Goal: Task Accomplishment & Management: Use online tool/utility

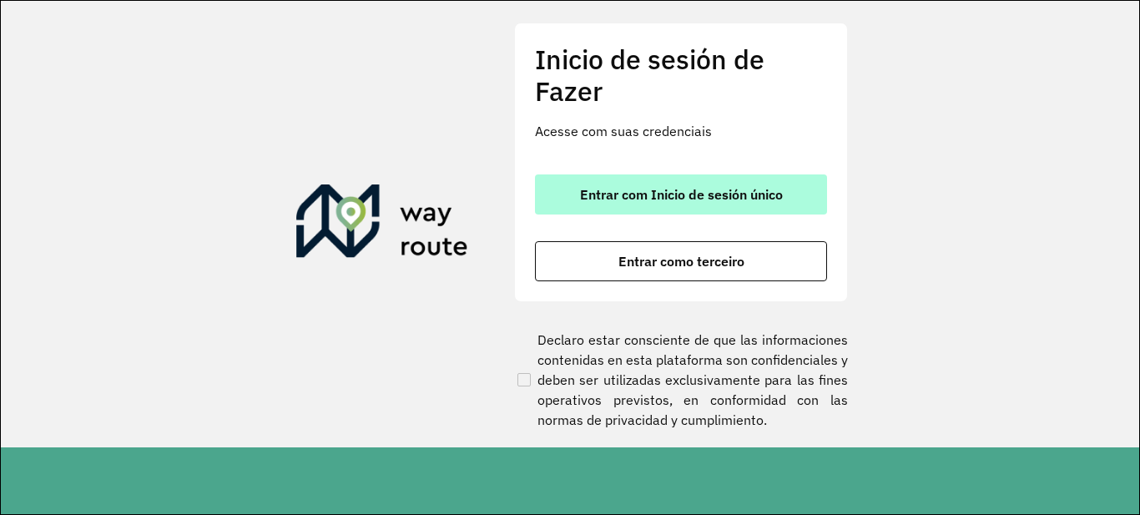
click at [678, 199] on font "Entrar com Inicio de sesión único" at bounding box center [681, 194] width 203 height 17
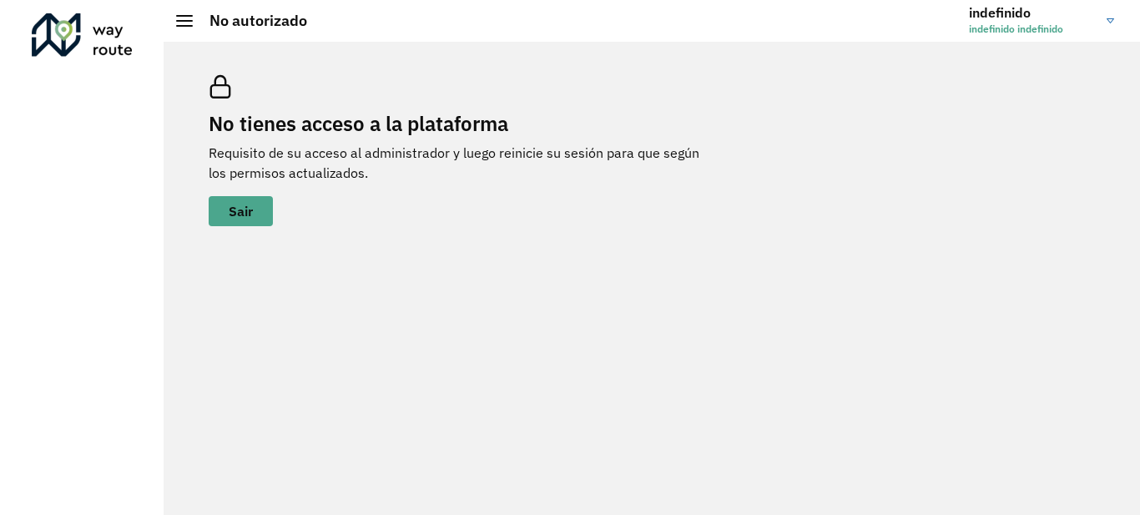
drag, startPoint x: 774, startPoint y: 109, endPoint x: 803, endPoint y: 100, distance: 30.6
click at [775, 109] on div "No tienes acceso a la plataforma Requisito de su acceso al administrador y lueg…" at bounding box center [652, 150] width 926 height 191
drag, startPoint x: 1010, startPoint y: 19, endPoint x: 1039, endPoint y: 32, distance: 31.8
click at [1011, 20] on font "indefinido" at bounding box center [1000, 12] width 62 height 17
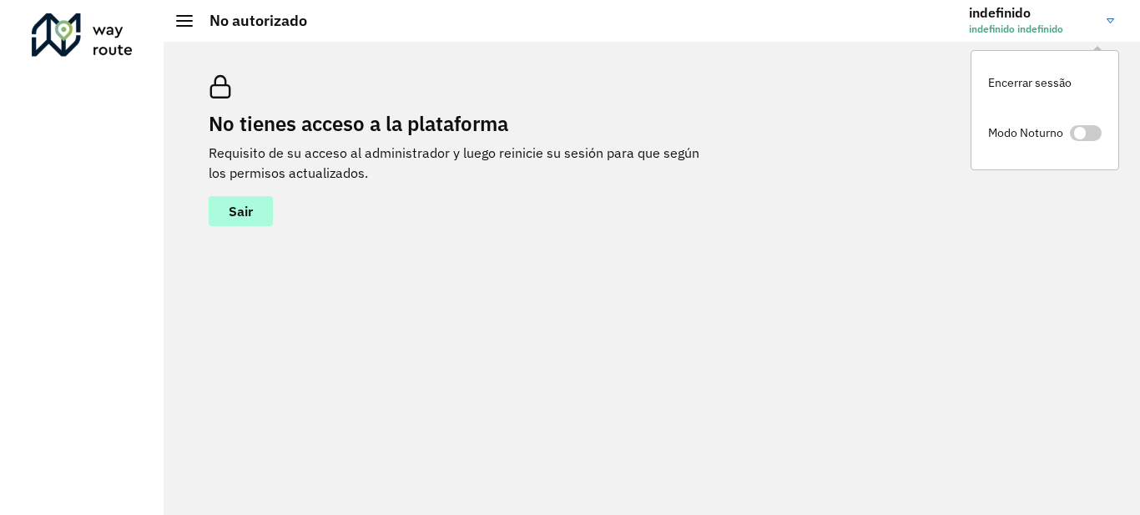
click at [244, 204] on font "Sair" at bounding box center [241, 211] width 24 height 17
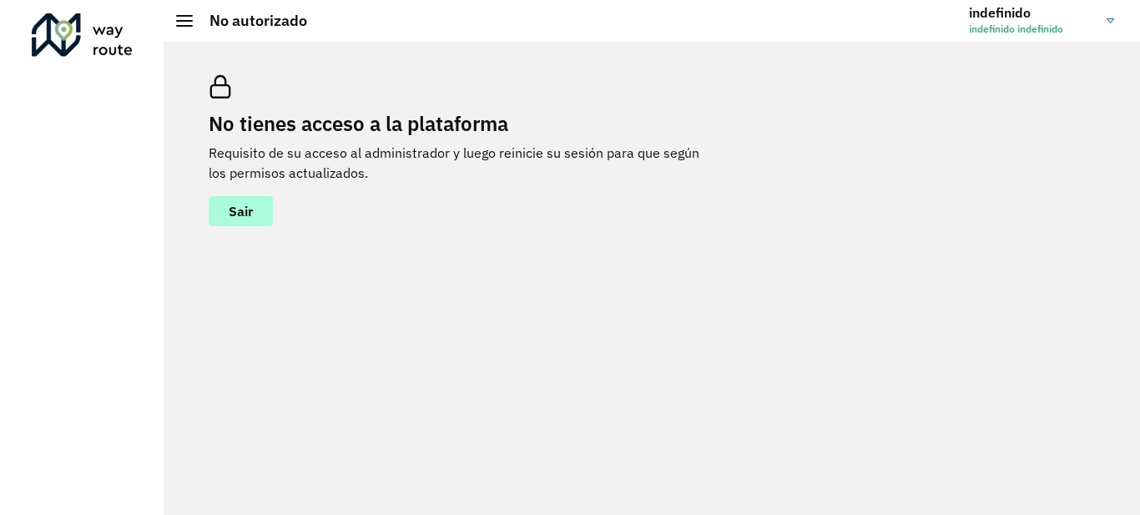
click at [244, 209] on font "Sair" at bounding box center [241, 211] width 24 height 17
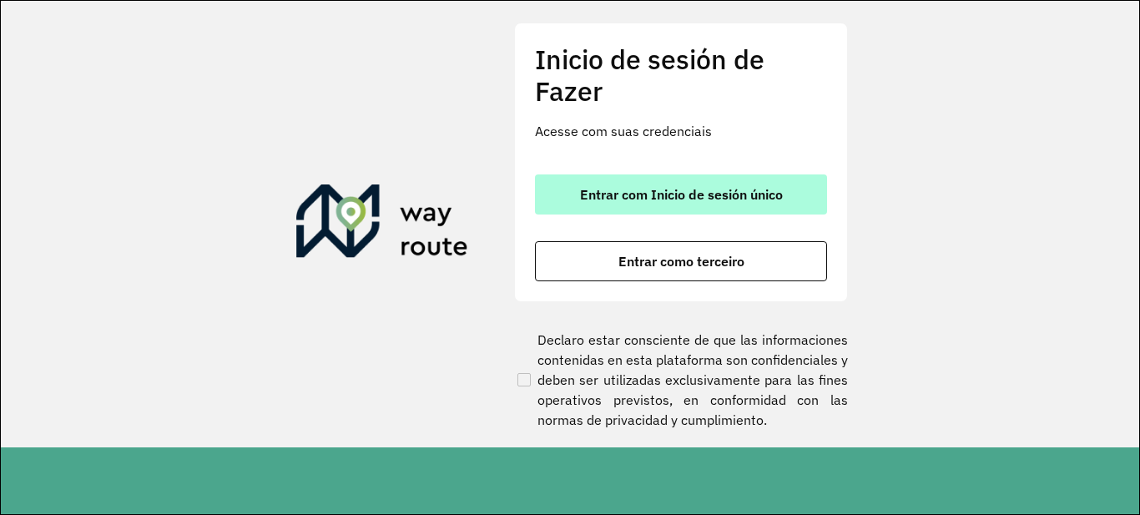
click at [701, 200] on font "Entrar com Inicio de sesión único" at bounding box center [681, 194] width 203 height 17
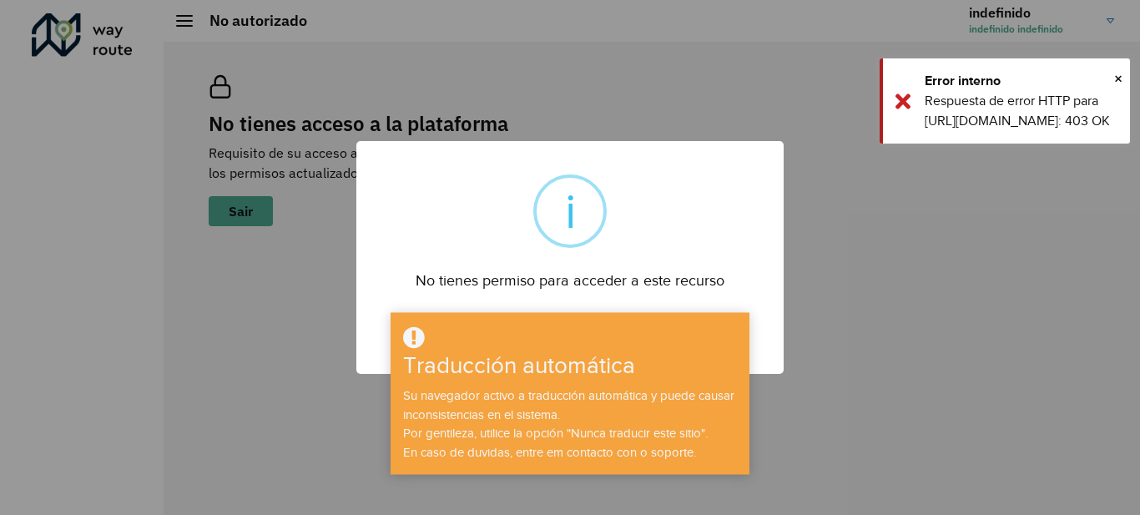
click at [846, 360] on div "× i No tienes permiso para acceder a este recurso DE ACUERDO No Cancelar" at bounding box center [570, 257] width 1140 height 515
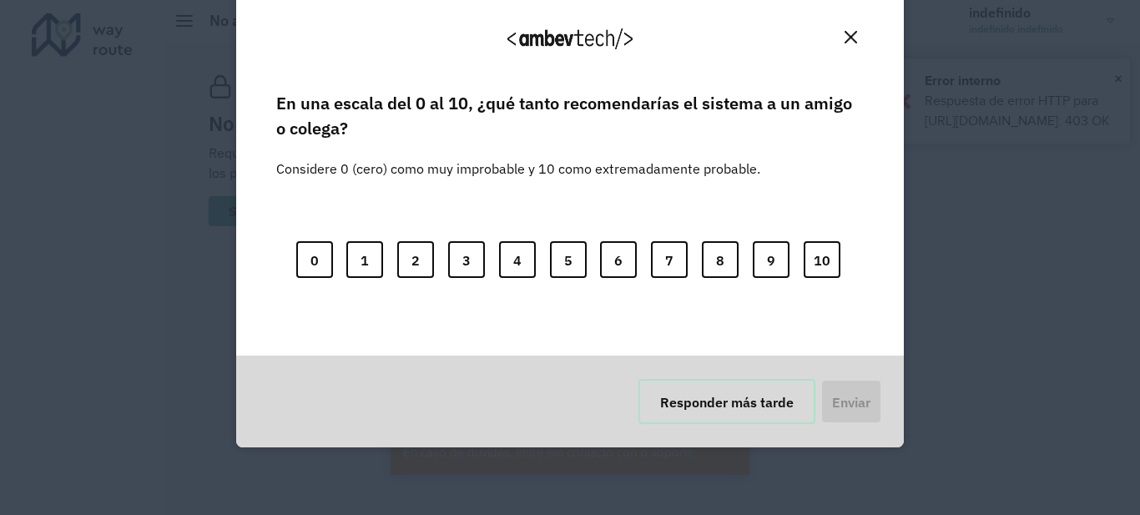
click at [723, 407] on font "Responder más tarde" at bounding box center [727, 402] width 134 height 17
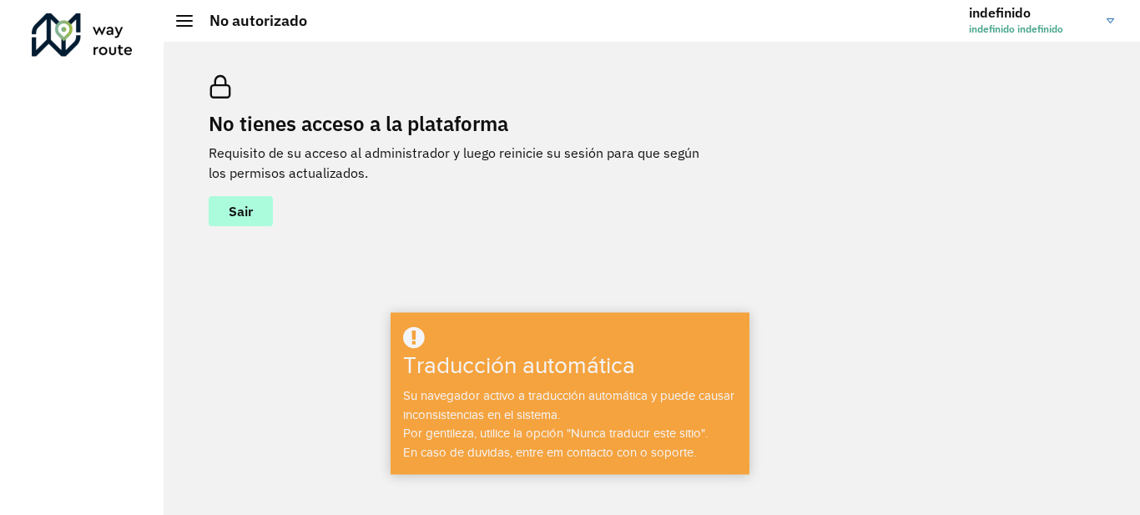
click at [255, 219] on button "Sair" at bounding box center [241, 211] width 64 height 30
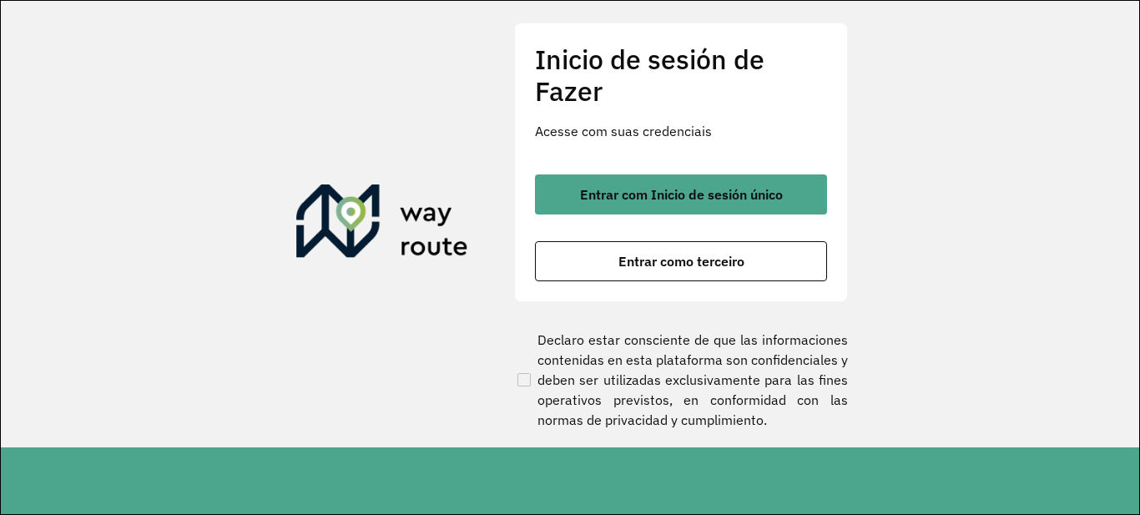
click at [1008, 123] on section "Inicio de sesión de Fazer Acesse com suas credenciais Entrar com Inicio de sesi…" at bounding box center [570, 224] width 1138 height 447
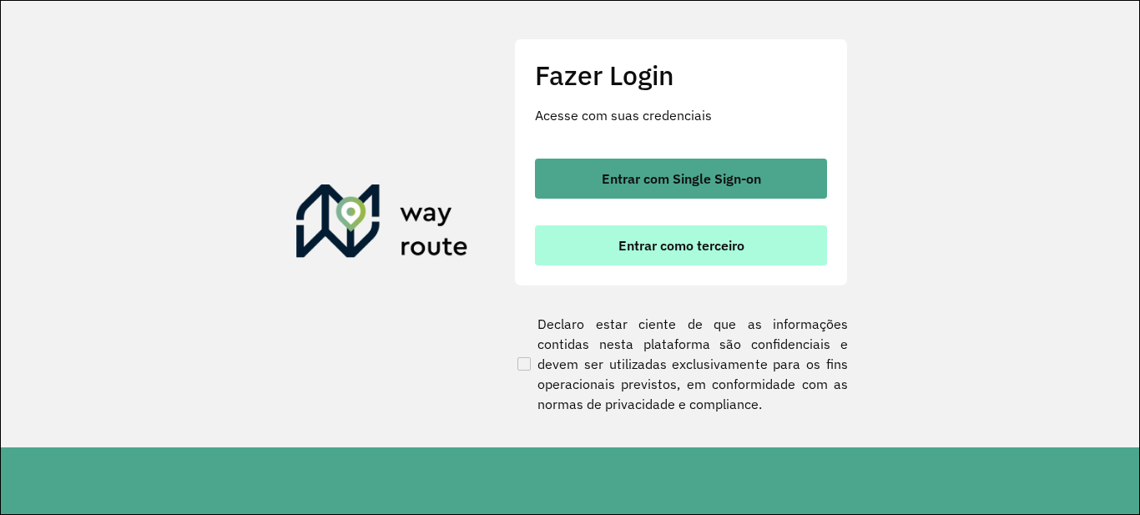
click at [642, 250] on span "Entrar como terceiro" at bounding box center [681, 245] width 126 height 13
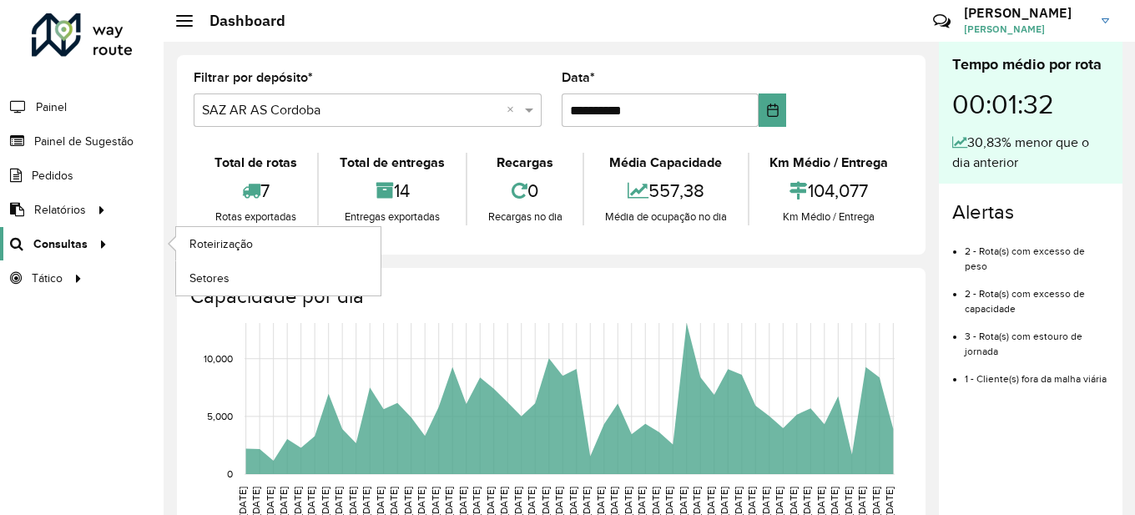
click at [96, 240] on icon at bounding box center [100, 242] width 14 height 25
click at [204, 244] on span "Roteirização" at bounding box center [223, 244] width 68 height 18
click at [94, 239] on icon at bounding box center [100, 242] width 14 height 25
click at [249, 239] on span "Roteirização" at bounding box center [223, 244] width 68 height 18
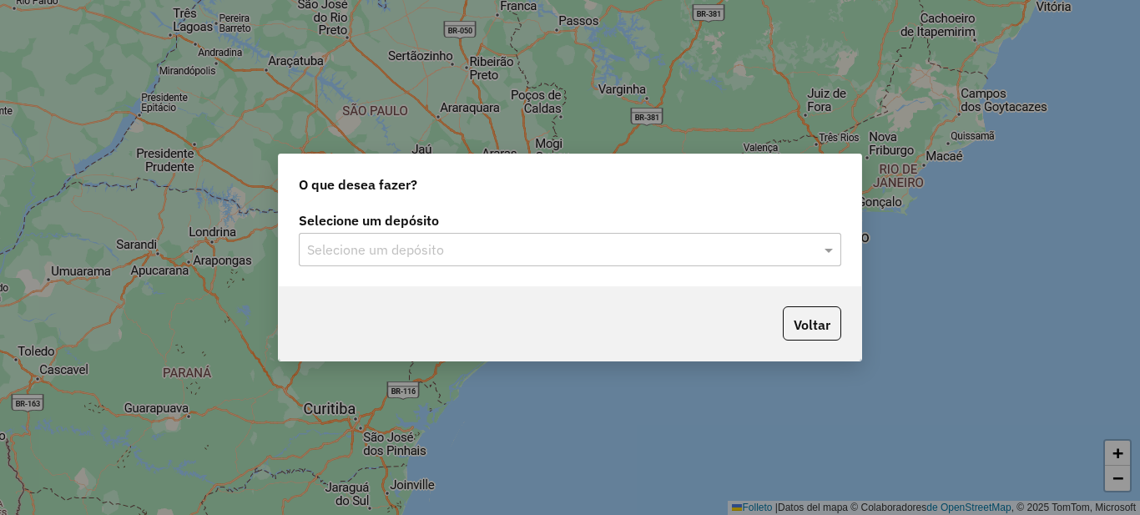
drag, startPoint x: 497, startPoint y: 262, endPoint x: 482, endPoint y: 252, distance: 18.1
click at [496, 262] on div "Selecione um depósito" at bounding box center [570, 249] width 543 height 33
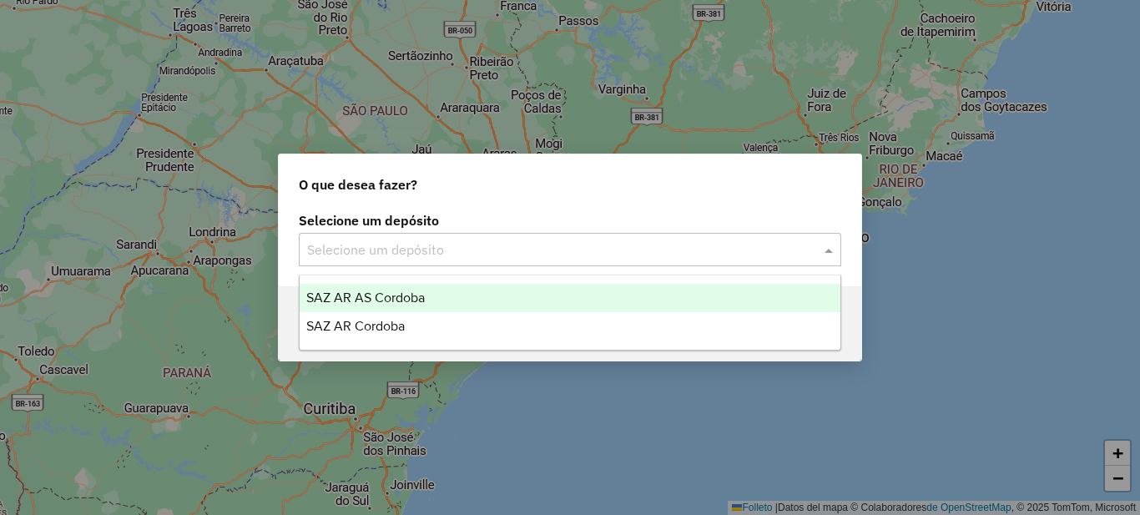
click at [482, 252] on input "text" at bounding box center [553, 250] width 492 height 20
click at [366, 304] on font "SAZ AR AS Córdoba" at bounding box center [365, 297] width 119 height 14
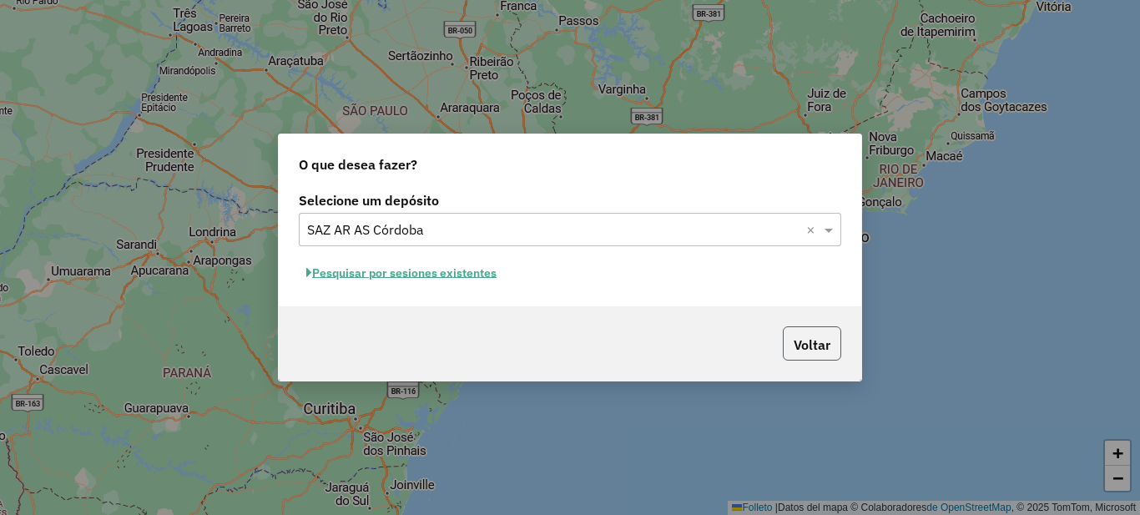
click at [800, 345] on font "Voltar" at bounding box center [812, 344] width 37 height 17
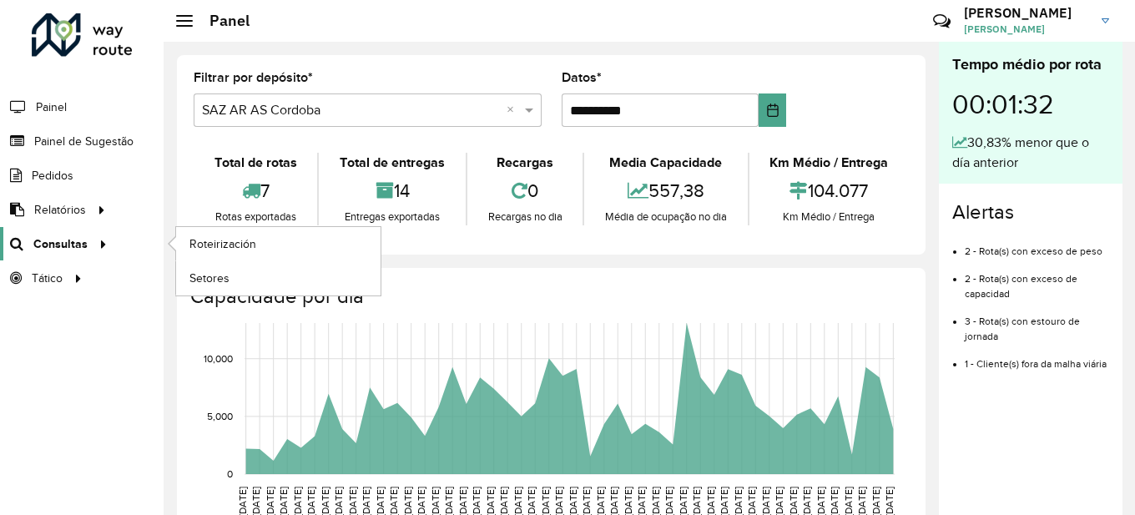
click at [75, 244] on font "Consultas" at bounding box center [60, 243] width 54 height 13
click at [228, 248] on font "Roteirización" at bounding box center [224, 243] width 71 height 13
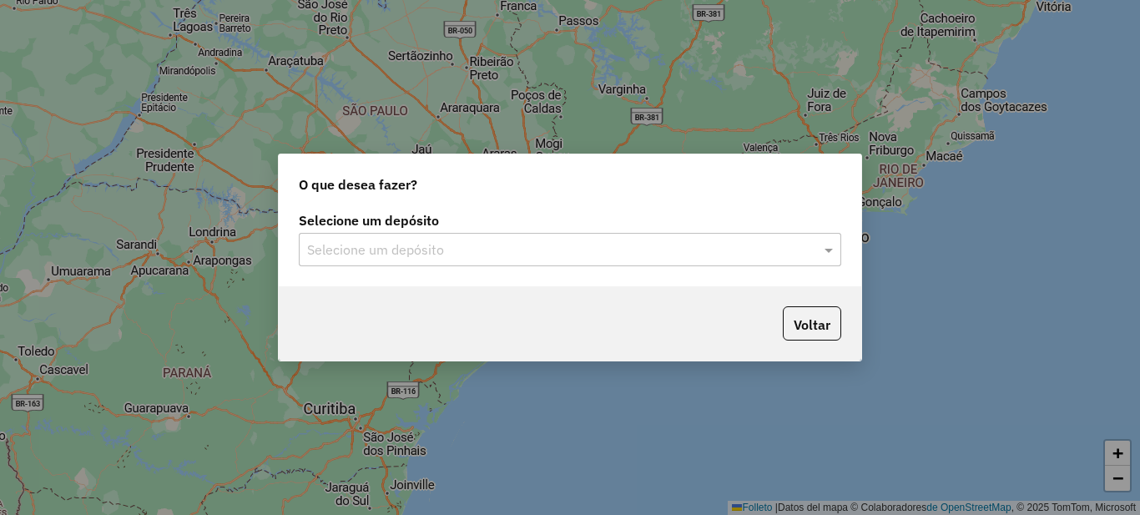
click at [500, 247] on input "text" at bounding box center [553, 250] width 492 height 20
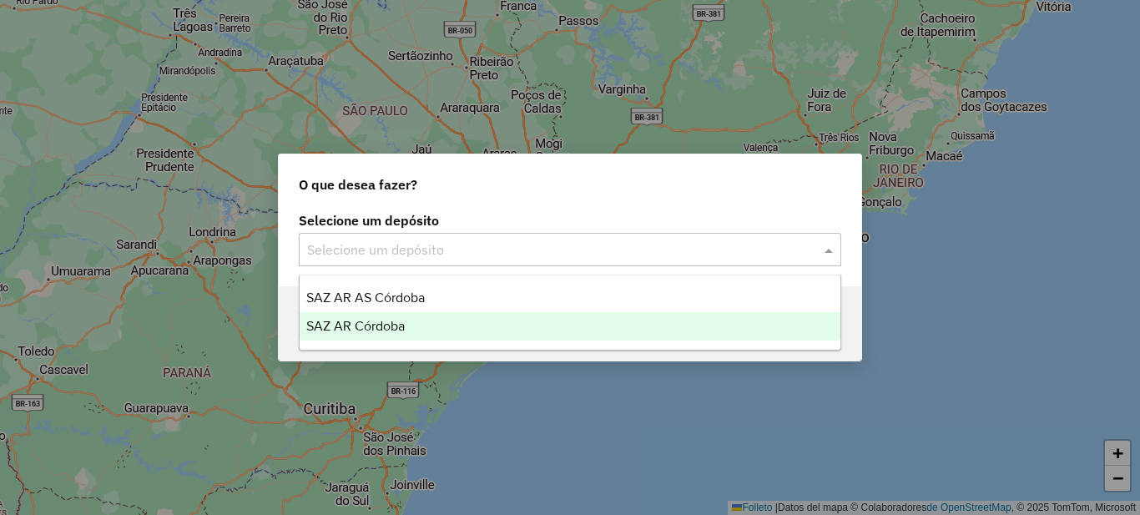
click at [386, 326] on font "SAZ AR Córdoba" at bounding box center [355, 326] width 98 height 14
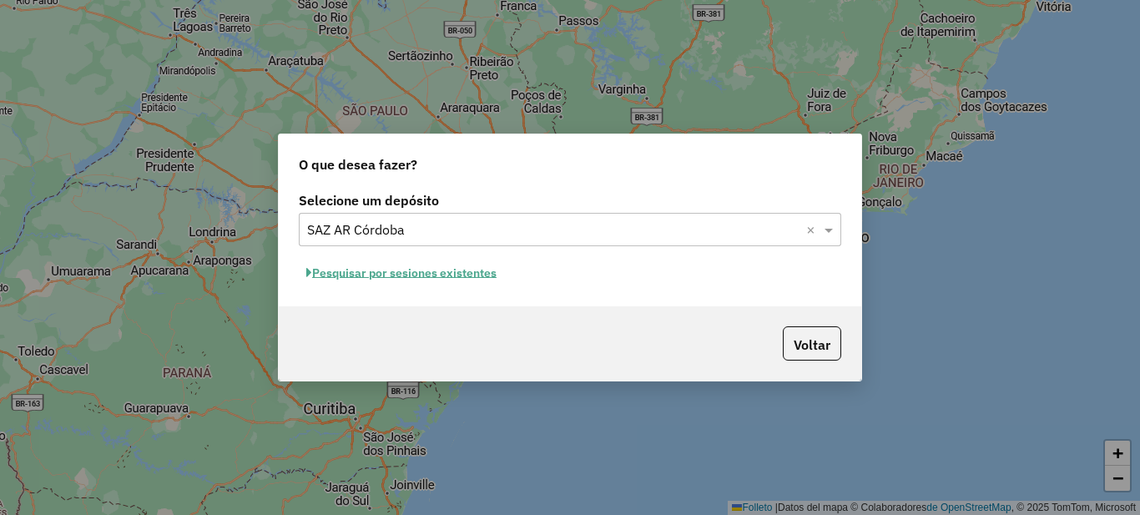
click at [406, 277] on font "Pesquisar por sesiones existentes" at bounding box center [404, 272] width 184 height 15
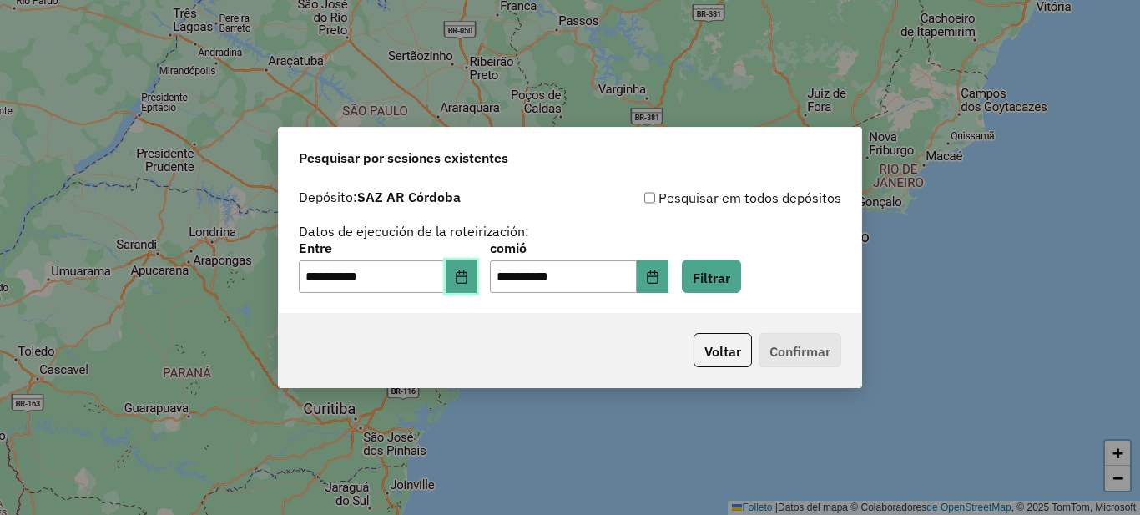
click at [468, 280] on icon "Elija fecha" at bounding box center [461, 276] width 13 height 13
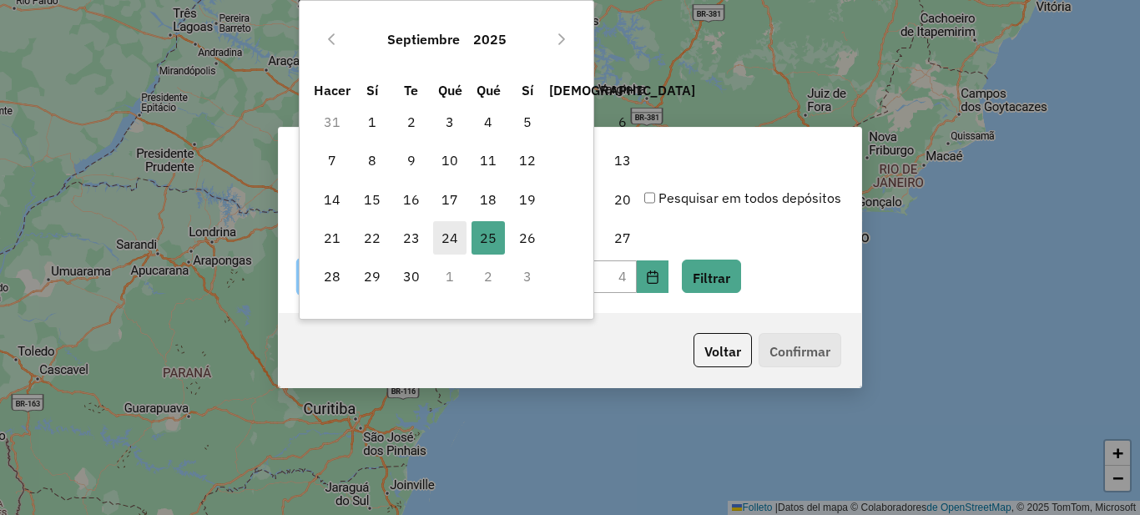
click at [445, 245] on font "24" at bounding box center [450, 238] width 17 height 17
type input "**********"
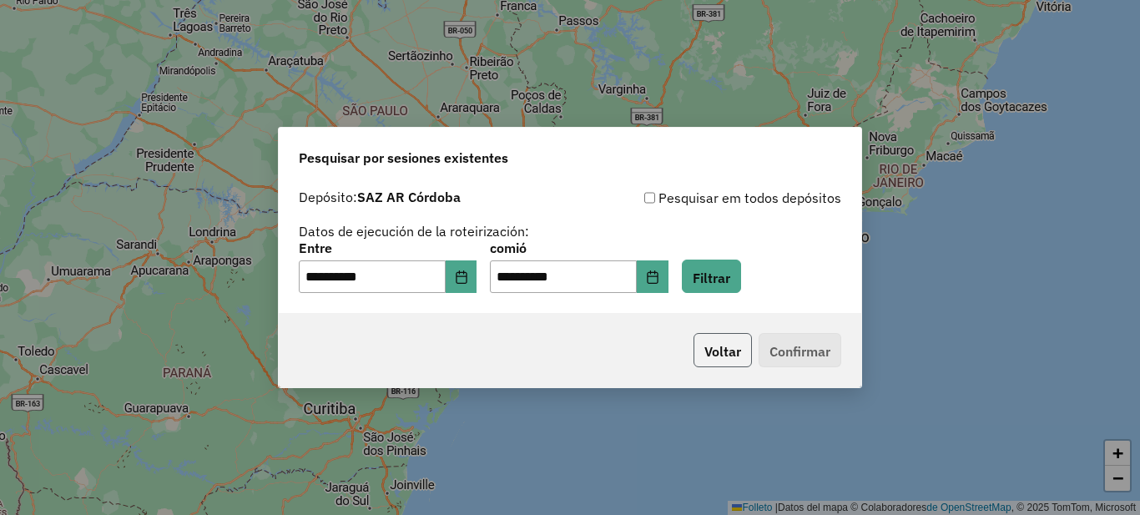
click at [719, 355] on font "Voltar" at bounding box center [722, 351] width 37 height 17
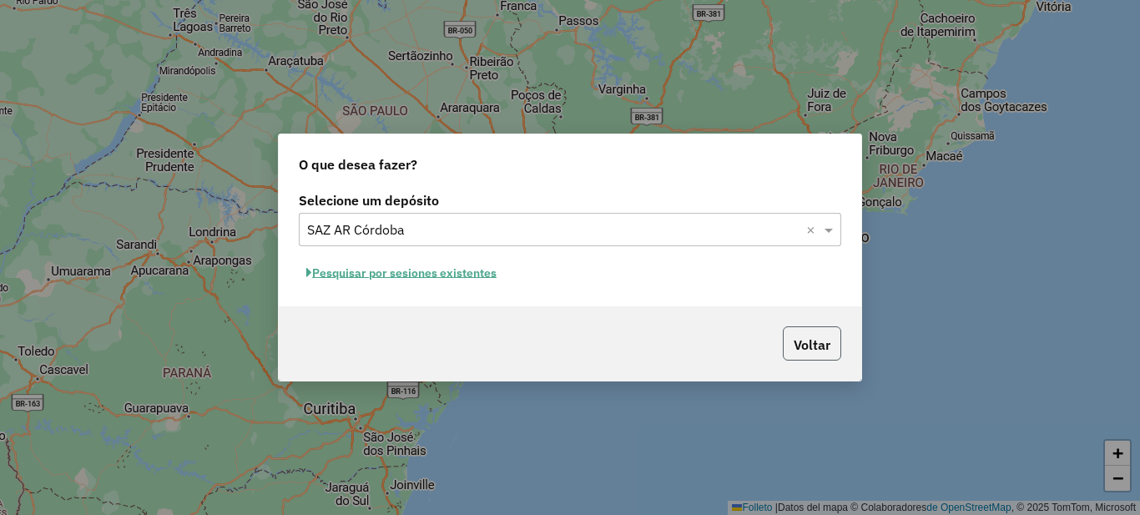
click at [801, 336] on font "Voltar" at bounding box center [812, 344] width 37 height 17
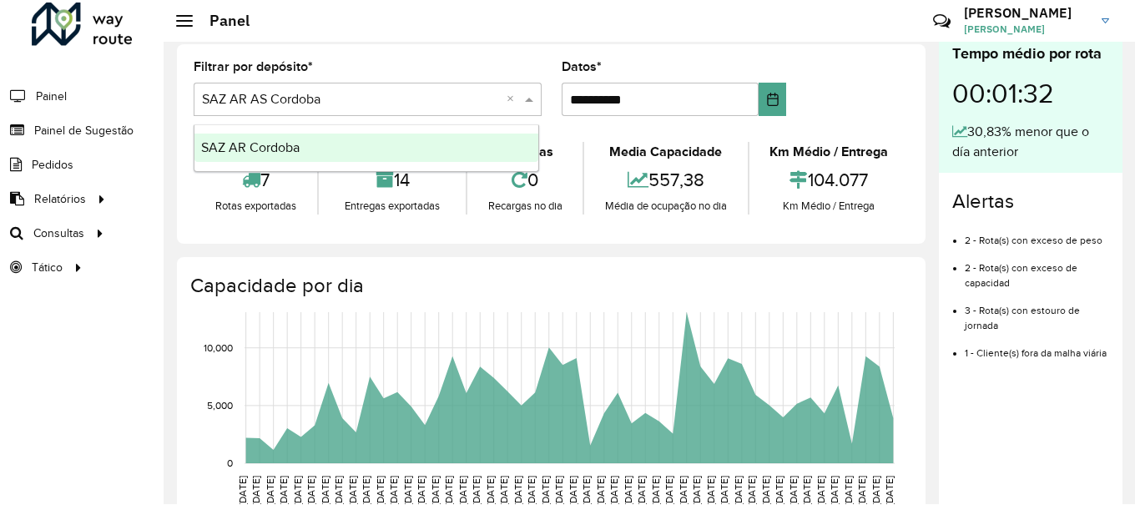
click at [530, 101] on span at bounding box center [531, 99] width 21 height 20
click at [530, 102] on span at bounding box center [531, 99] width 21 height 20
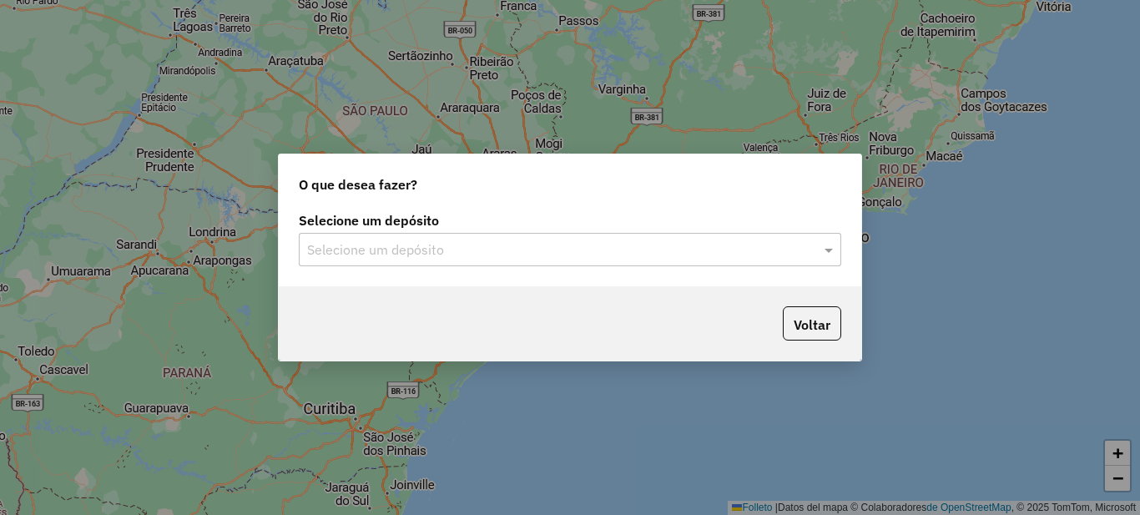
click at [503, 250] on input "text" at bounding box center [553, 250] width 492 height 20
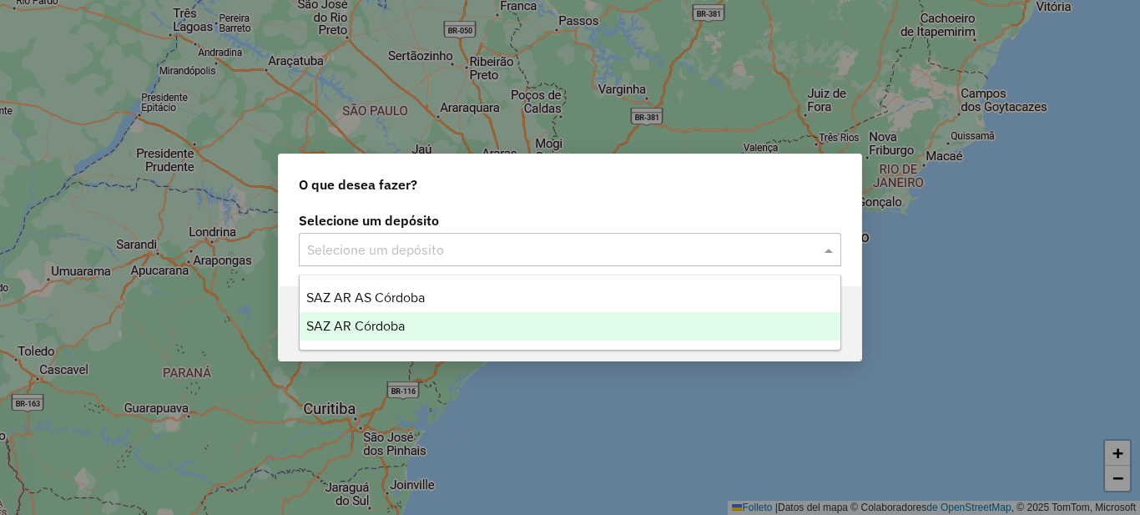
click at [355, 324] on font "SAZ AR Córdoba" at bounding box center [355, 326] width 98 height 14
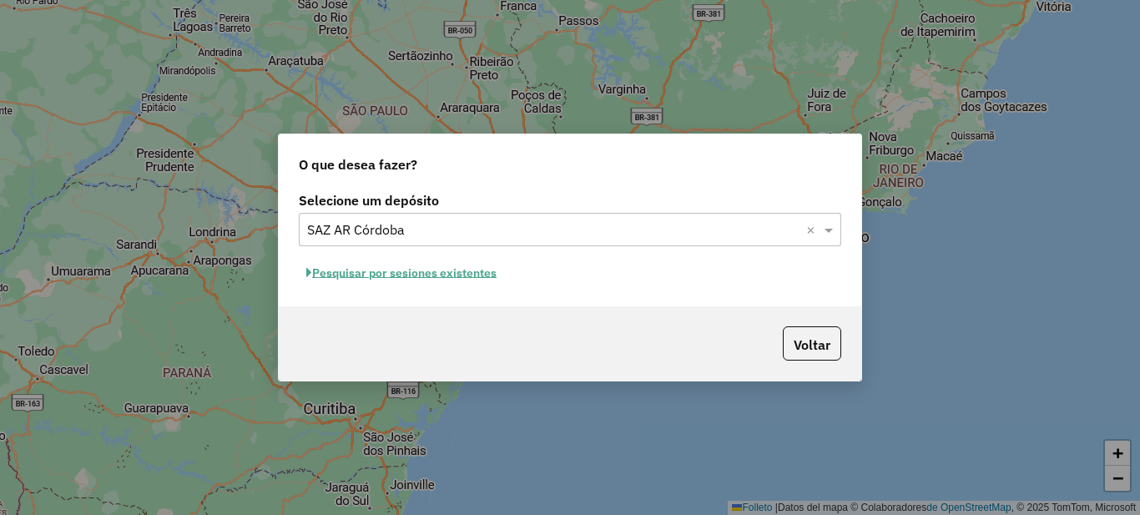
click at [376, 270] on font "Pesquisar por sesiones existentes" at bounding box center [404, 272] width 184 height 15
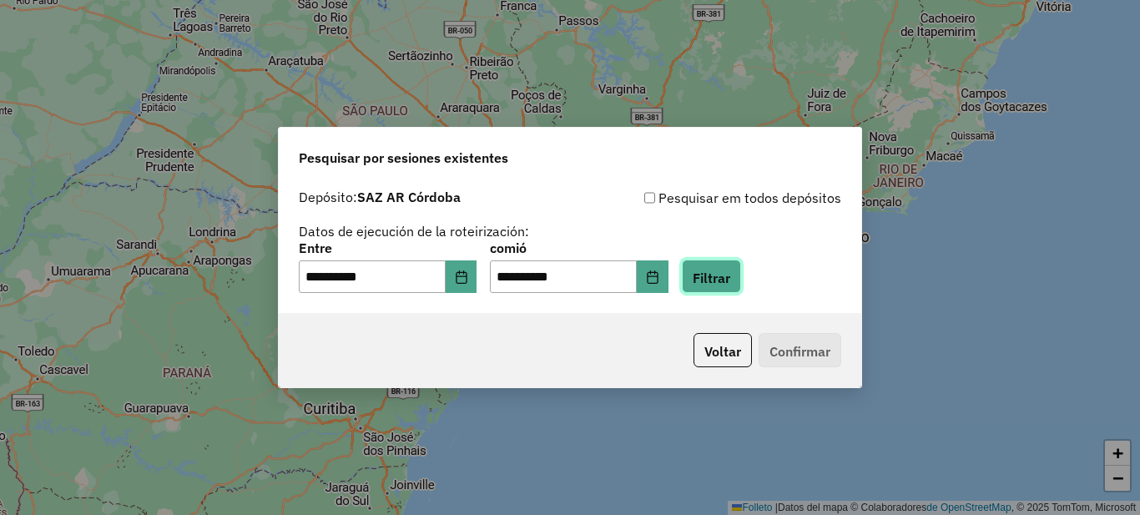
click at [730, 273] on font "Filtrar" at bounding box center [712, 277] width 38 height 17
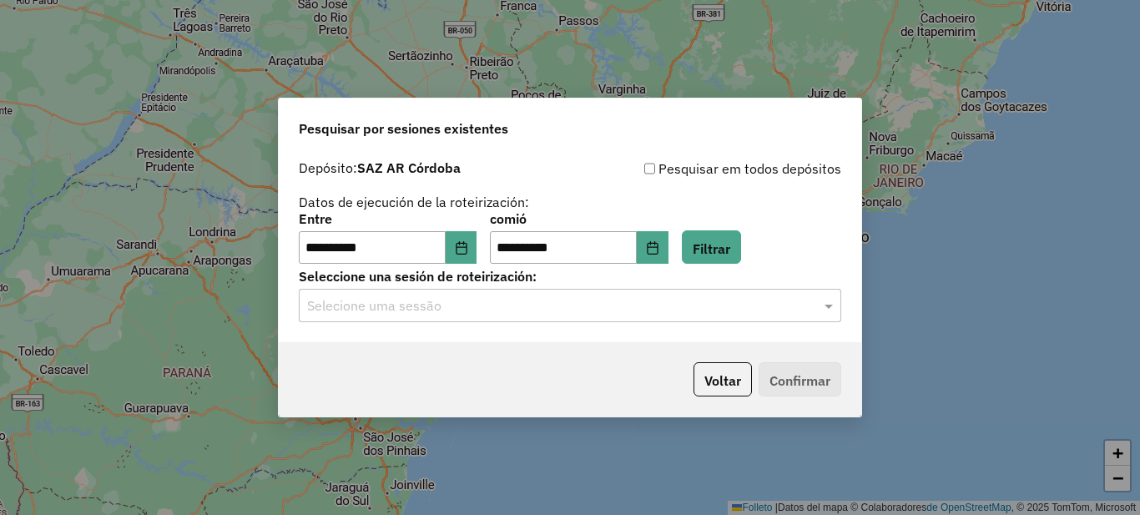
click at [550, 318] on div "Selecione uma sessão" at bounding box center [570, 305] width 543 height 33
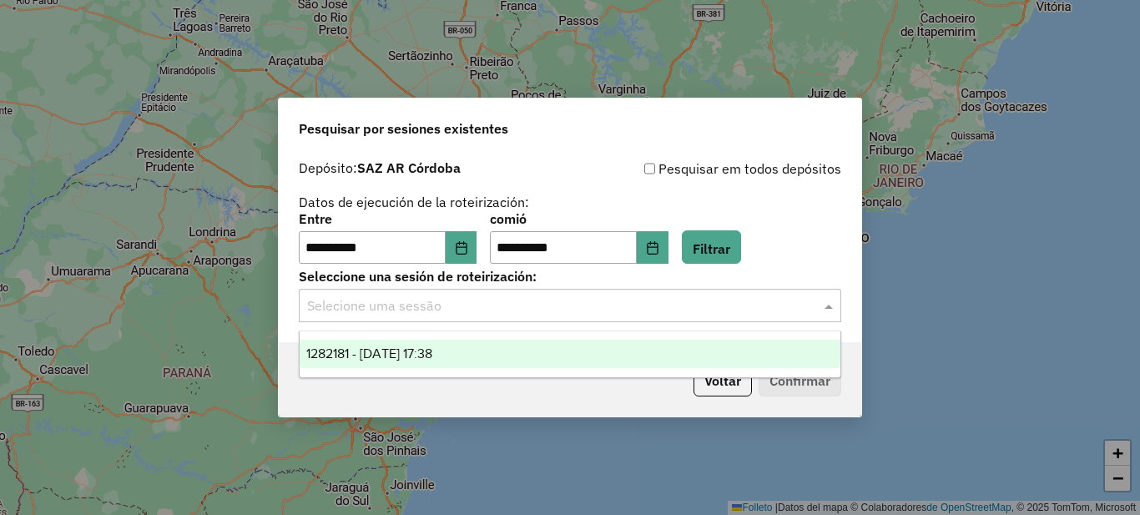
click at [424, 355] on font "1282181 - 25/09/2025 17:38" at bounding box center [369, 353] width 126 height 14
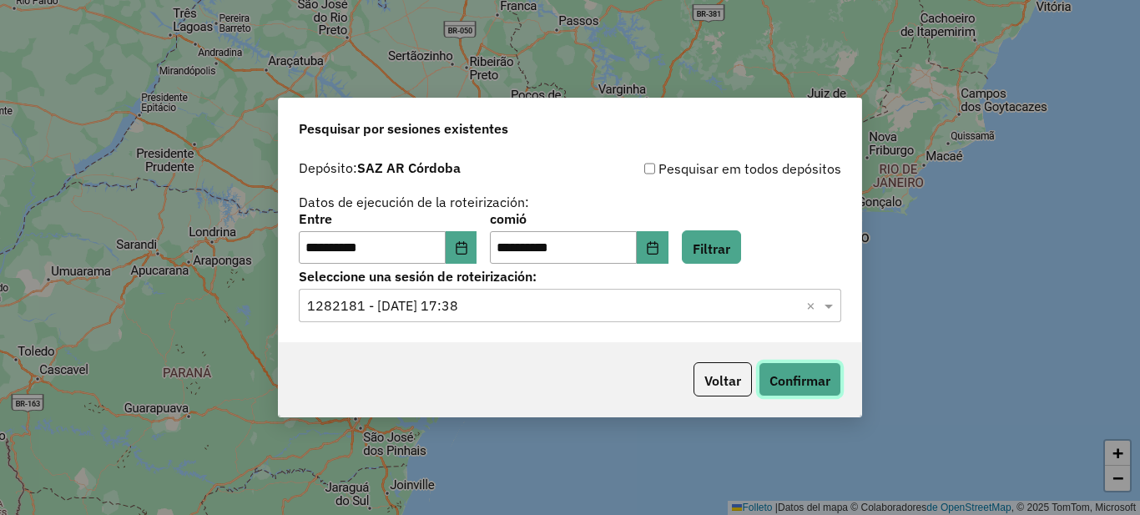
click at [796, 376] on font "Confirmar" at bounding box center [800, 380] width 61 height 17
click at [724, 382] on font "Voltar" at bounding box center [722, 380] width 37 height 17
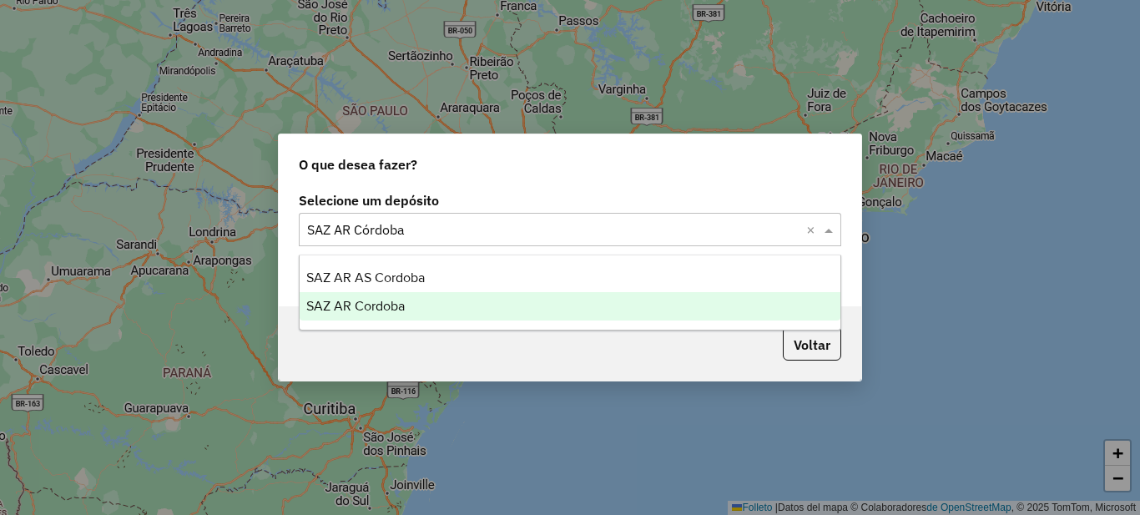
click at [473, 237] on input "text" at bounding box center [553, 230] width 492 height 20
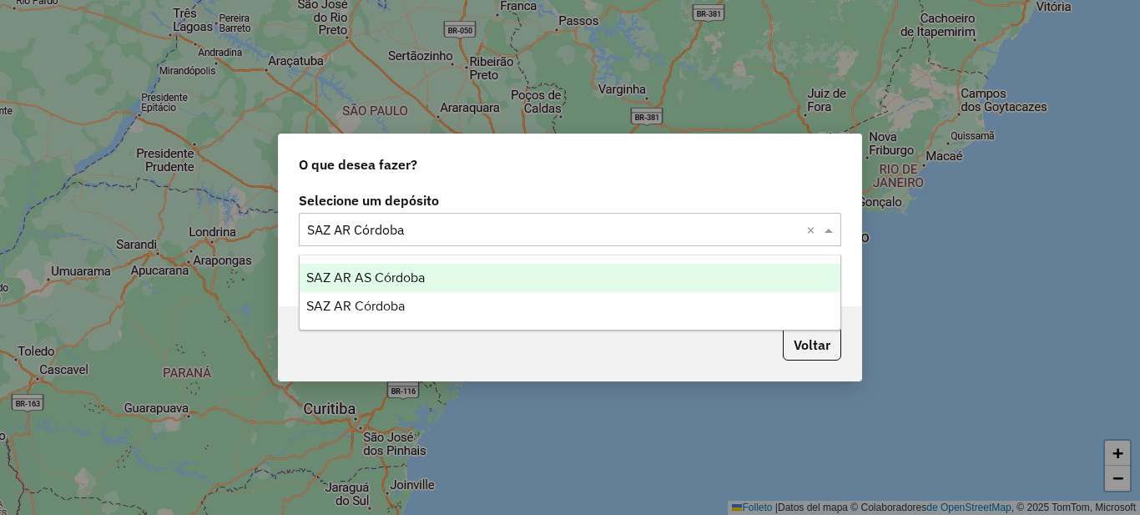
click at [411, 275] on font "SAZ AR AS Córdoba" at bounding box center [365, 277] width 119 height 14
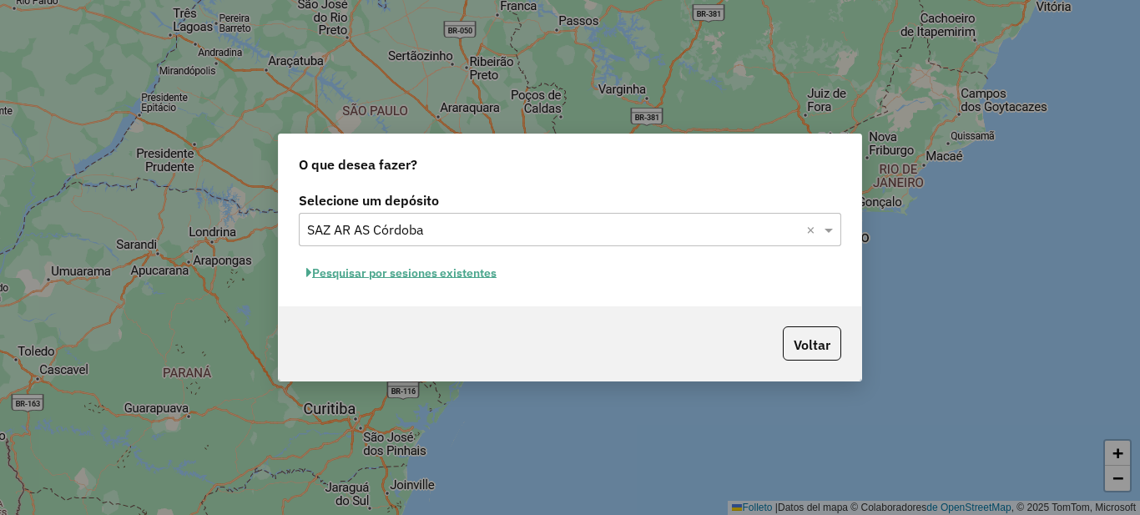
click at [466, 275] on font "Pesquisar por sesiones existentes" at bounding box center [404, 272] width 184 height 15
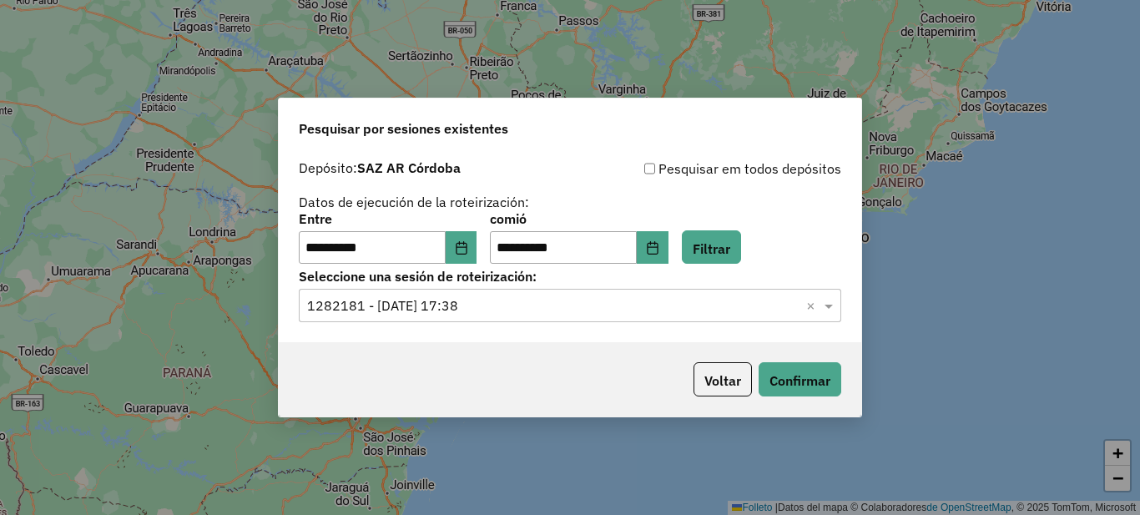
click at [481, 303] on input "text" at bounding box center [553, 306] width 492 height 20
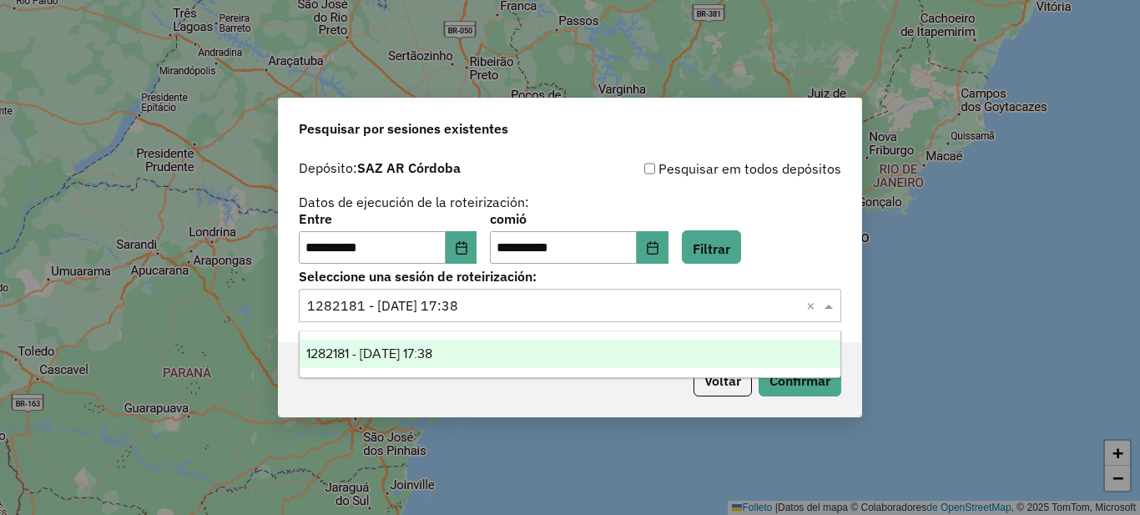
click at [406, 354] on font "1282181 - 25/09/2025 17:38" at bounding box center [369, 353] width 126 height 14
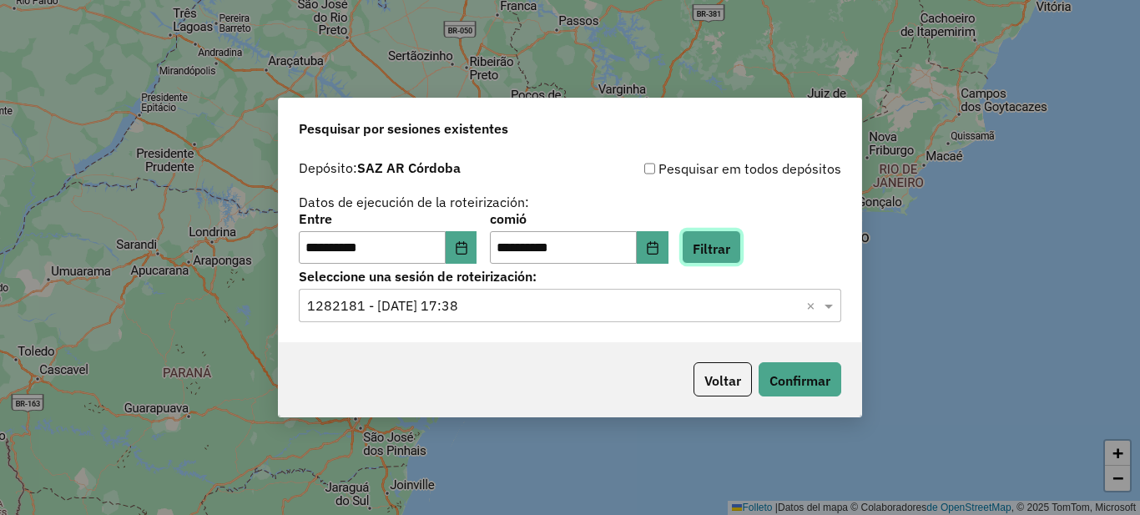
click at [723, 250] on font "Filtrar" at bounding box center [712, 248] width 38 height 17
click at [536, 295] on div "Selecione uma sessão × ×" at bounding box center [570, 305] width 543 height 33
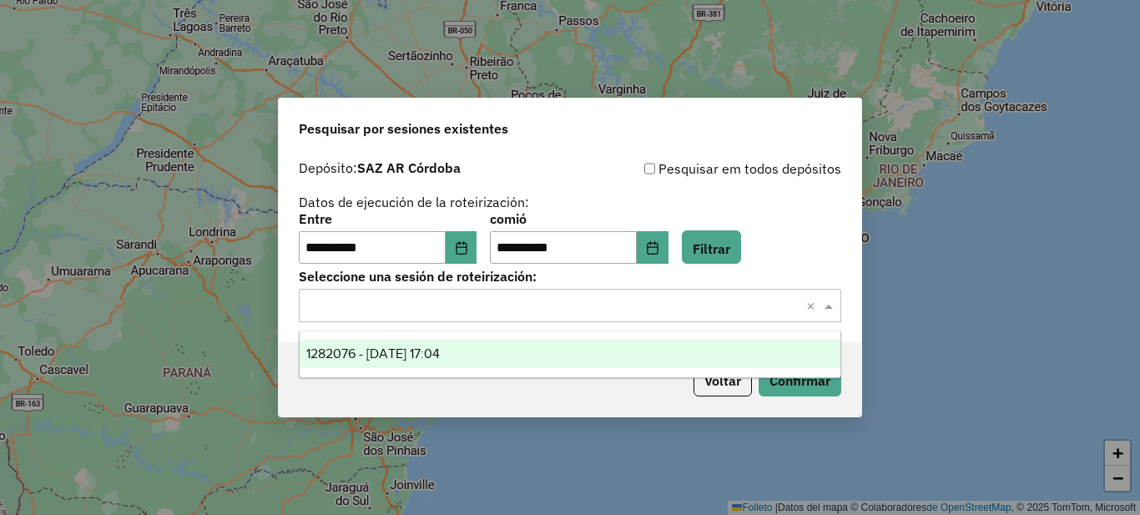
click at [435, 346] on font "1282076 - 25/09/2025 17:04" at bounding box center [373, 353] width 134 height 14
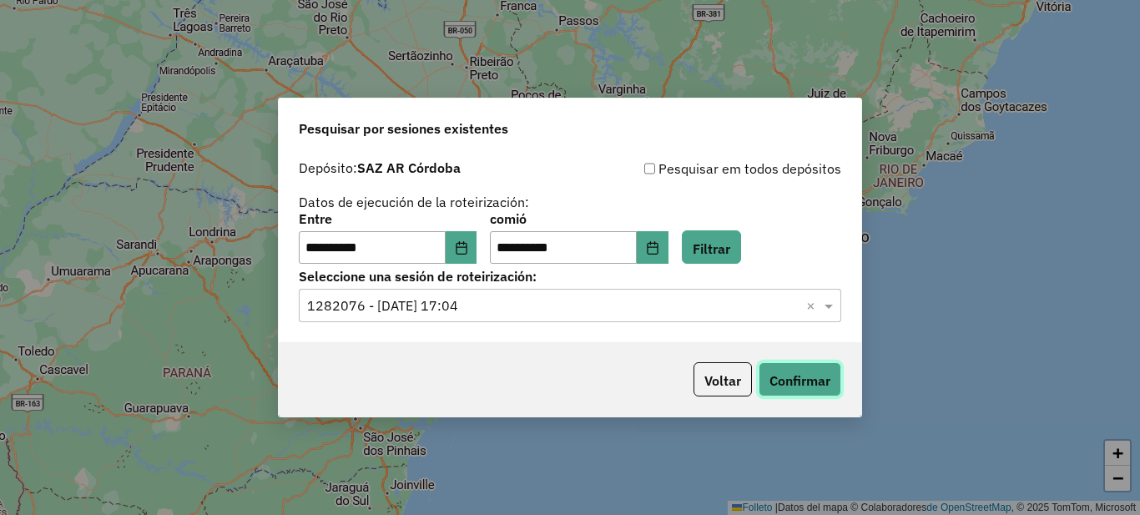
click at [799, 386] on font "Confirmar" at bounding box center [800, 380] width 61 height 17
drag, startPoint x: 618, startPoint y: 53, endPoint x: 634, endPoint y: 59, distance: 17.7
click at [634, 59] on div "**********" at bounding box center [570, 257] width 1140 height 515
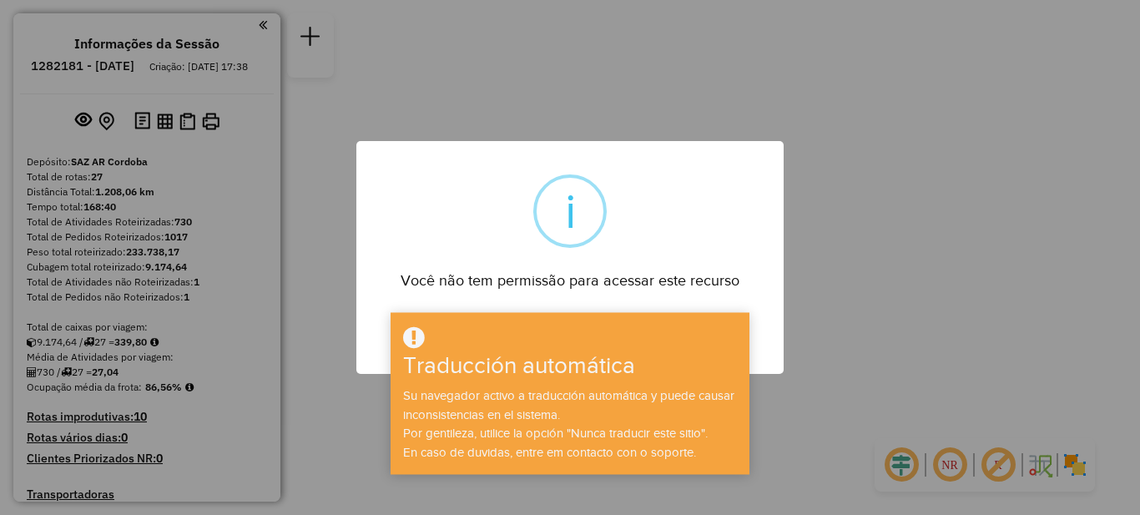
click at [884, 289] on div "× i Você não tem permissão para acessar este recurso OK No Cancel" at bounding box center [570, 257] width 1140 height 515
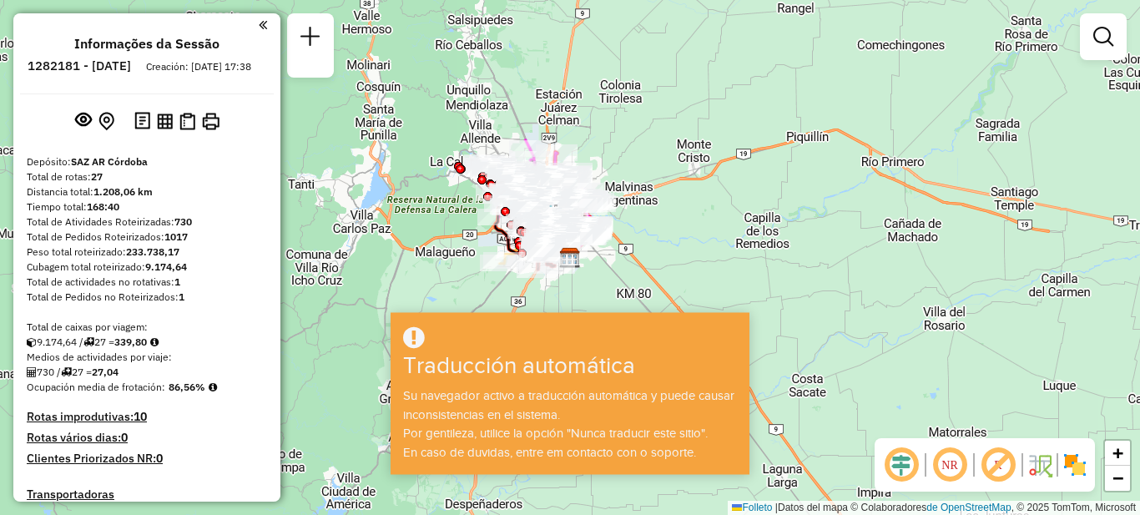
click at [721, 272] on div "Janela de atendimento Grade de atendimento Capacidade Transportadoras Veículos …" at bounding box center [570, 257] width 1140 height 515
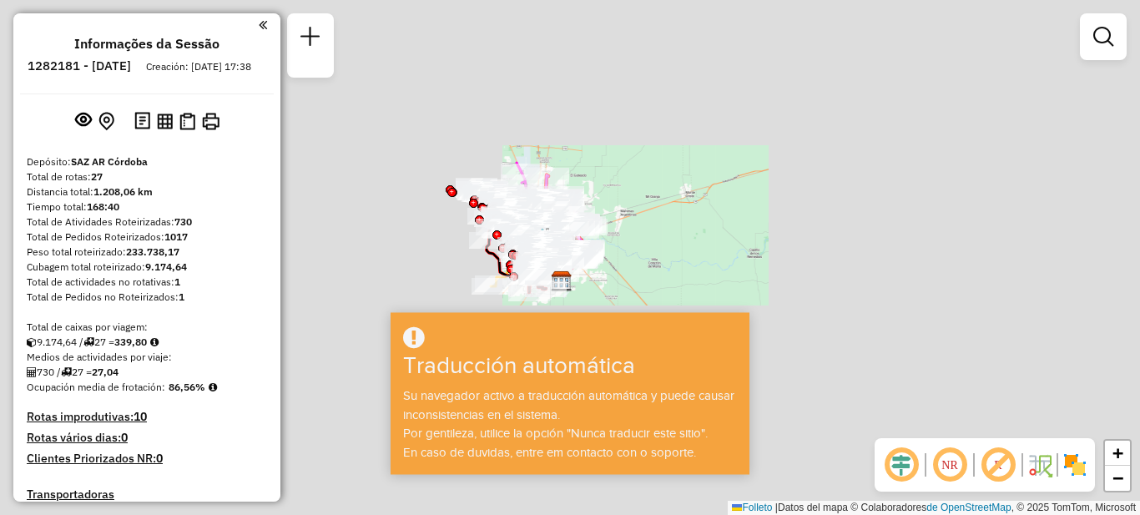
drag, startPoint x: 664, startPoint y: 258, endPoint x: 707, endPoint y: 252, distance: 43.8
click at [706, 245] on div "Janela de atendimento Grado de atención Capacidad Transportadoras Vehículos Cli…" at bounding box center [570, 257] width 1140 height 515
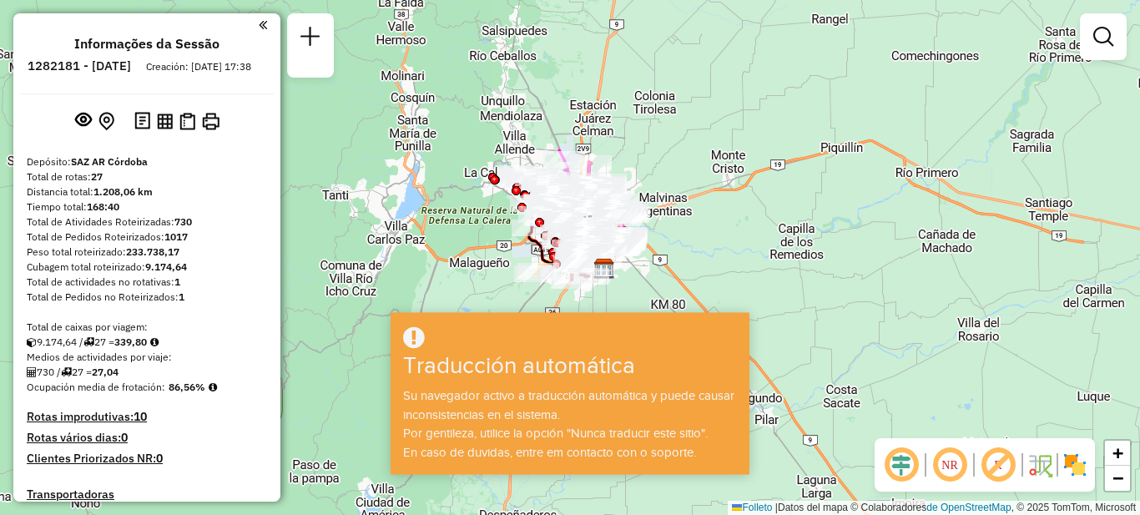
click at [776, 418] on div "Janela de atendimento Grado de atención Capacidad Transportadoras Vehículos Cli…" at bounding box center [570, 257] width 1140 height 515
click at [415, 335] on icon at bounding box center [414, 337] width 22 height 25
drag, startPoint x: 717, startPoint y: 269, endPoint x: 661, endPoint y: 228, distance: 69.3
click at [736, 227] on div "Janela de atendimento Grado de atención Capacidad Transportadoras Vehículos Cli…" at bounding box center [570, 257] width 1140 height 515
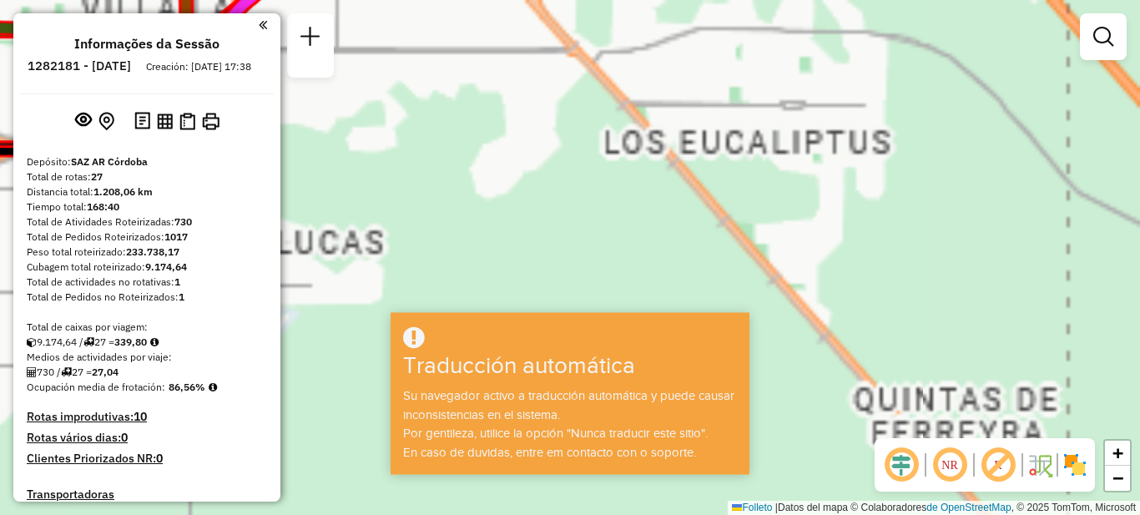
drag, startPoint x: 649, startPoint y: 212, endPoint x: 745, endPoint y: 256, distance: 106.4
click at [745, 256] on div "Janela de atendimento Grado de atención Capacidad Transportadoras Vehículos Cli…" at bounding box center [570, 257] width 1140 height 515
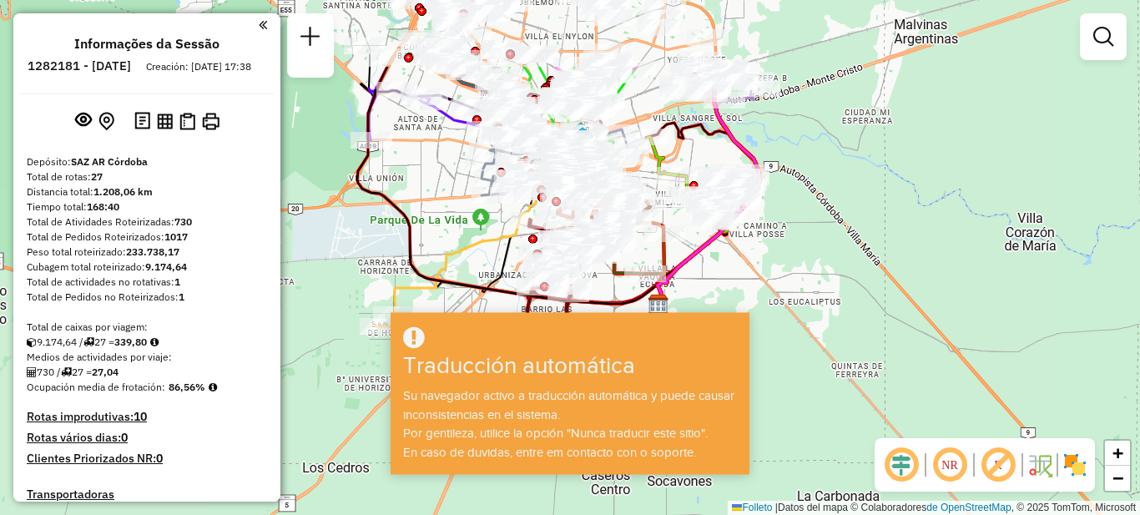
drag, startPoint x: 591, startPoint y: 156, endPoint x: 734, endPoint y: 271, distance: 183.4
click at [734, 271] on div "Janela de atendimento Grado de atención Capacidad Transportadoras Vehículos Cli…" at bounding box center [570, 257] width 1140 height 515
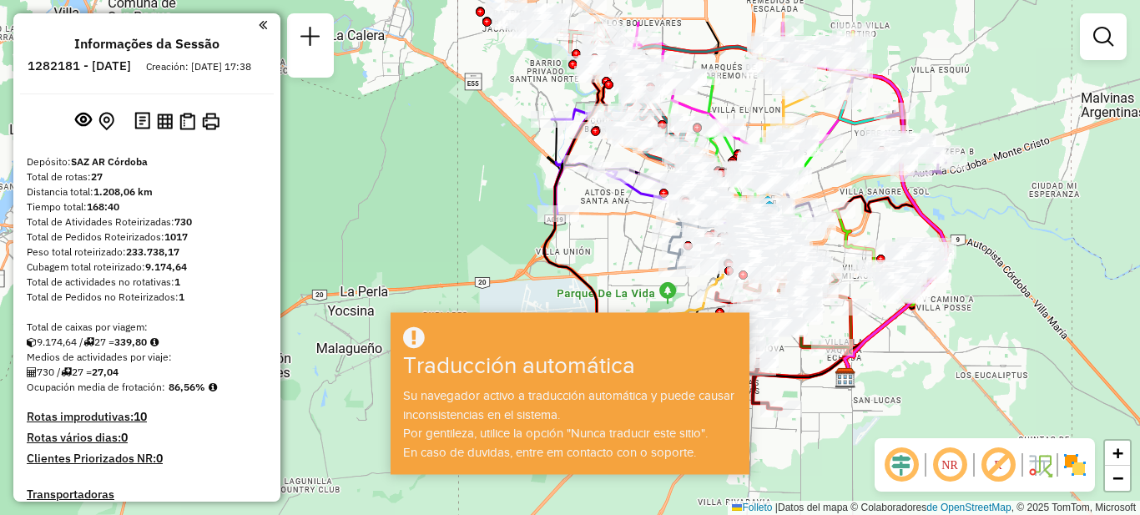
drag, startPoint x: 448, startPoint y: 256, endPoint x: 599, endPoint y: 205, distance: 159.4
click at [616, 295] on div "Janela de atendimento Grado de atención Capacidad Transportadoras Vehículos Cli…" at bounding box center [570, 257] width 1140 height 515
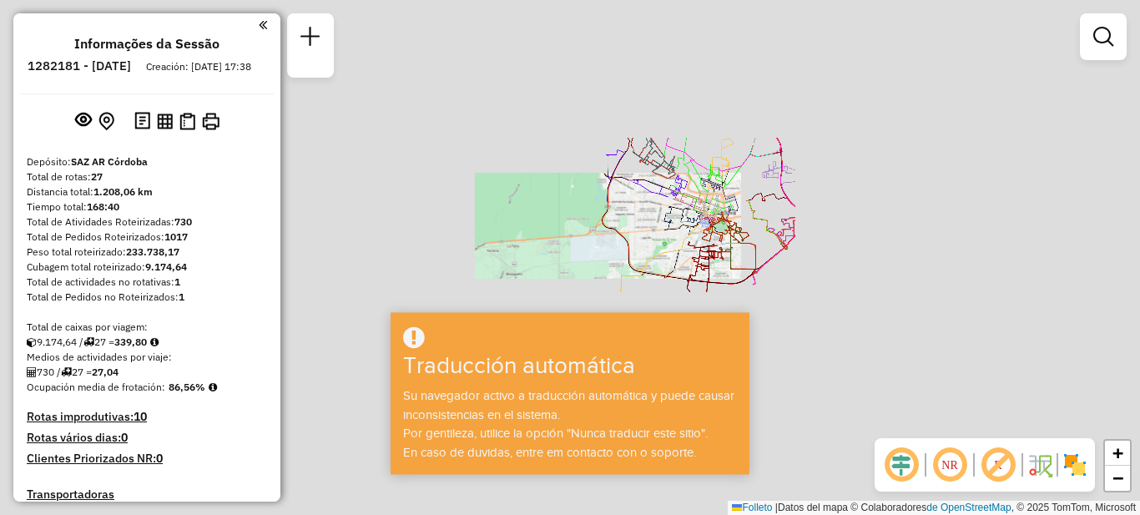
click at [621, 235] on icon at bounding box center [681, 216] width 121 height 154
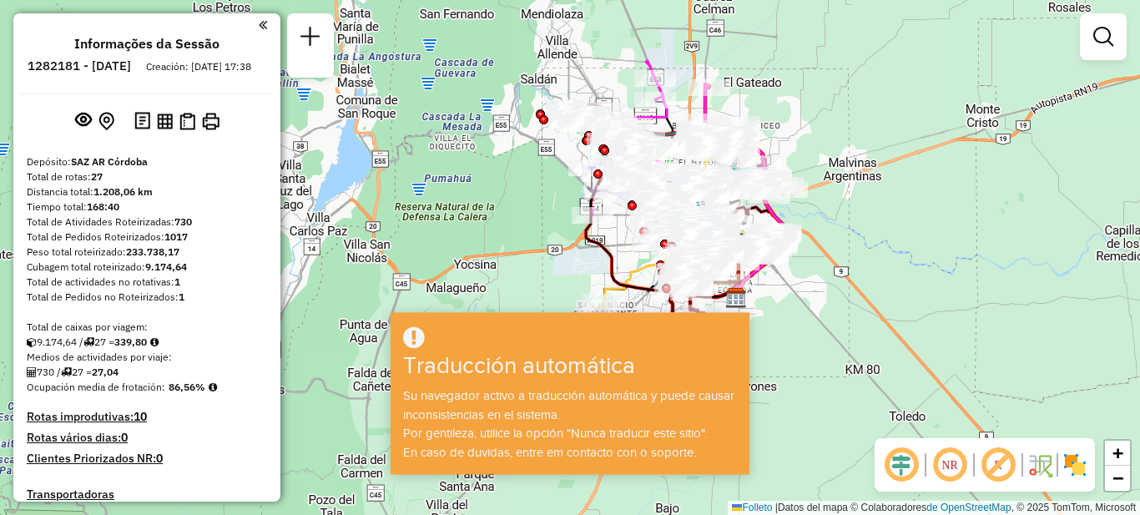
drag, startPoint x: 794, startPoint y: 72, endPoint x: 818, endPoint y: 103, distance: 39.2
click at [818, 103] on div "Janela de atendimento Grado de atención Capacidad Transportadoras Vehículos Cli…" at bounding box center [570, 257] width 1140 height 515
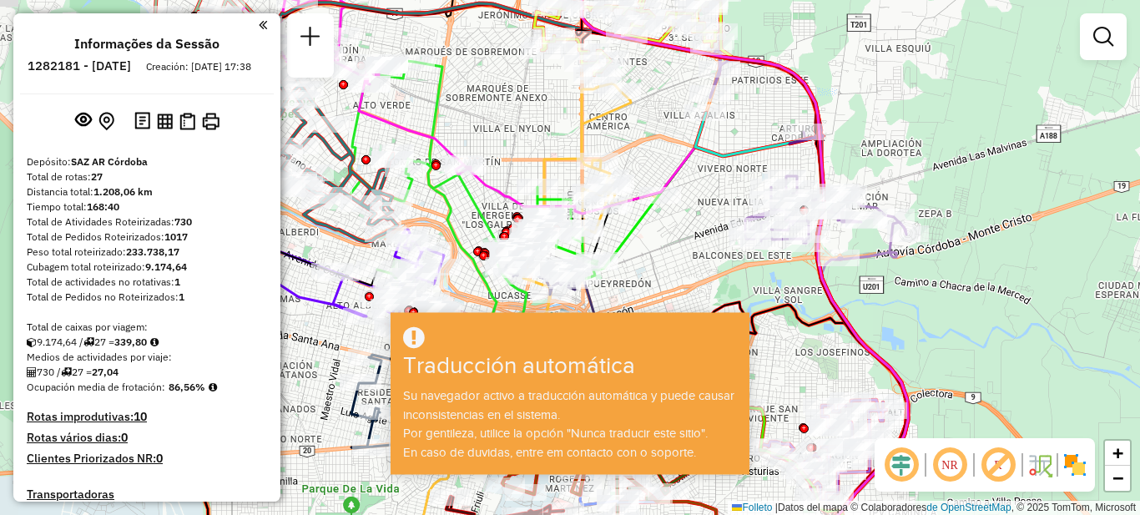
drag, startPoint x: 847, startPoint y: 134, endPoint x: 922, endPoint y: 114, distance: 78.0
click at [922, 114] on div "Janela de atendimento Grado de atención Capacidad Transportadoras Vehículos Cli…" at bounding box center [570, 257] width 1140 height 515
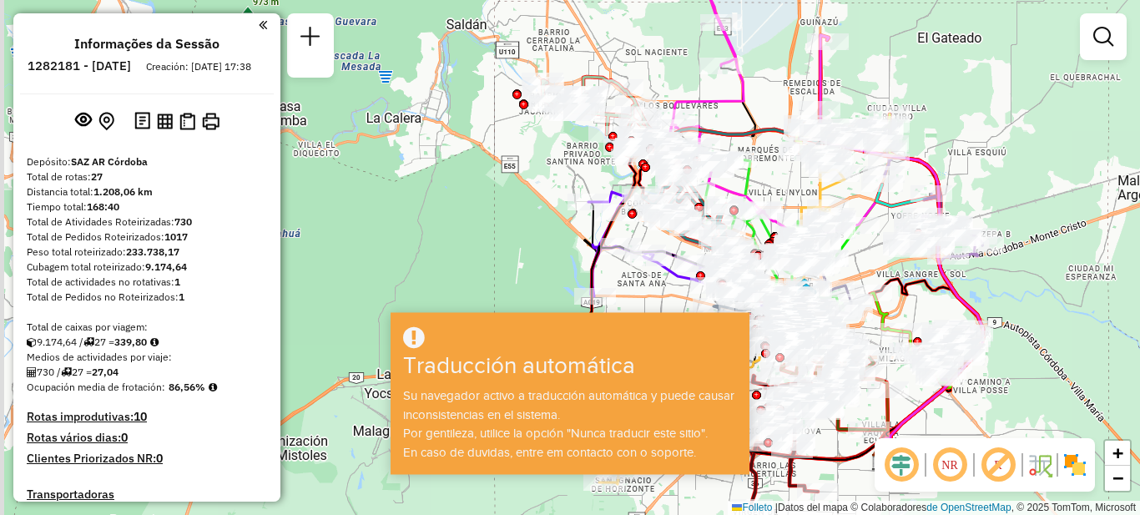
drag, startPoint x: 869, startPoint y: 266, endPoint x: 993, endPoint y: 285, distance: 125.7
click at [993, 285] on div "Janela de atendimento Grado de atención Capacidad Transportadoras Vehículos Cli…" at bounding box center [570, 257] width 1140 height 515
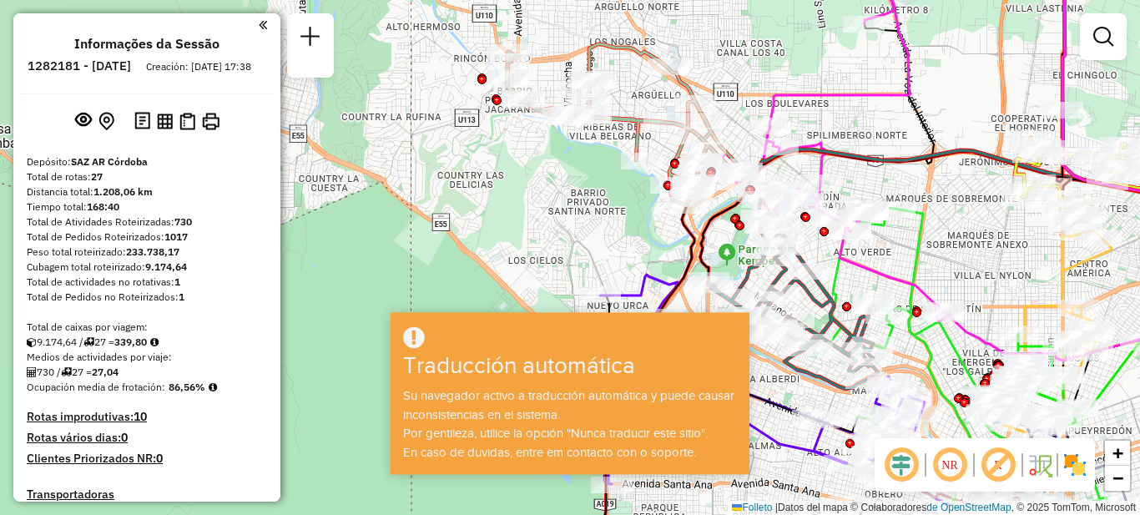
drag, startPoint x: 855, startPoint y: 336, endPoint x: 815, endPoint y: 298, distance: 54.9
click at [815, 298] on icon at bounding box center [793, 301] width 170 height 176
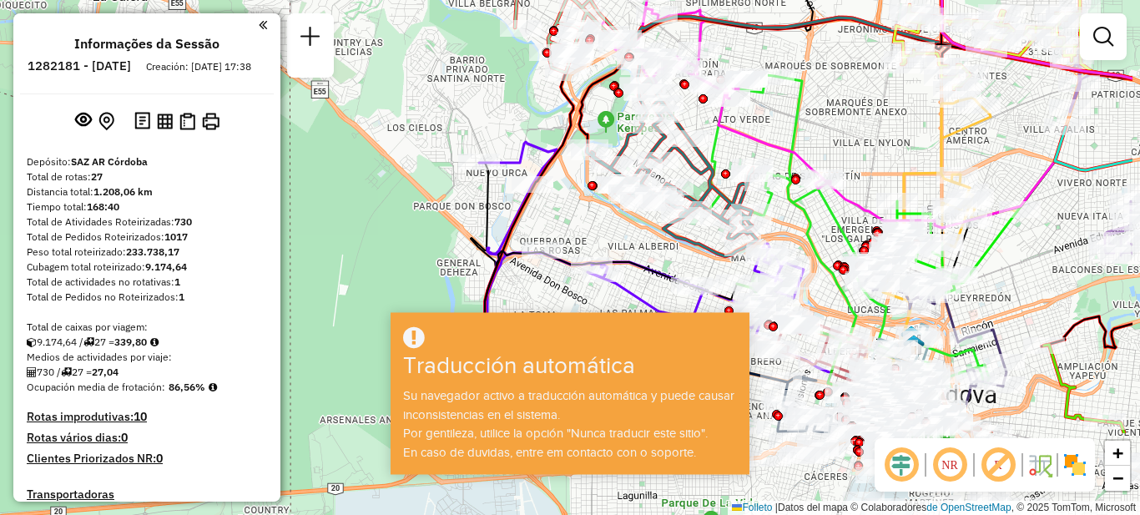
drag, startPoint x: 804, startPoint y: 285, endPoint x: 684, endPoint y: 155, distance: 176.6
click at [684, 155] on icon at bounding box center [672, 168] width 170 height 176
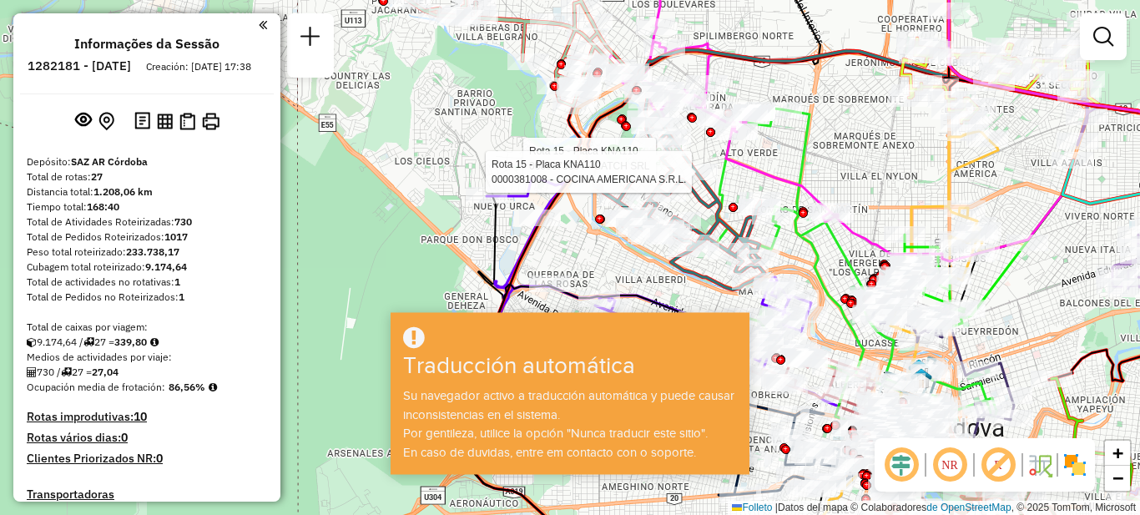
drag, startPoint x: 608, startPoint y: 101, endPoint x: 615, endPoint y: 134, distance: 34.2
click at [615, 134] on div "Rota 15 - Placa KNA110 0000373054 - CATCH SRL Rota 15 - Placa KNA110 0000381008…" at bounding box center [570, 257] width 1140 height 515
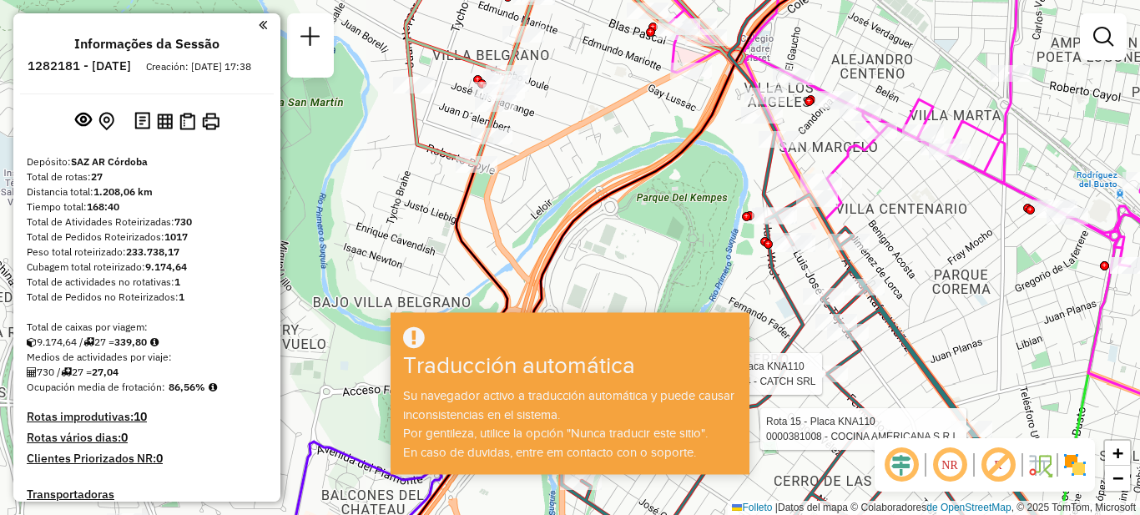
drag, startPoint x: 672, startPoint y: 177, endPoint x: 673, endPoint y: 202, distance: 25.1
click at [673, 202] on div "Rota 15 - Placa KNA110 0000373054 - CATCH SRL Rota 15 - Placa KNA110 0000381008…" at bounding box center [570, 257] width 1140 height 515
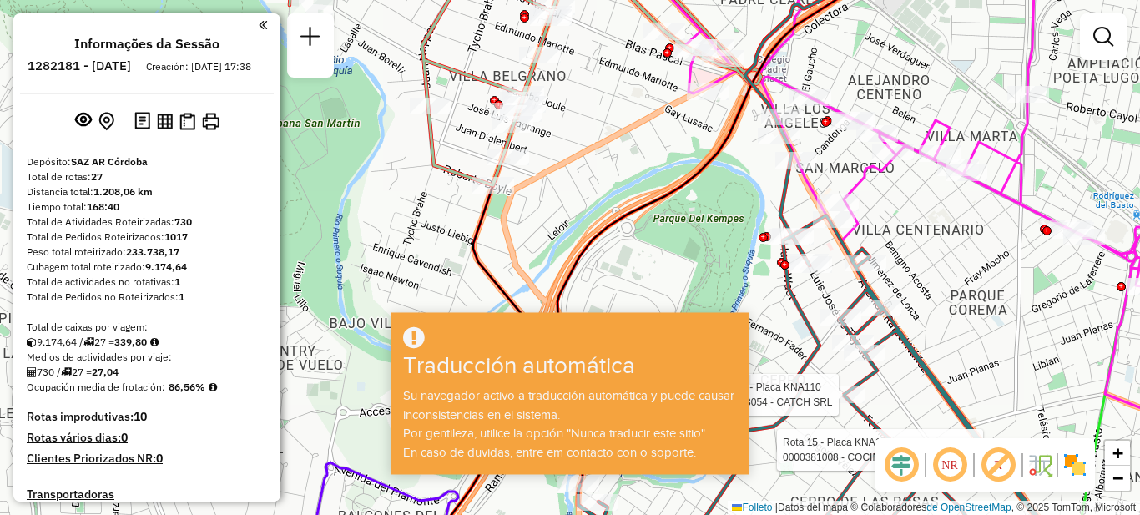
click at [573, 216] on div "Rota 15 - Placa KNA110 0000373054 - CATCH SRL Rota 15 - Placa KNA110 0000381008…" at bounding box center [570, 257] width 1140 height 515
select select "**********"
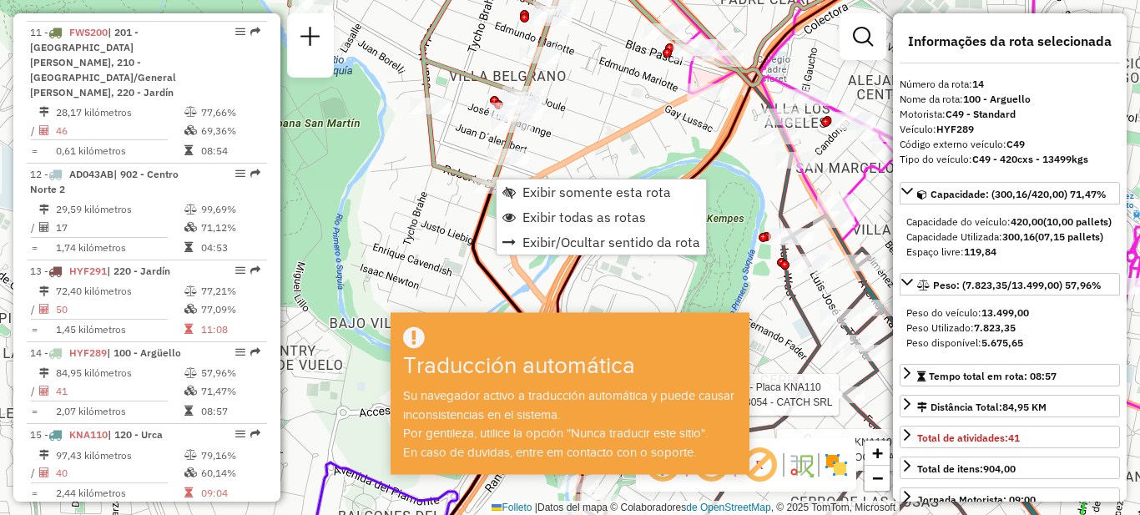
scroll to position [1794, 0]
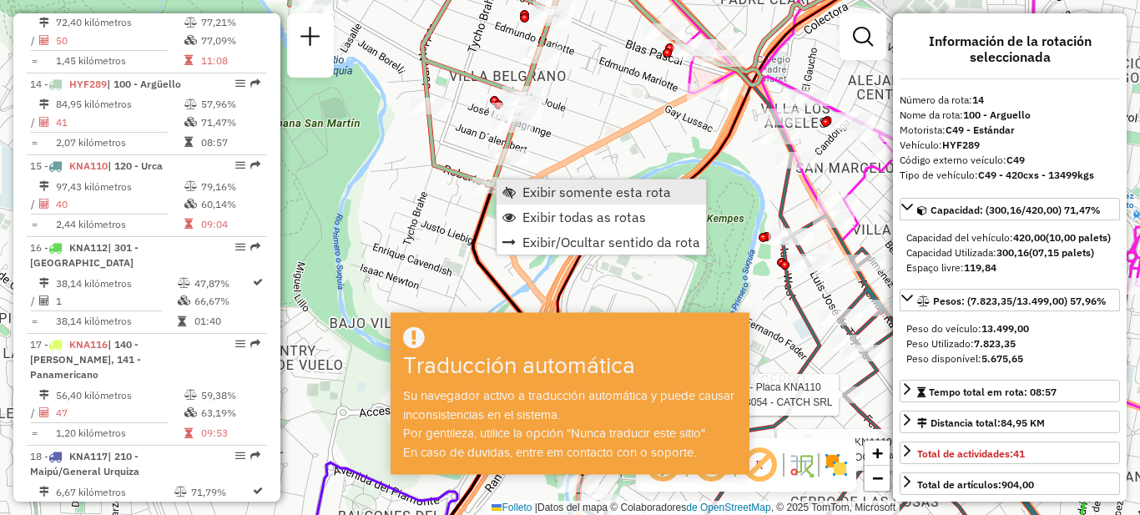
click at [531, 190] on span "Exibir somente esta rota" at bounding box center [596, 191] width 149 height 13
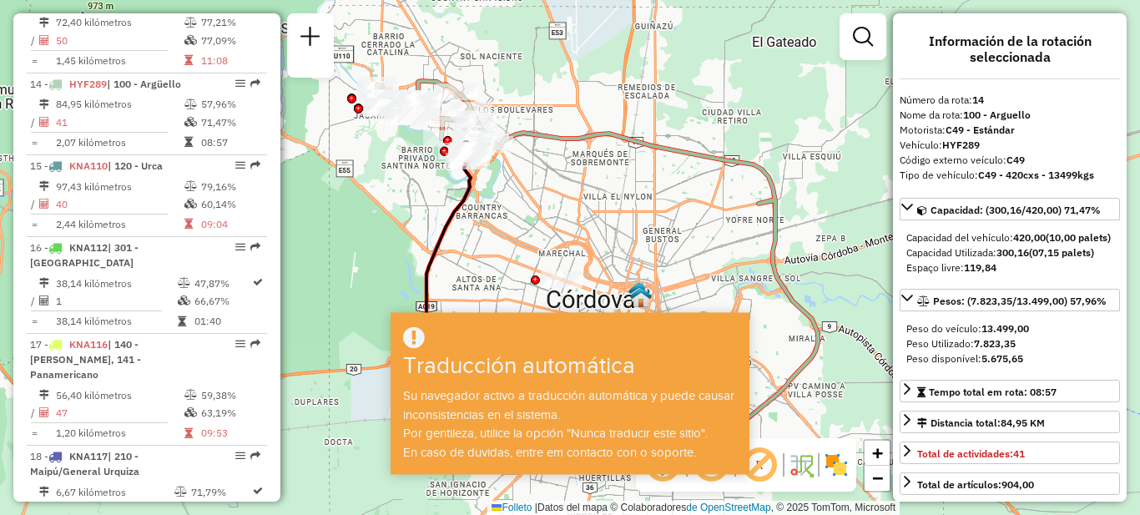
drag, startPoint x: 547, startPoint y: 177, endPoint x: 563, endPoint y: 186, distance: 18.3
click at [563, 186] on div "Janela de atendimento Grado de atención Capacidad Transportadoras Vehículos Cli…" at bounding box center [570, 257] width 1140 height 515
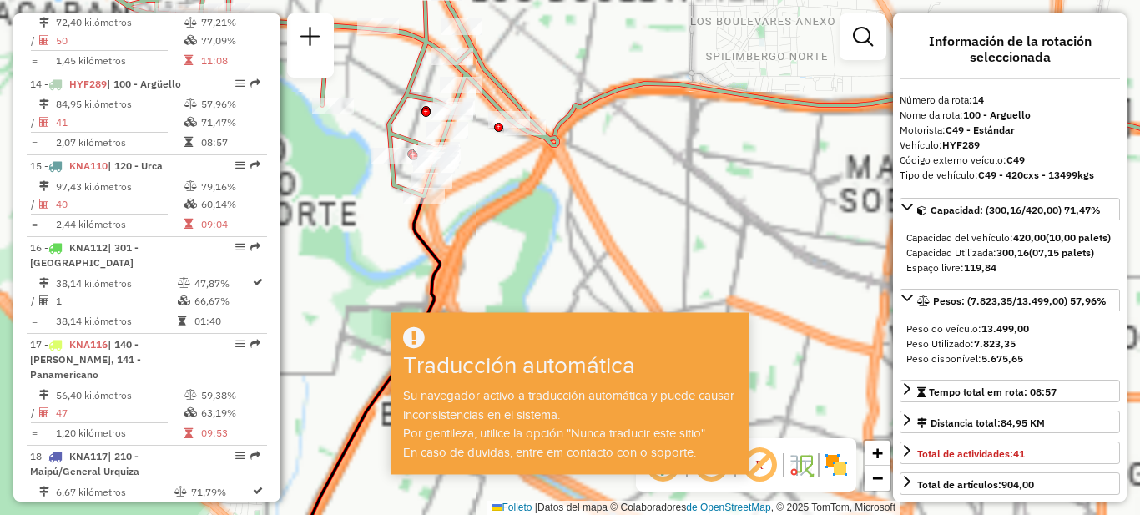
click at [565, 229] on div "Janela de atendimento Grado de atención Capacidad Transportadoras Vehículos Cli…" at bounding box center [570, 257] width 1140 height 515
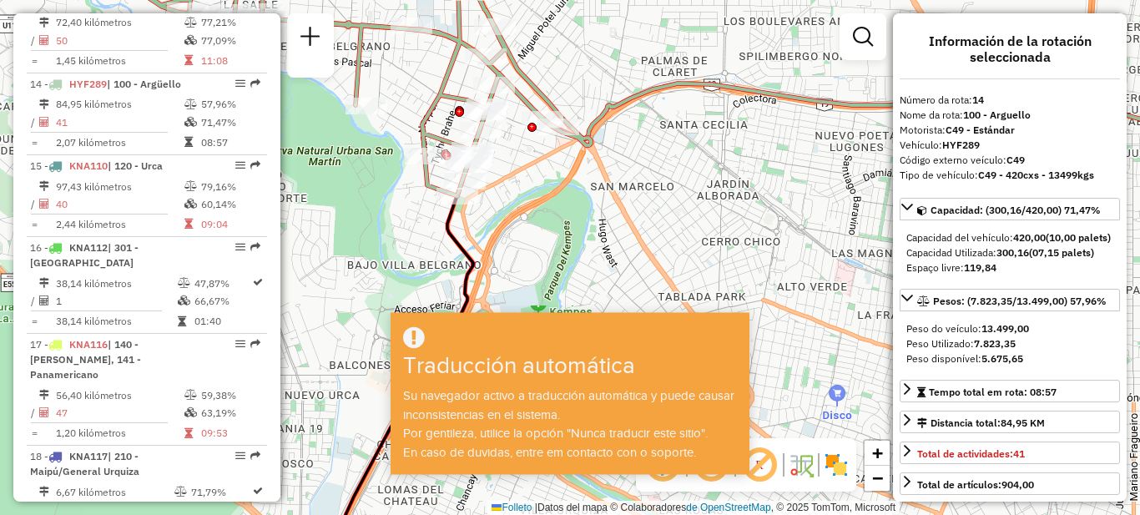
click at [576, 226] on div "Janela de atendimento Grado de atención Capacidad Transportadoras Vehículos Cli…" at bounding box center [570, 257] width 1140 height 515
click at [542, 217] on div "Janela de atendimento Grado de atención Capacidad Transportadoras Vehículos Cli…" at bounding box center [570, 257] width 1140 height 515
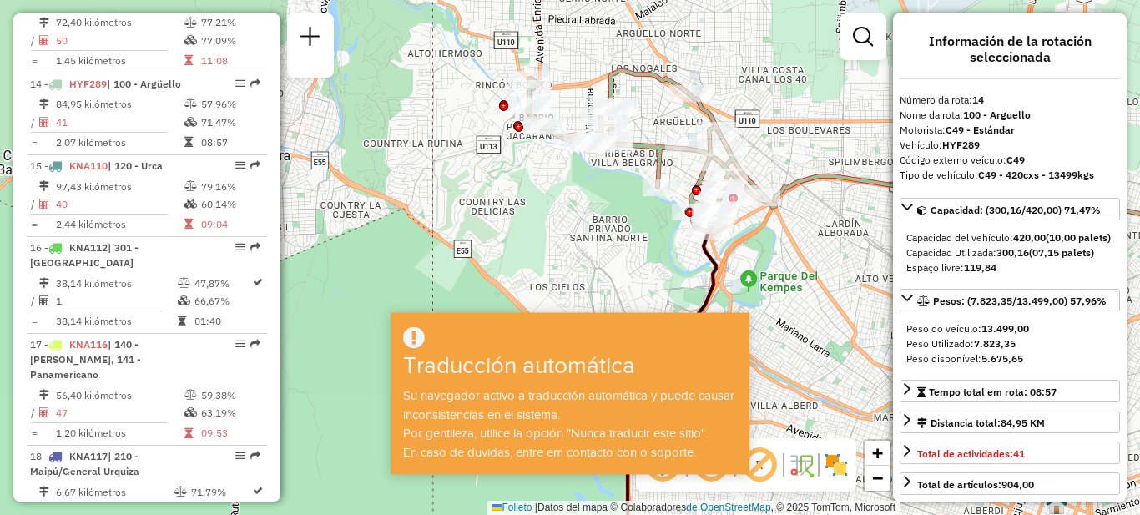
drag, startPoint x: 451, startPoint y: 185, endPoint x: 624, endPoint y: 206, distance: 174.9
click at [655, 206] on div "Janela de atendimento Grado de atención Capacidad Transportadoras Vehículos Cli…" at bounding box center [570, 257] width 1140 height 515
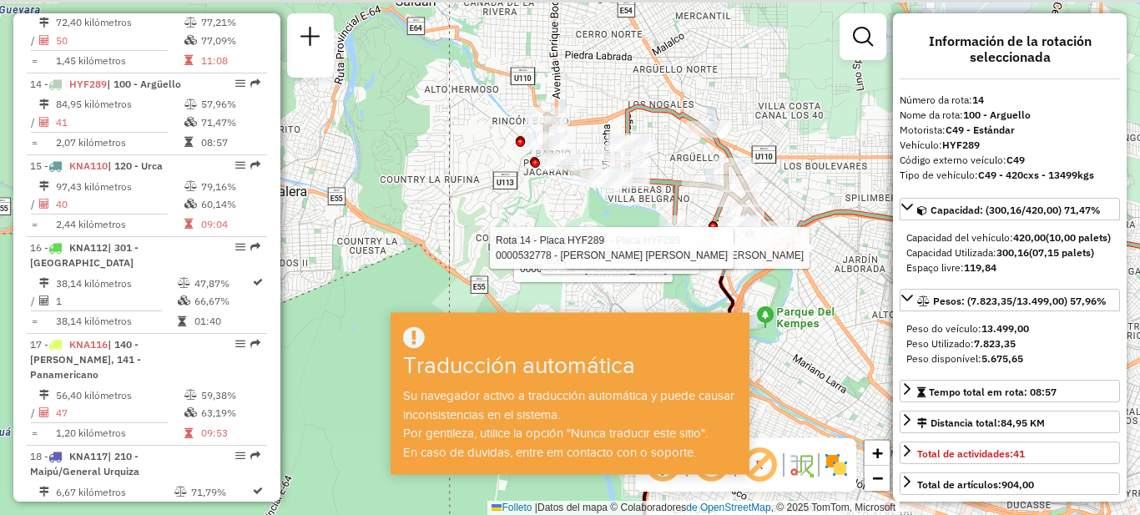
drag, startPoint x: 465, startPoint y: 142, endPoint x: 469, endPoint y: 151, distance: 10.1
click at [469, 151] on div "Rota 14 - Placa HYF289 0000467951 - Aisa Erica Mercedes Del Valle Rota 14 - Pla…" at bounding box center [570, 257] width 1140 height 515
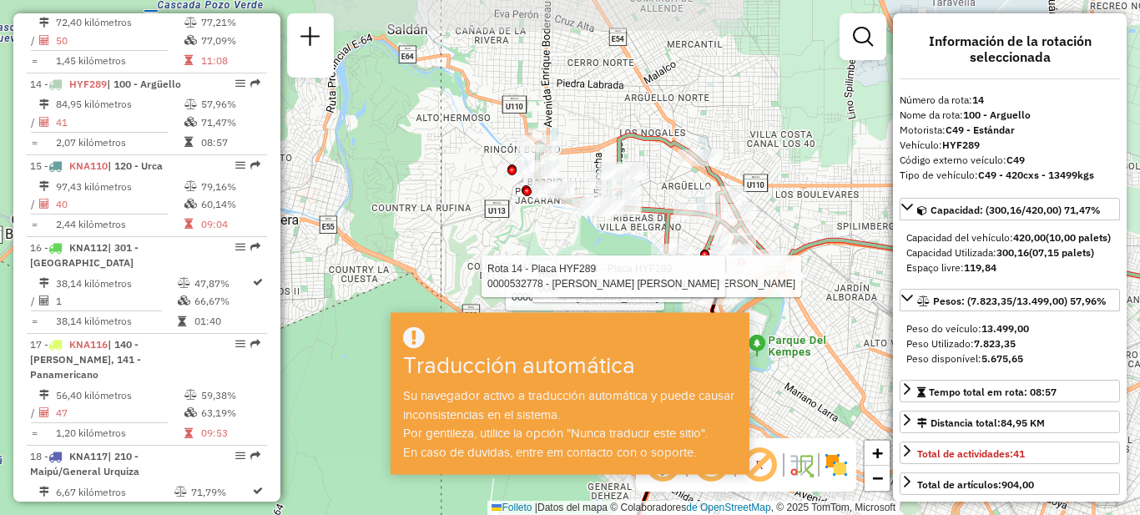
click at [484, 164] on div "Rota 14 - Placa HYF289 0000467951 - Aisa Erica Mercedes Del Valle Rota 14 - Pla…" at bounding box center [570, 257] width 1140 height 515
click at [792, 143] on div "Rota 14 - Placa HYF289 0000467951 - Aisa Erica Mercedes Del Valle Rota 14 - Pla…" at bounding box center [570, 257] width 1140 height 515
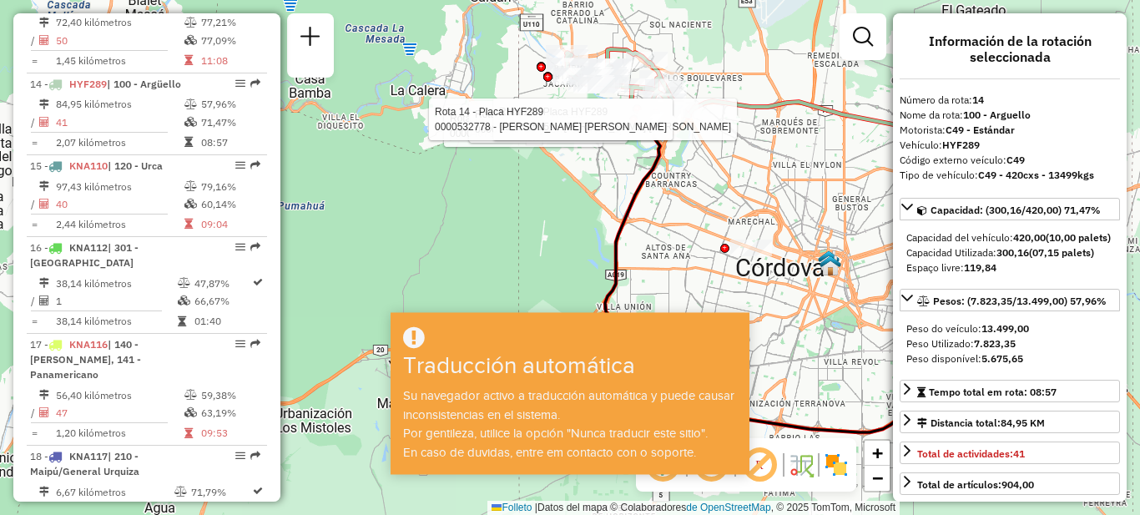
drag, startPoint x: 594, startPoint y: 203, endPoint x: 563, endPoint y: 177, distance: 40.9
click at [538, 167] on div "Rota 14 - Placa HYF289 0000467951 - Aisa Erica Mercedes Del Valle Rota 14 - Pla…" at bounding box center [570, 257] width 1140 height 515
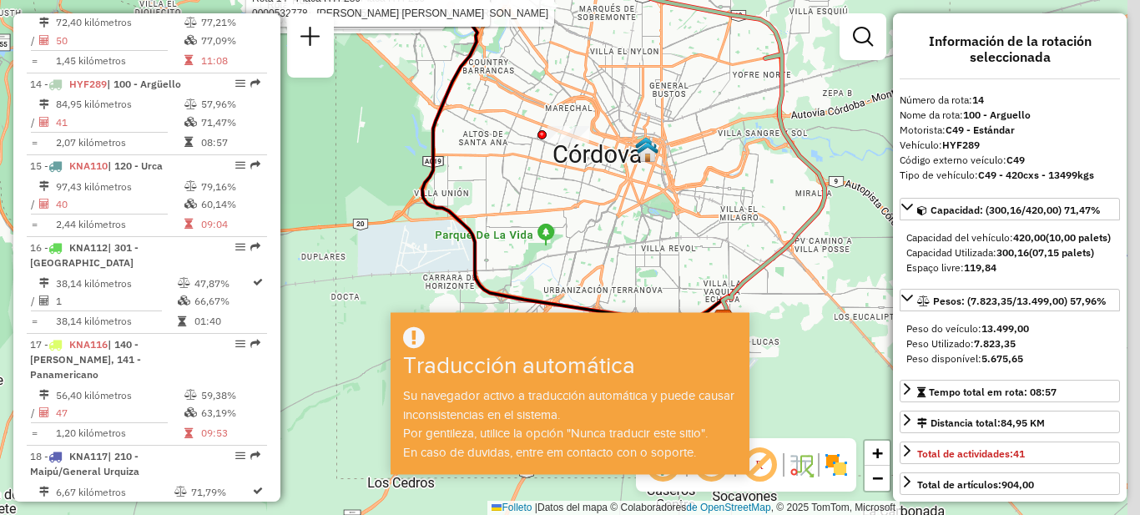
drag, startPoint x: 650, startPoint y: 221, endPoint x: 719, endPoint y: 143, distance: 104.1
click at [496, 137] on div "Rota 14 - Placa HYF289 0000467951 - Aisa Erica Mercedes Del Valle Rota 14 - Pla…" at bounding box center [570, 257] width 1140 height 515
drag, startPoint x: 693, startPoint y: 215, endPoint x: 708, endPoint y: 250, distance: 37.4
click at [708, 250] on div "Rota 14 - Placa HYF289 0000467951 - Aisa Erica Mercedes Del Valle Rota 14 - Pla…" at bounding box center [570, 257] width 1140 height 515
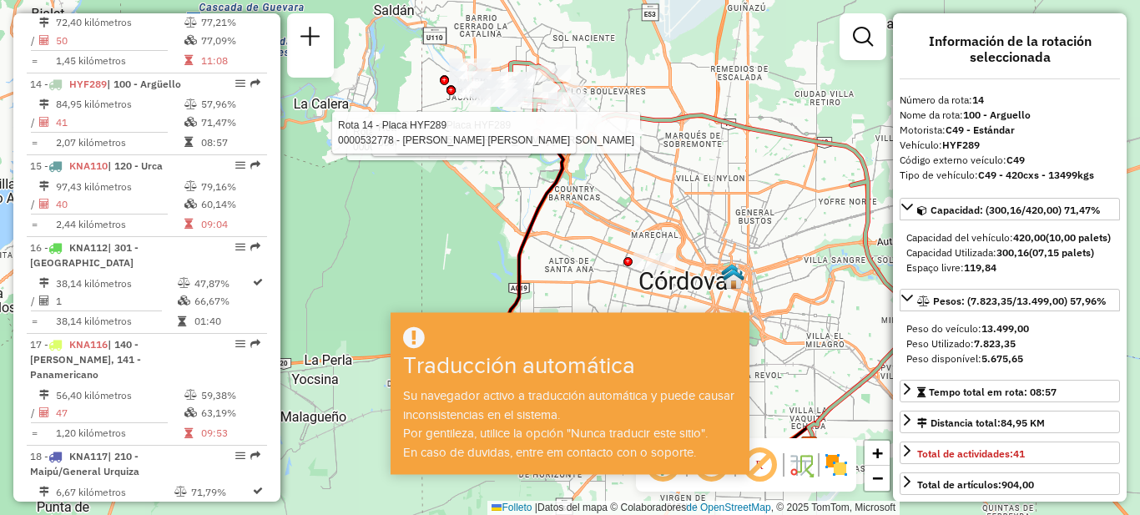
drag, startPoint x: 632, startPoint y: 171, endPoint x: 659, endPoint y: 163, distance: 28.0
click at [622, 144] on div "Rota 14 - Placa HYF289 0000467951 - Aisa Erica Mercedes Del Valle Rota 14 - Pla…" at bounding box center [570, 257] width 1140 height 515
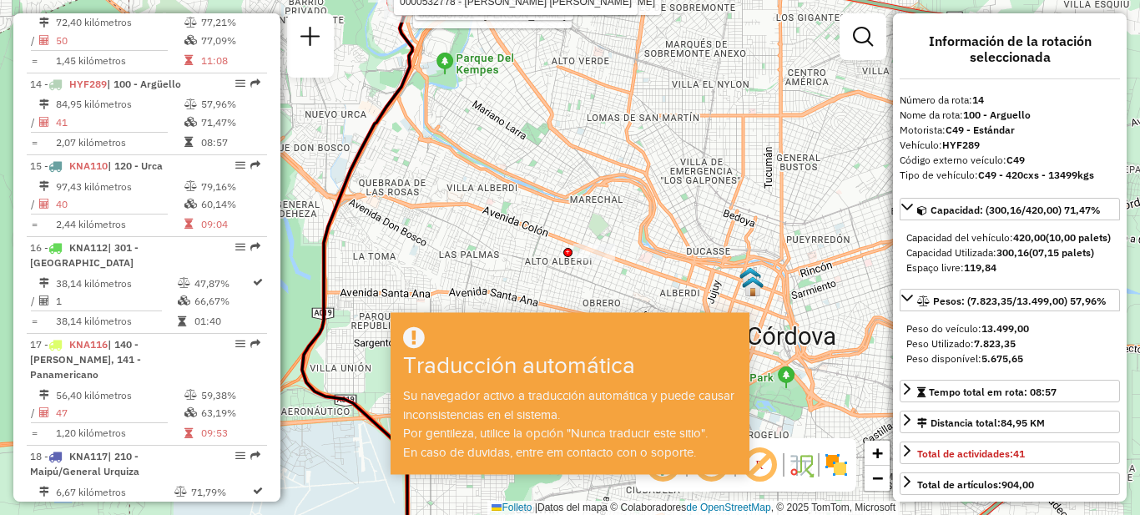
click at [540, 250] on div "Rota 14 - Placa HYF289 0000467951 - Aisa Erica Mercedes Del Valle Rota 14 - Pla…" at bounding box center [570, 257] width 1140 height 515
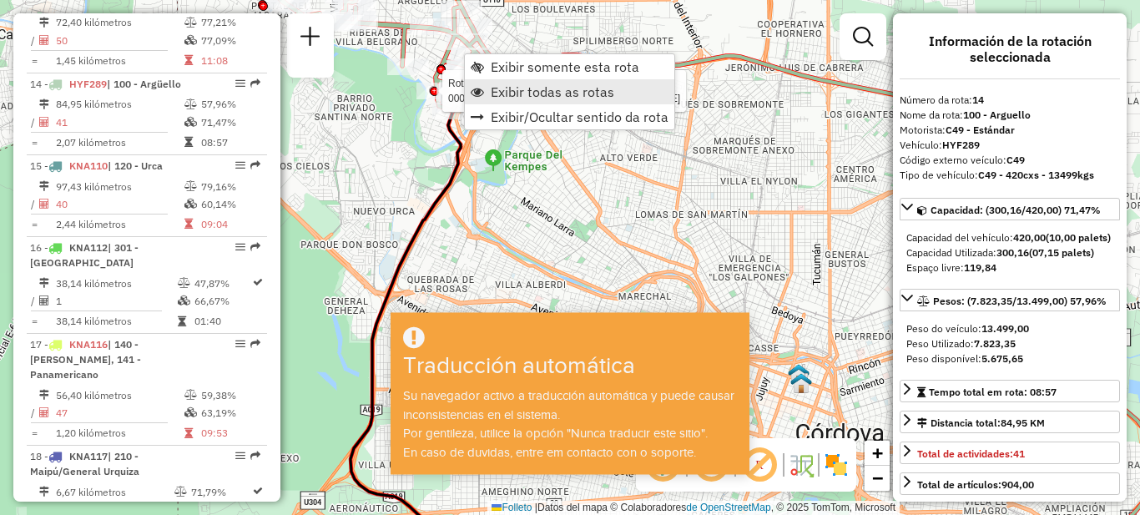
click at [501, 90] on span "Exibir todas as rotas" at bounding box center [553, 91] width 124 height 13
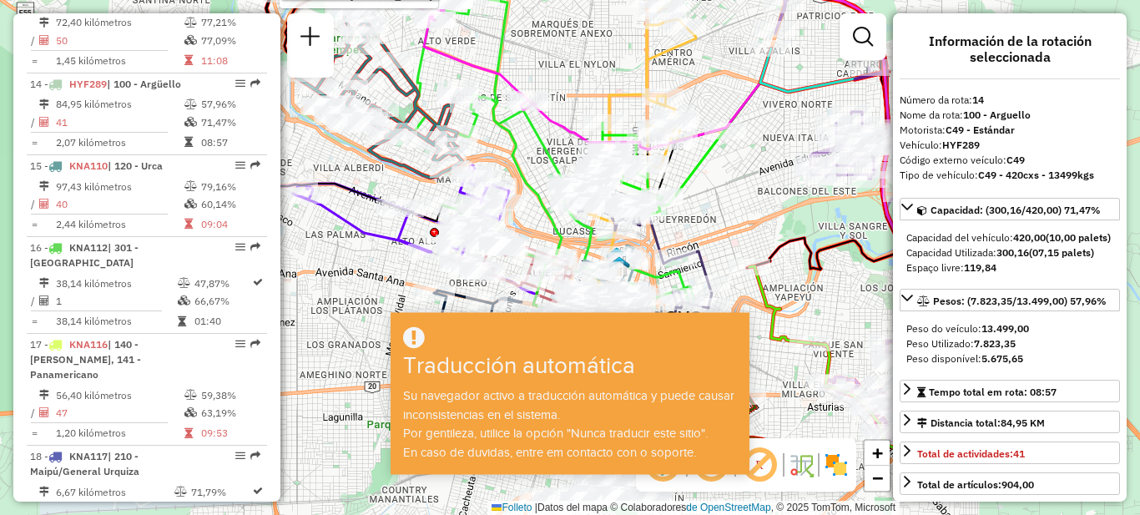
drag, startPoint x: 757, startPoint y: 161, endPoint x: 575, endPoint y: 44, distance: 216.2
click at [575, 44] on div "Rota 14 - Placa HYF289 0000467951 - Aisa Erica Mercedes Del Valle Rota 14 - Pla…" at bounding box center [570, 257] width 1140 height 515
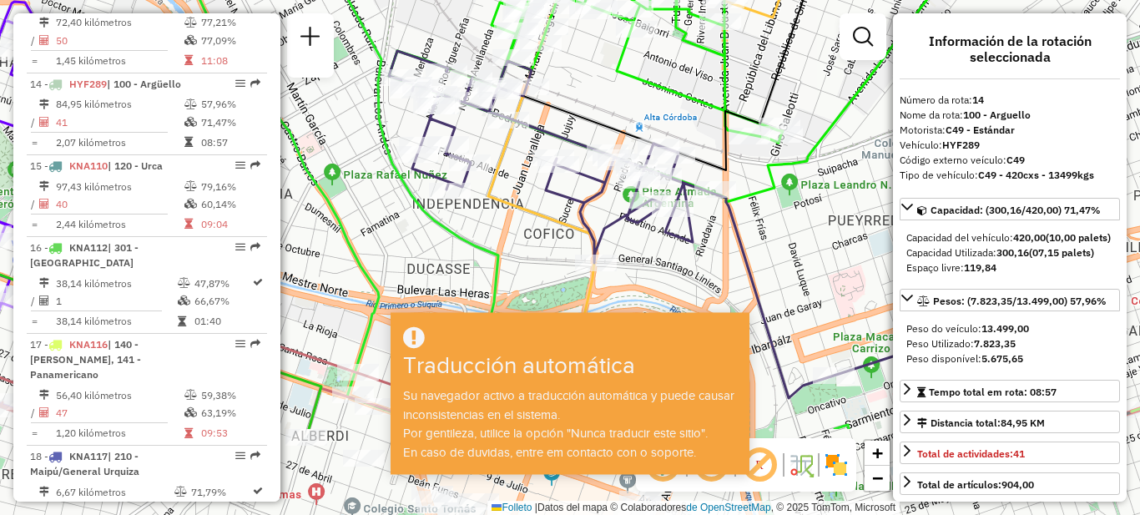
drag, startPoint x: 575, startPoint y: 189, endPoint x: 618, endPoint y: 63, distance: 133.3
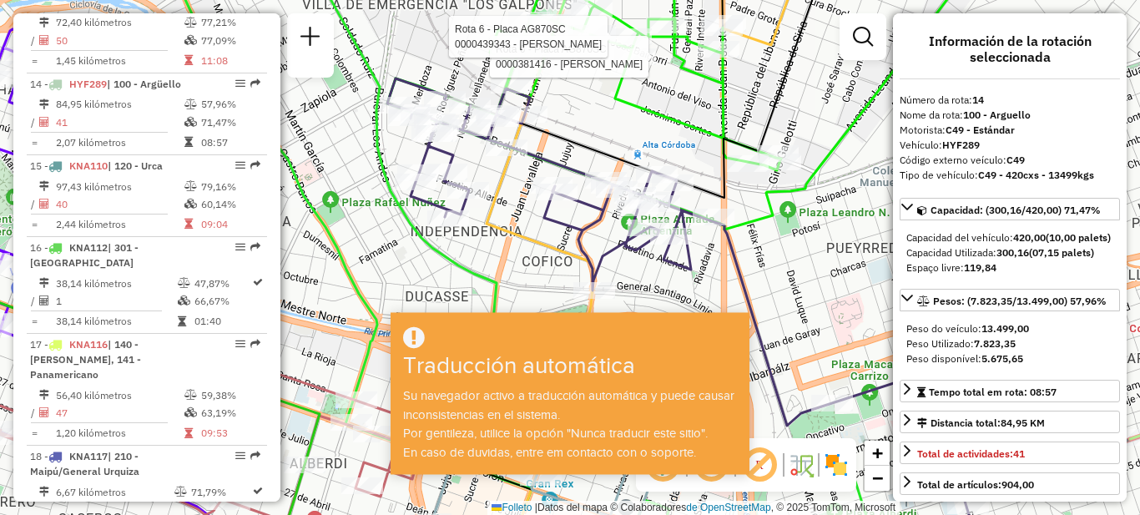
drag, startPoint x: 622, startPoint y: 120, endPoint x: 682, endPoint y: 155, distance: 69.6
click at [632, 176] on div "Rota 14 - Placa HYF289 0000467951 - Aisa Erica Mercedes Del Valle Rota 14 - Pla…" at bounding box center [570, 257] width 1140 height 515
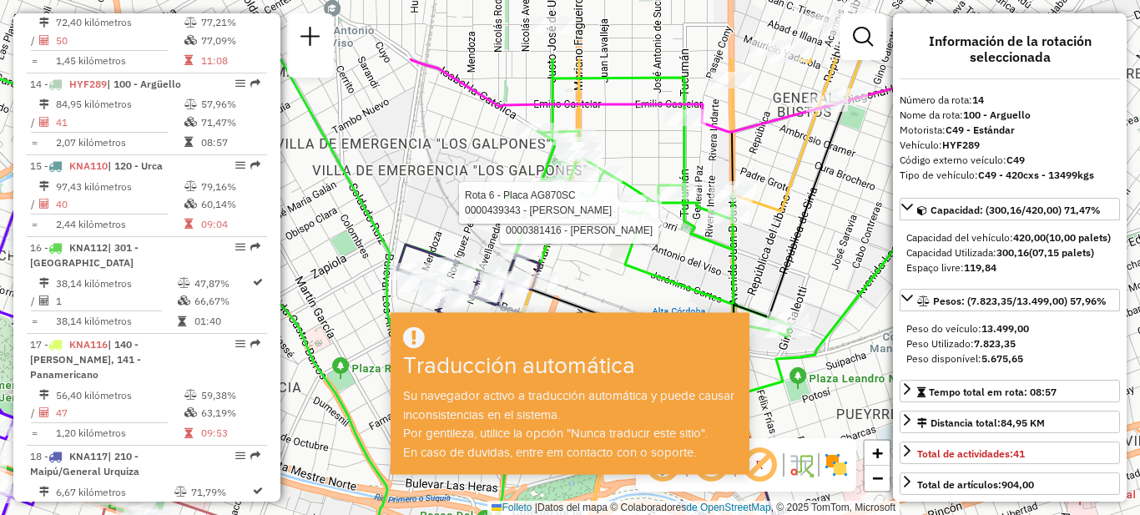
drag, startPoint x: 795, startPoint y: 97, endPoint x: 791, endPoint y: 189, distance: 92.7
click at [791, 189] on icon at bounding box center [768, 367] width 542 height 618
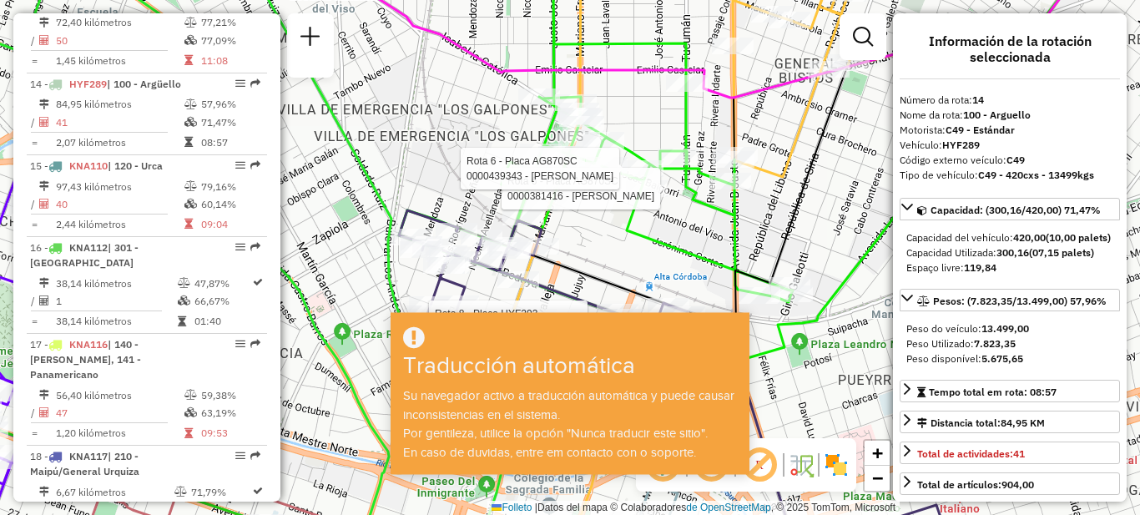
drag, startPoint x: 805, startPoint y: 245, endPoint x: 608, endPoint y: 232, distance: 196.6
click at [805, 215] on div "Rota 14 - Placa HYF289 0000467951 - Aisa Erica Mercedes Del Valle Rota 14 - Pla…" at bounding box center [570, 257] width 1140 height 515
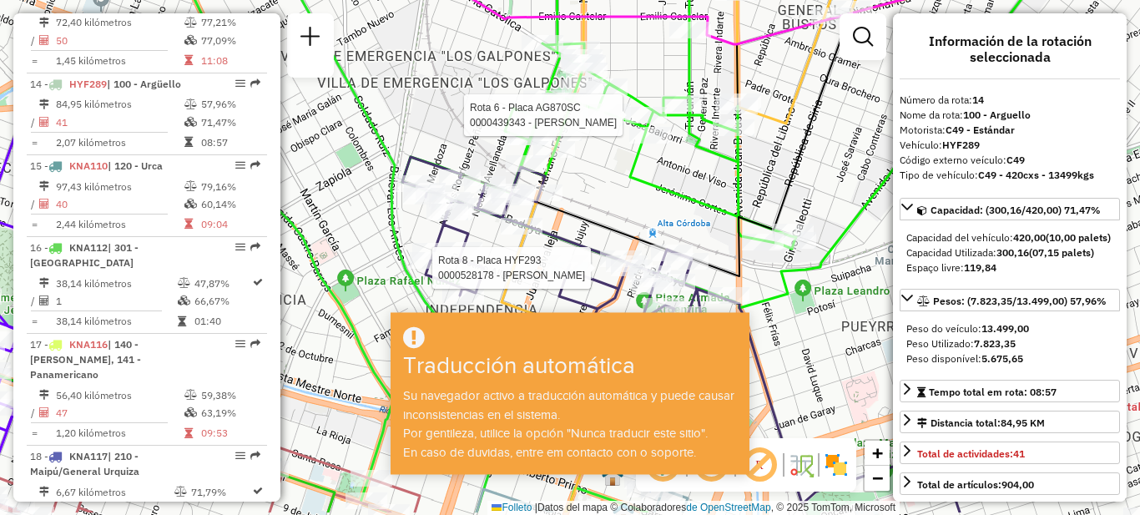
drag, startPoint x: 676, startPoint y: 246, endPoint x: 680, endPoint y: 193, distance: 53.6
click at [680, 193] on icon at bounding box center [599, 92] width 394 height 311
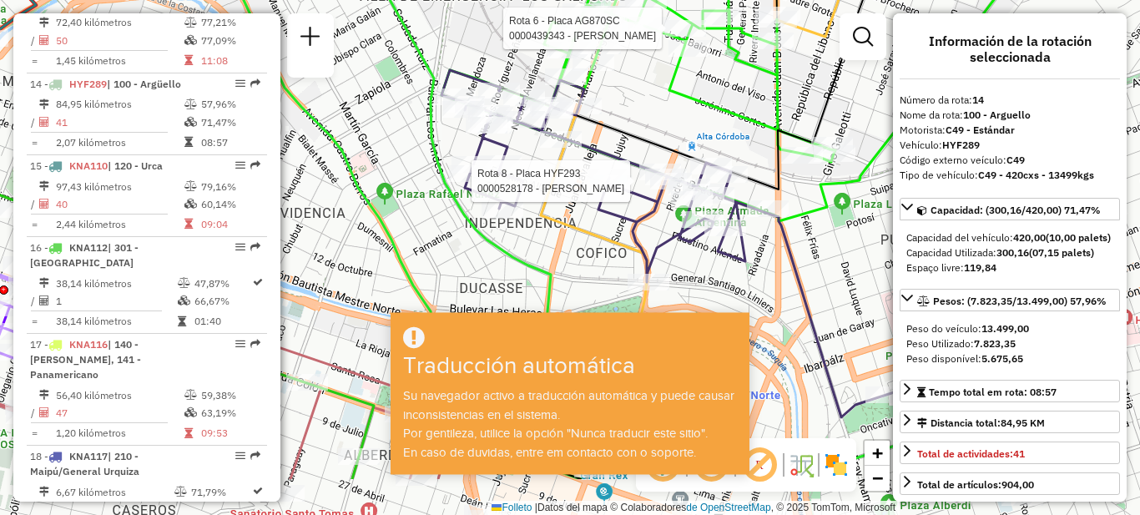
drag, startPoint x: 638, startPoint y: 189, endPoint x: 502, endPoint y: 310, distance: 180.9
click at [666, 124] on div "Rota 14 - Placa HYF289 0000467951 - Aisa Erica Mercedes Del Valle Rota 14 - Pla…" at bounding box center [570, 257] width 1140 height 515
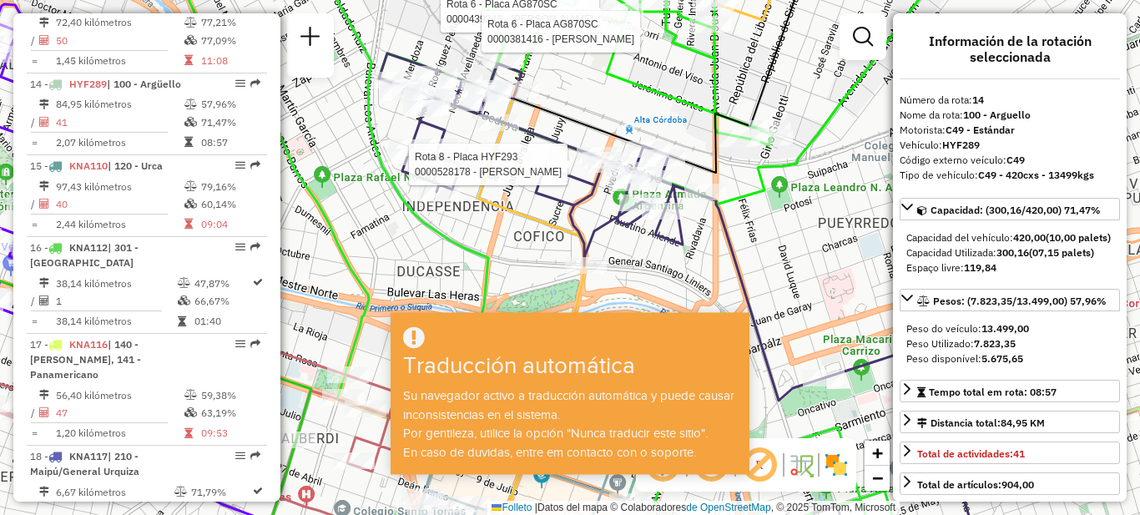
click at [446, 255] on div "Rota 14 - Placa HYF289 0000467951 - Aisa Erica Mercedes Del Valle Rota 14 - Pla…" at bounding box center [570, 257] width 1140 height 515
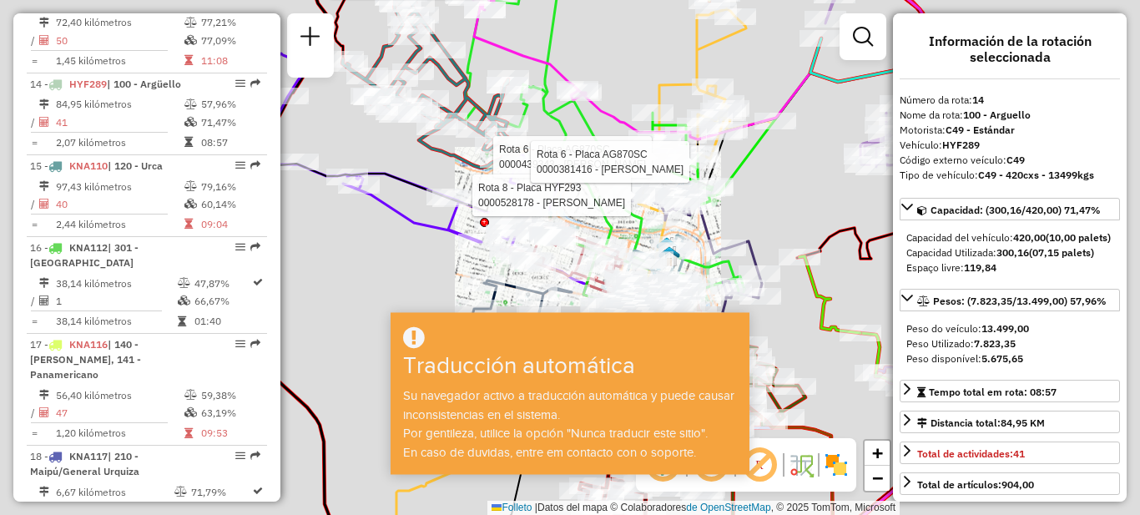
click at [674, 5] on div "Rota 14 - Placa HYF289 0000467951 - Aisa Erica Mercedes Del Valle Rota 14 - Pla…" at bounding box center [674, 5] width 0 height 0
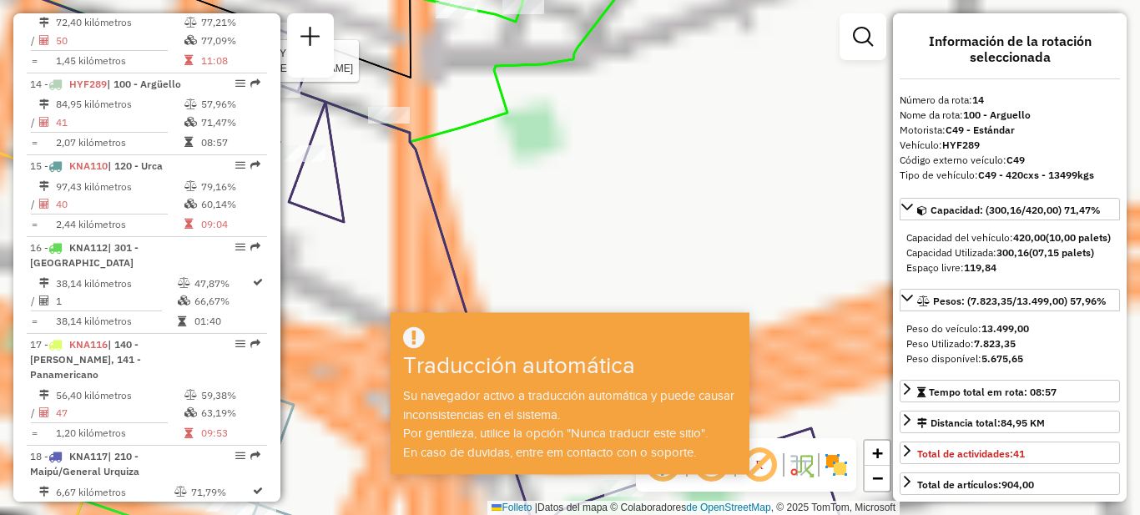
drag, startPoint x: 750, startPoint y: 204, endPoint x: 738, endPoint y: 206, distance: 12.0
click at [750, 203] on div "Rota 14 - Placa HYF289 0000467951 - Aisa Erica Mercedes Del Valle Rota 14 - Pla…" at bounding box center [570, 257] width 1140 height 515
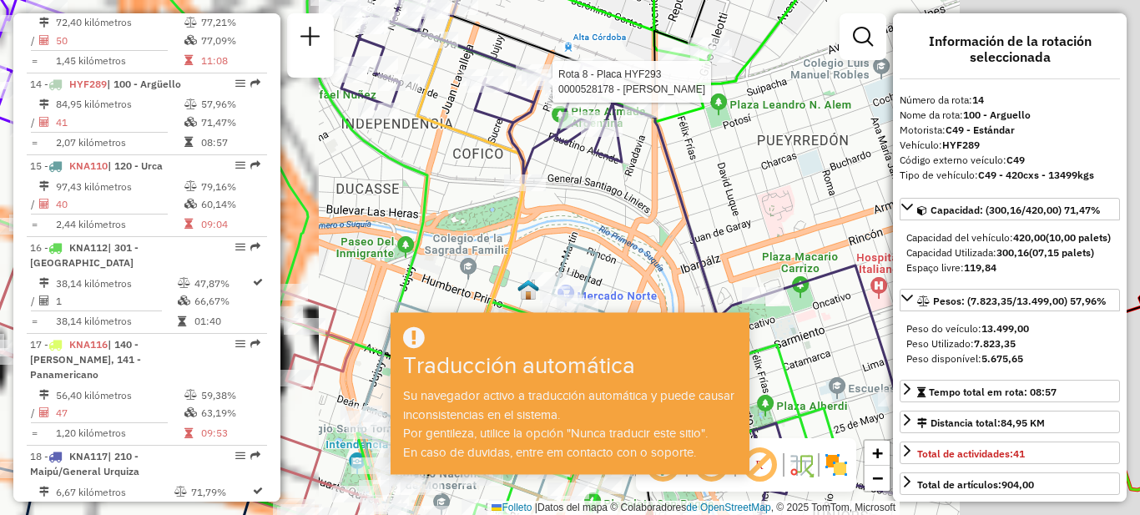
click at [785, 171] on div "Rota 14 - Placa HYF289 0000467951 - Aisa Erica Mercedes Del Valle Rota 14 - Pla…" at bounding box center [570, 257] width 1140 height 515
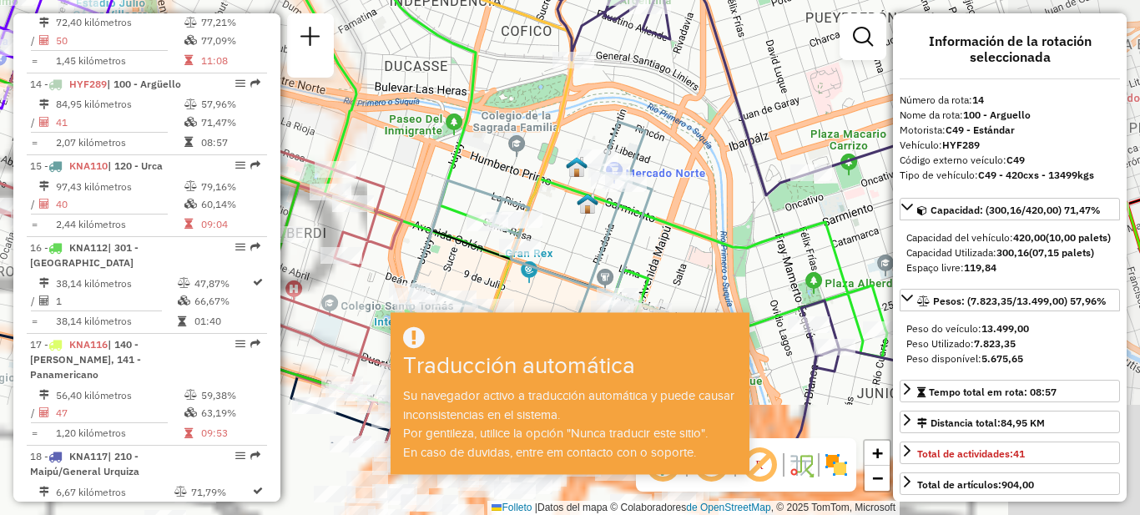
drag, startPoint x: 585, startPoint y: 241, endPoint x: 634, endPoint y: 122, distance: 128.8
click at [634, 122] on icon at bounding box center [549, 261] width 283 height 279
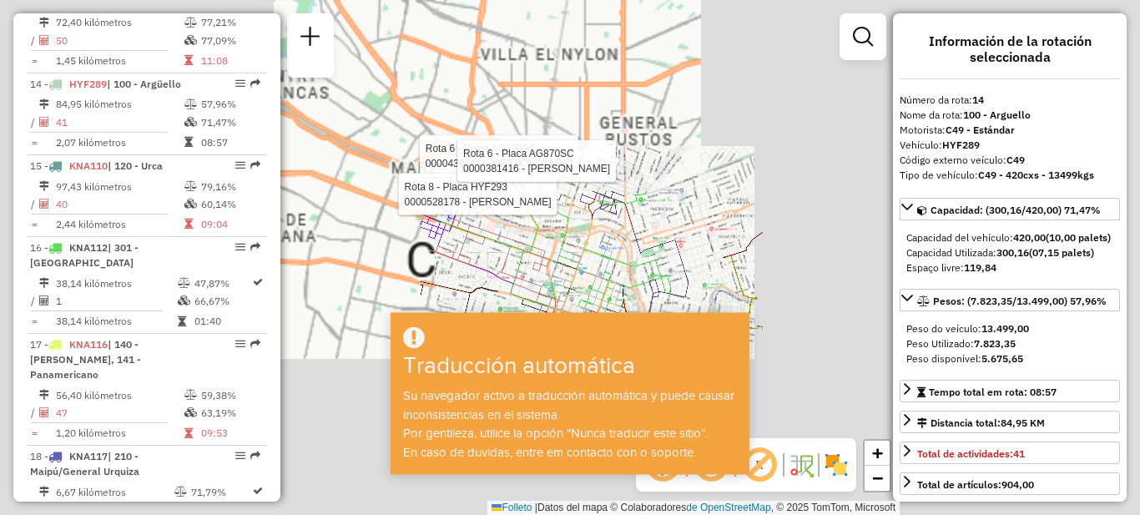
click at [593, 142] on div "Rota 14 - Placa HYF289 0000467951 - Aisa Erica Mercedes Del Valle Rota 14 - Pla…" at bounding box center [570, 257] width 1140 height 515
click at [654, 346] on icon at bounding box center [653, 343] width 2 height 5
select select "**********"
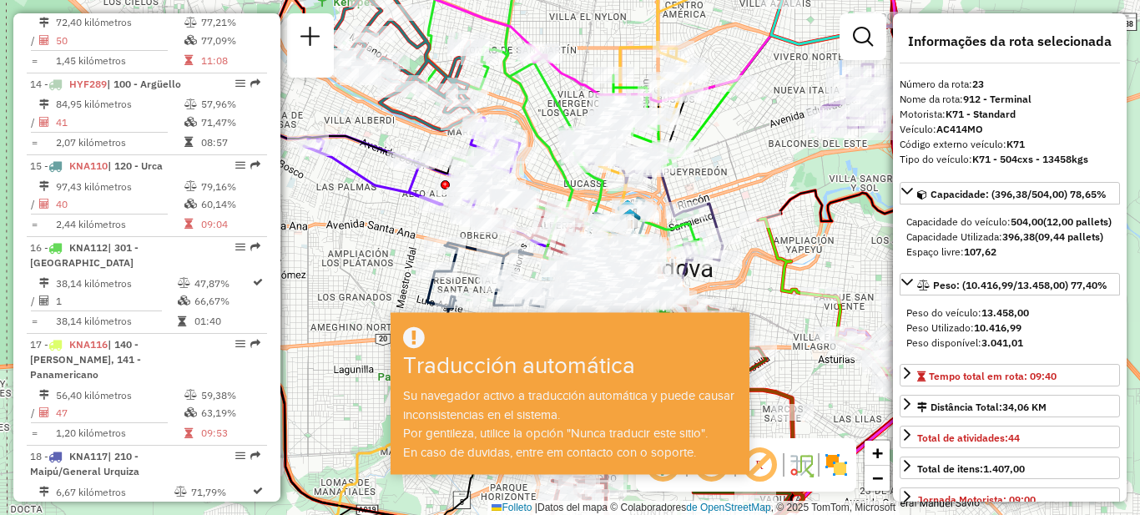
drag, startPoint x: 840, startPoint y: 246, endPoint x: 848, endPoint y: 216, distance: 31.2
click at [848, 216] on div "Janela de atendimento Grado de atención Capacidad Transportadoras Vehículos Cli…" at bounding box center [570, 257] width 1140 height 515
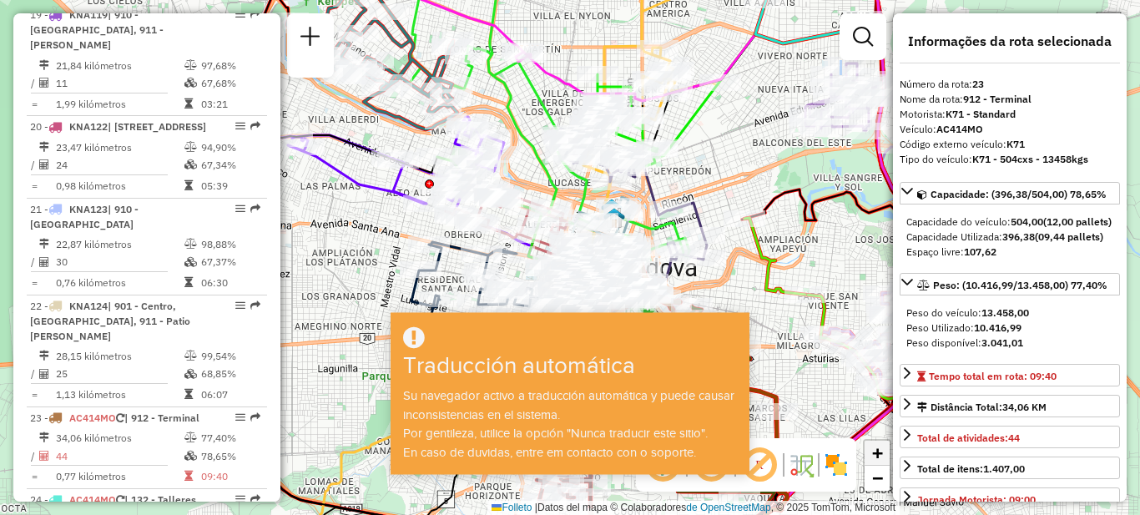
scroll to position [2456, 0]
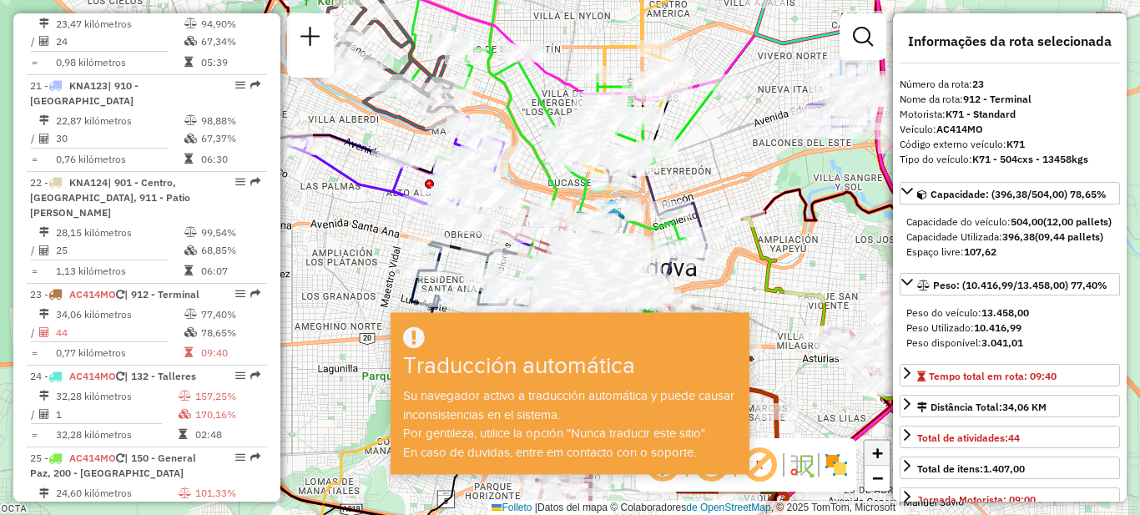
click at [878, 447] on font "+" at bounding box center [877, 452] width 11 height 21
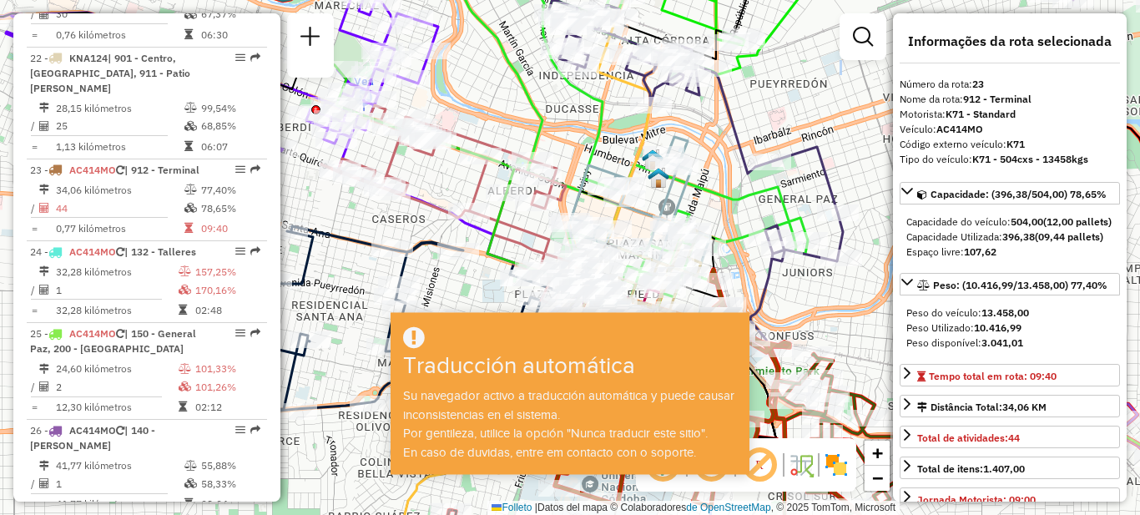
scroll to position [2621, 0]
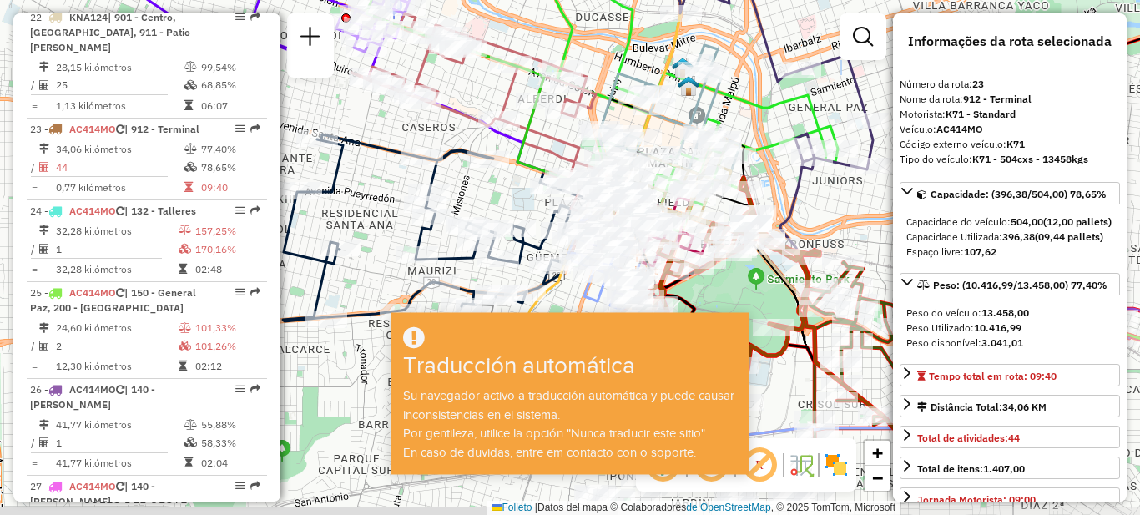
drag, startPoint x: 789, startPoint y: 109, endPoint x: 819, endPoint y: 18, distance: 95.8
click at [819, 18] on div "Janela de atendimento Grado de atención Capacidad Transportadoras Vehículos Cli…" at bounding box center [570, 257] width 1140 height 515
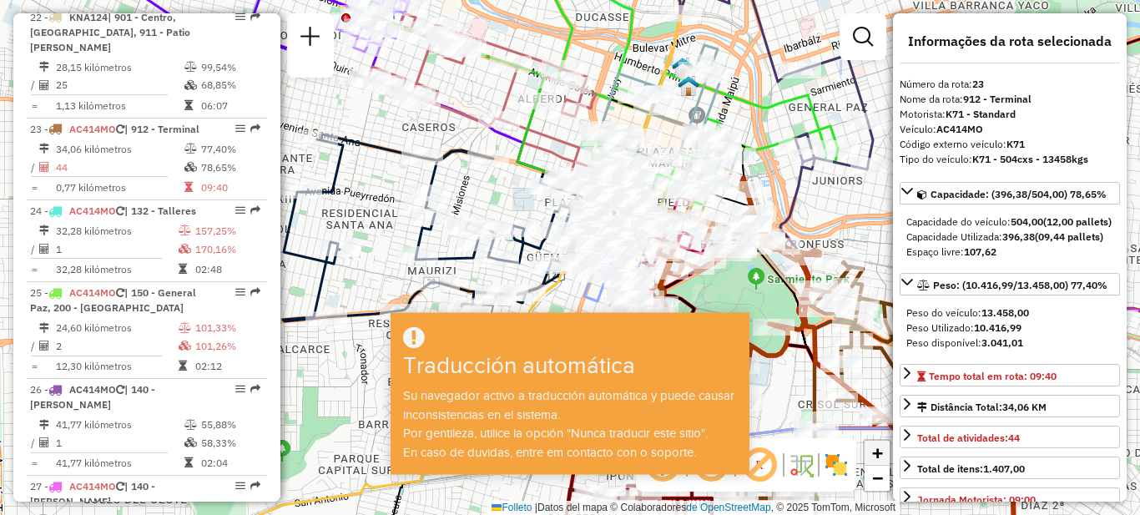
click at [873, 455] on font "+" at bounding box center [877, 452] width 11 height 21
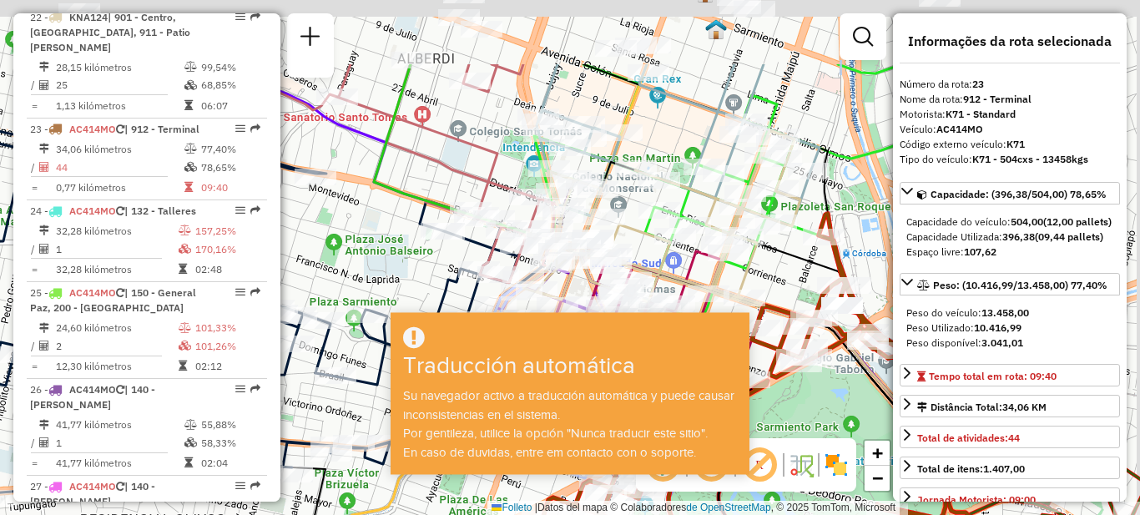
drag, startPoint x: 569, startPoint y: 19, endPoint x: 608, endPoint y: 112, distance: 100.3
click at [480, 135] on div "Janela de atendimento Grado de atención Capacidad Transportadoras Vehículos Cli…" at bounding box center [570, 257] width 1140 height 515
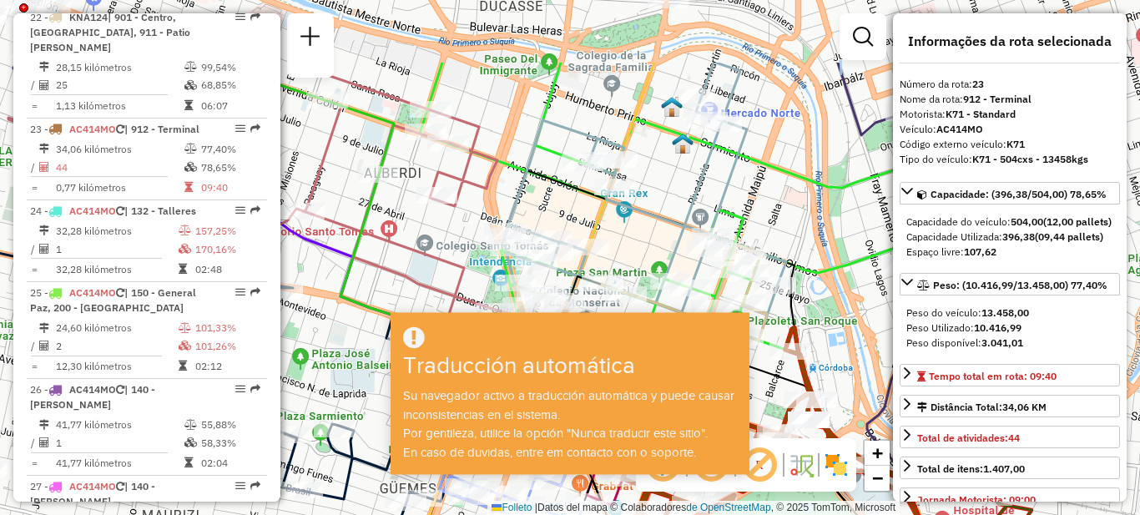
drag, startPoint x: 704, startPoint y: 83, endPoint x: 674, endPoint y: 179, distance: 101.4
click at [674, 179] on div "Janela de atendimento Grado de atención Capacidad Transportadoras Vehículos Cli…" at bounding box center [570, 257] width 1140 height 515
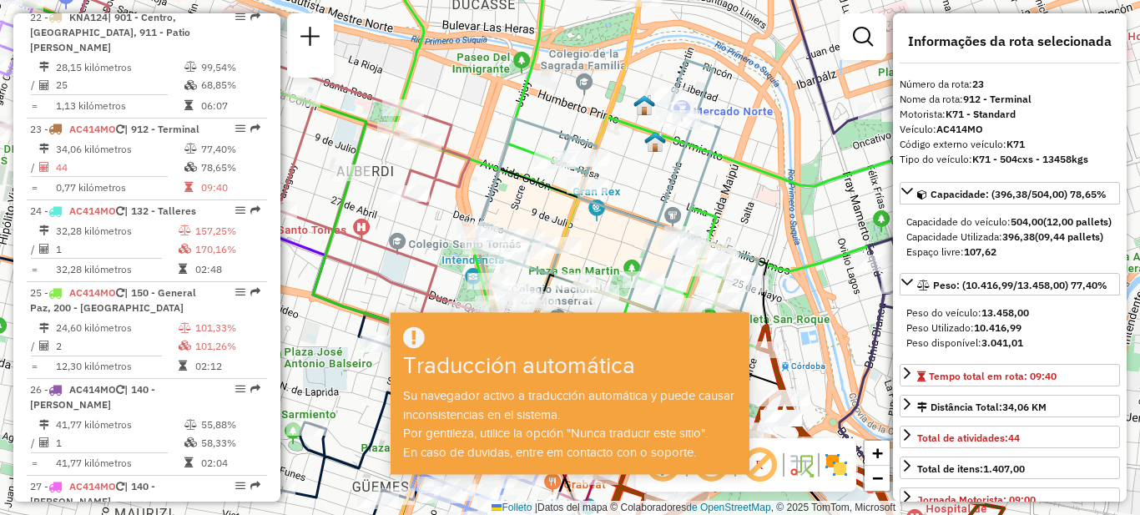
drag, startPoint x: 584, startPoint y: 114, endPoint x: 562, endPoint y: 77, distance: 43.8
click at [562, 77] on div "Janela de atendimento Grado de atención Capacidad Transportadoras Vehículos Cli…" at bounding box center [570, 257] width 1140 height 515
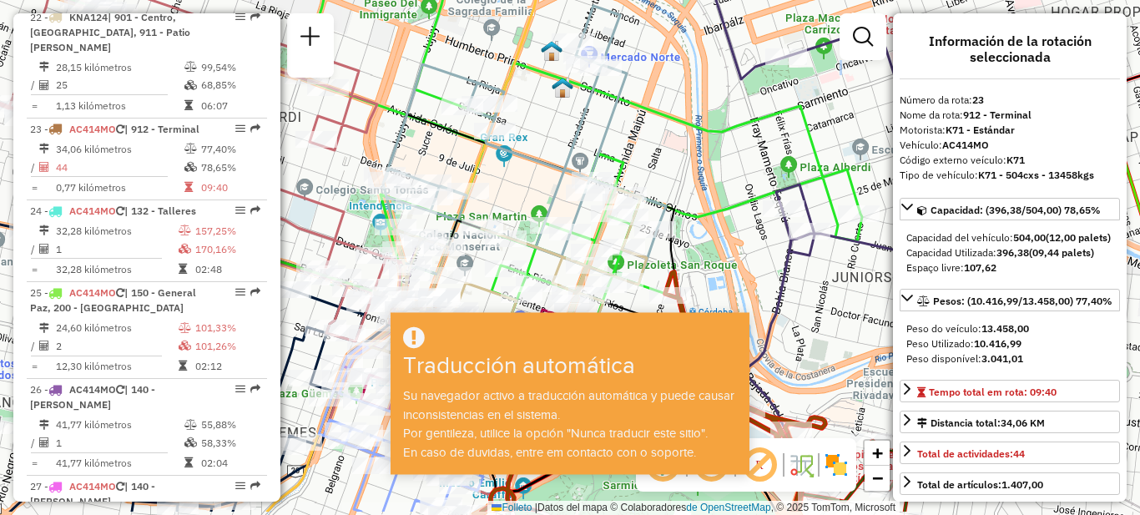
drag, startPoint x: 701, startPoint y: 199, endPoint x: 608, endPoint y: 144, distance: 107.4
click at [608, 144] on icon at bounding box center [524, 145] width 283 height 279
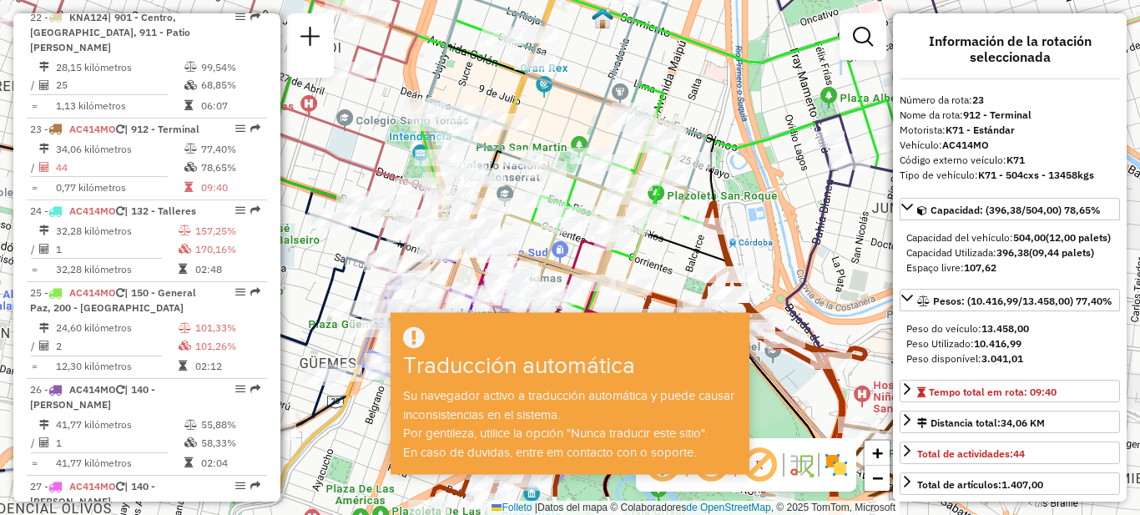
drag, startPoint x: 579, startPoint y: 99, endPoint x: 588, endPoint y: 268, distance: 168.9
click at [580, 93] on icon at bounding box center [564, 76] width 283 height 279
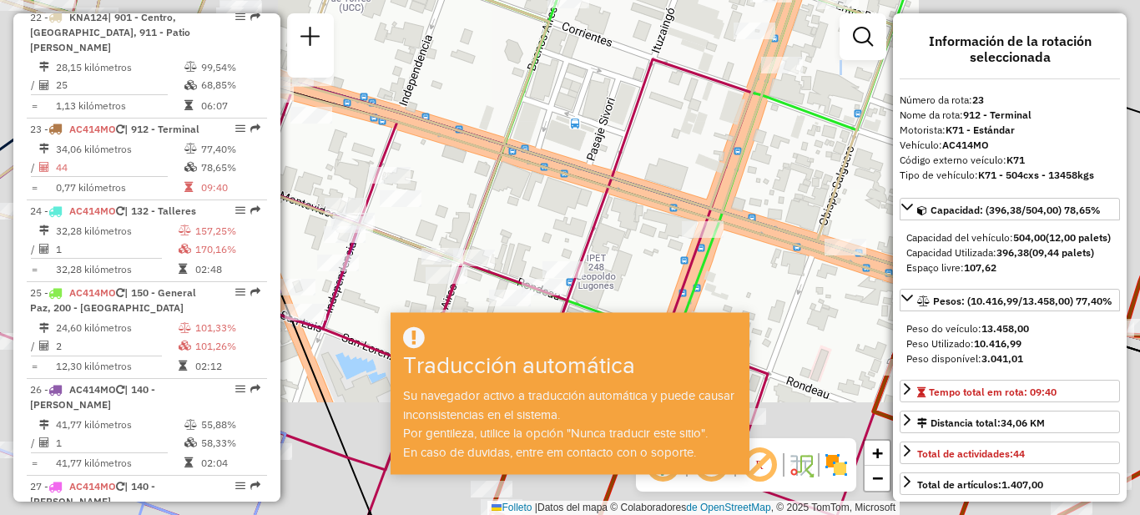
drag, startPoint x: 443, startPoint y: 191, endPoint x: 486, endPoint y: 149, distance: 60.2
click at [486, 149] on div "Janela de atendimento Grado de atención Capacidad Transportadoras Vehículos Cli…" at bounding box center [570, 257] width 1140 height 515
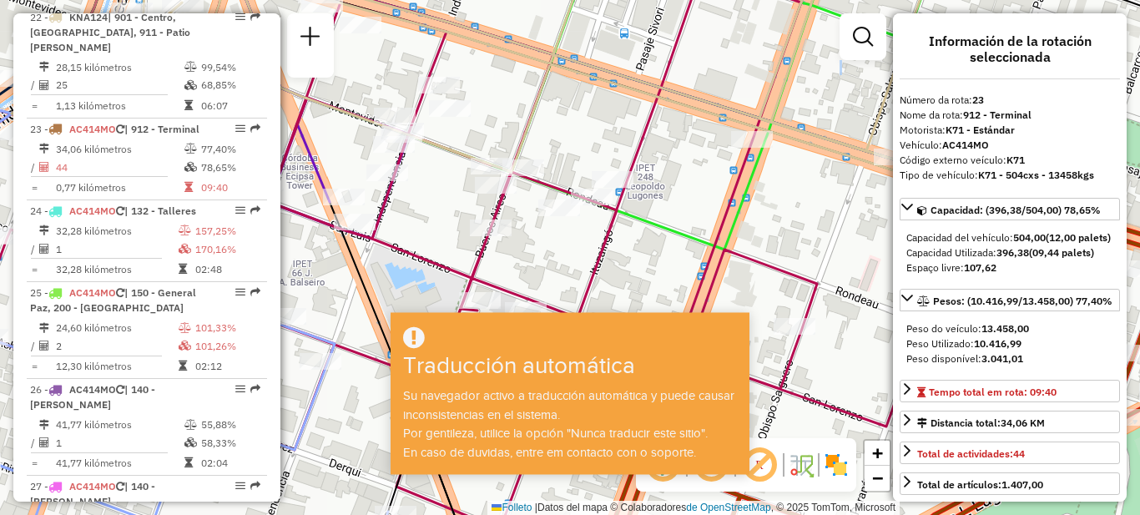
drag, startPoint x: 451, startPoint y: 203, endPoint x: 464, endPoint y: 170, distance: 35.2
click at [464, 170] on div "Rota 20 - Placa KNA122 0000380872 - Olariaga Susana Estela Janela de atendiment…" at bounding box center [570, 257] width 1140 height 515
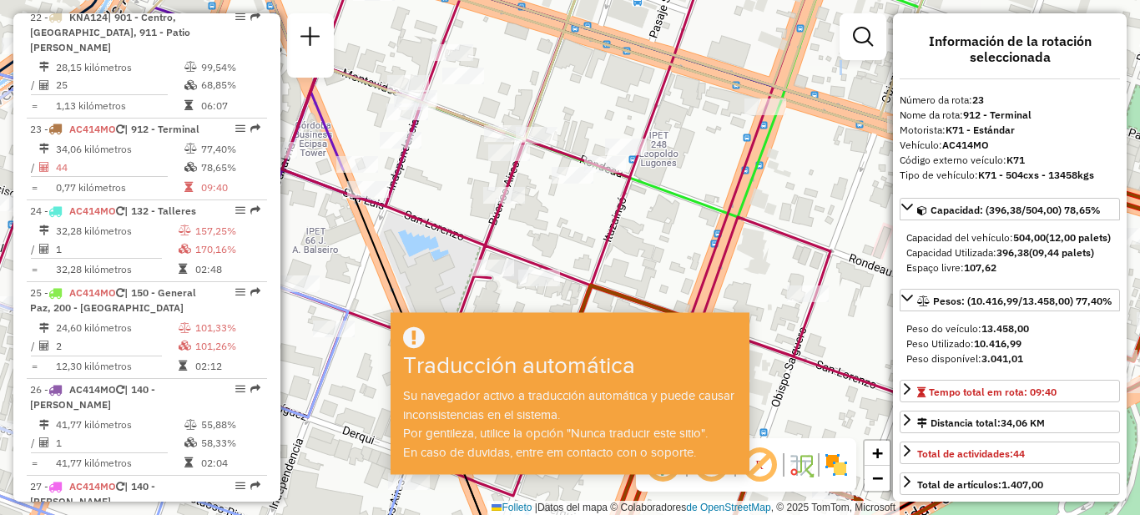
click at [688, 216] on div "Janela de atendimento Grado de atención Capacidad Transportadoras Vehículos Cli…" at bounding box center [570, 257] width 1140 height 515
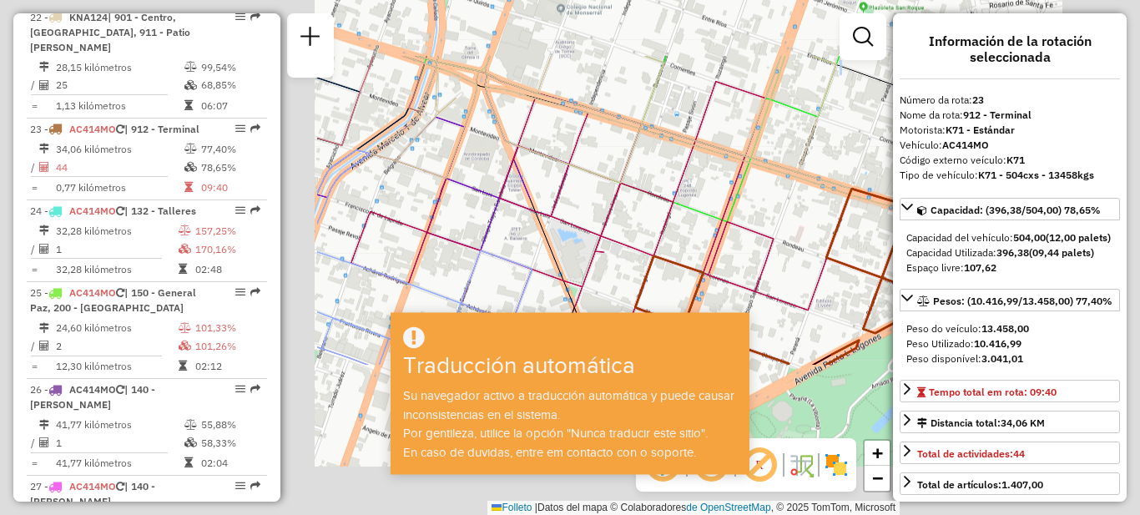
click at [799, 159] on div "Rota 20 - Placa KNA122 0000375538 - SUCESION DE BLANCH BENJAMIN Janela de atend…" at bounding box center [570, 257] width 1140 height 515
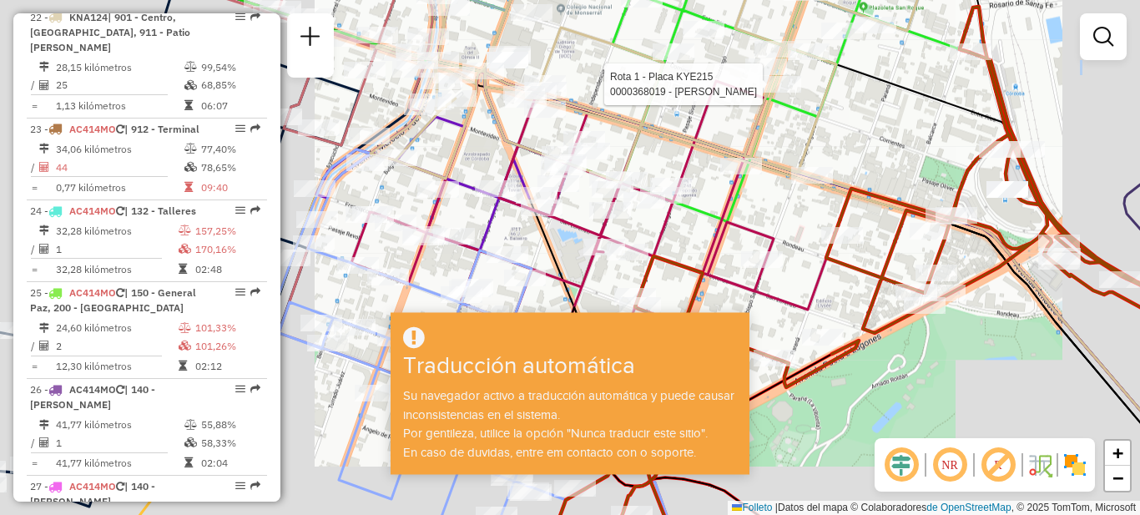
click at [769, 193] on icon at bounding box center [661, 85] width 581 height 275
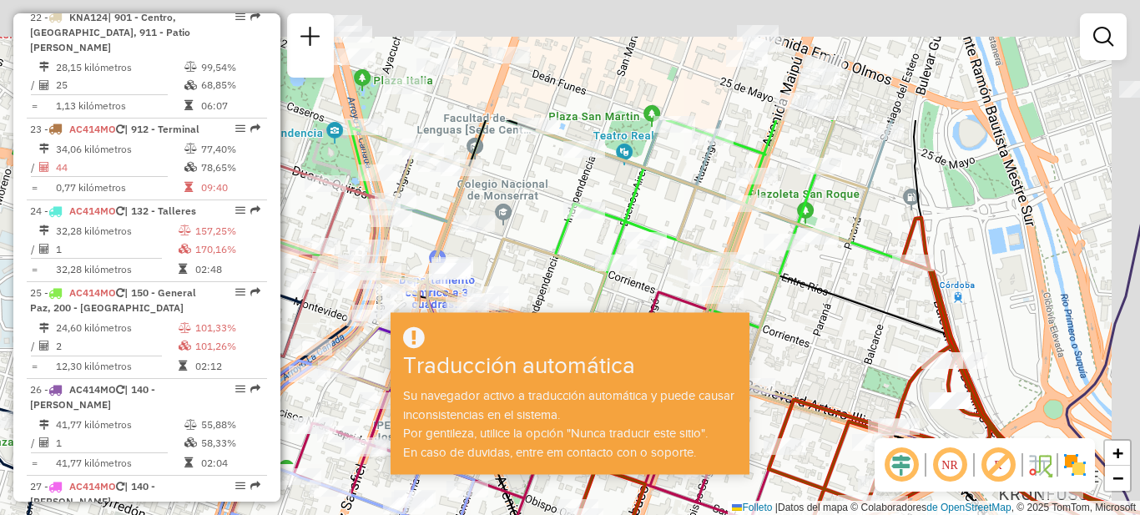
drag, startPoint x: 881, startPoint y: 62, endPoint x: 774, endPoint y: 125, distance: 125.0
click at [850, 229] on icon at bounding box center [603, 277] width 581 height 315
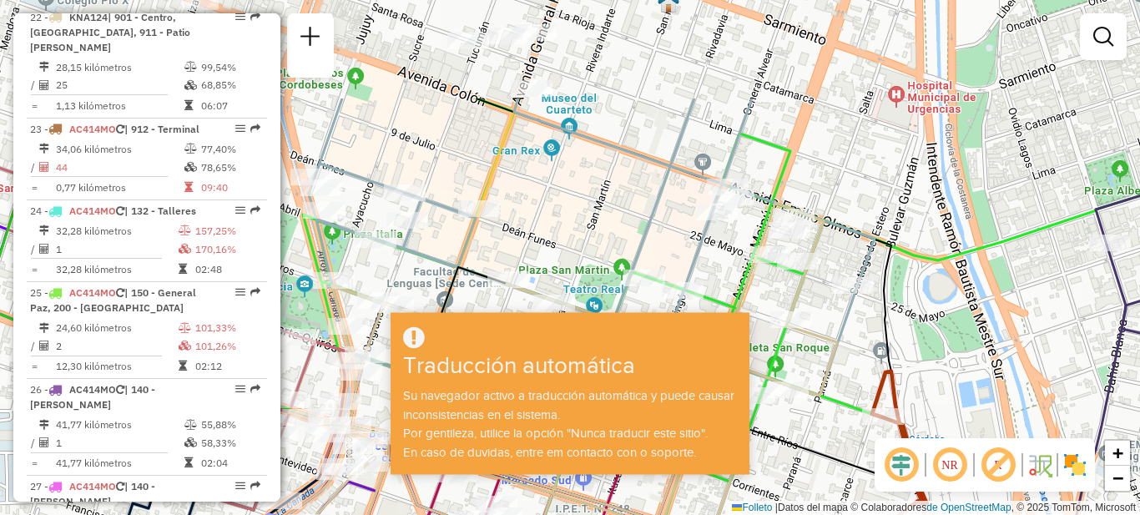
drag, startPoint x: 866, startPoint y: 149, endPoint x: 861, endPoint y: 184, distance: 36.2
click at [861, 184] on div "Janela de atendimento Grado de atención Capacidad Transportadoras Vehículos Cli…" at bounding box center [570, 257] width 1140 height 515
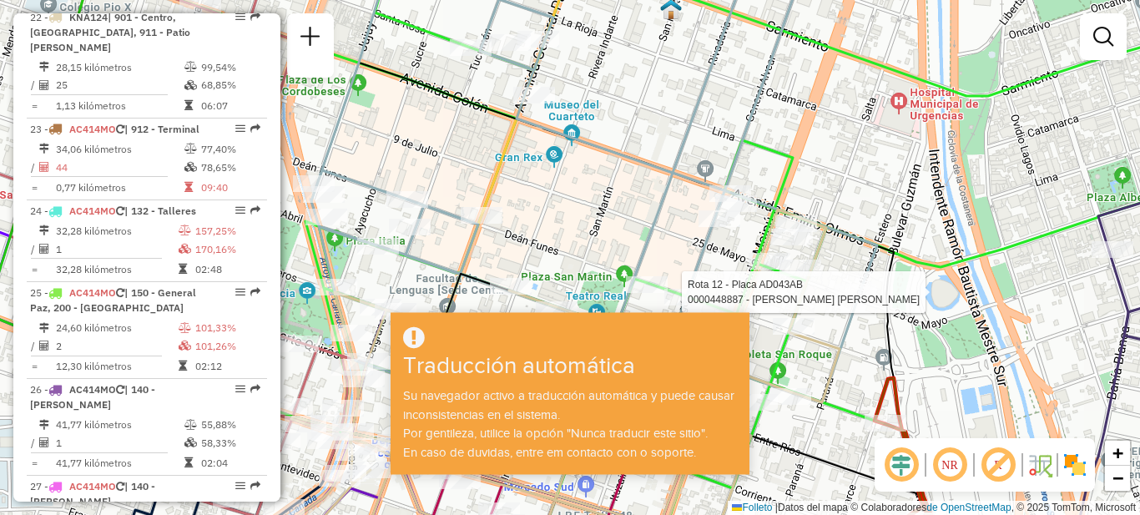
drag, startPoint x: 533, startPoint y: 154, endPoint x: 659, endPoint y: 233, distance: 148.9
click at [659, 233] on div "Rota 12 - Placa AD043AB 0000448887 - Ponce Diego Ramon Rota 1 - Placa KYE215 00…" at bounding box center [570, 257] width 1140 height 515
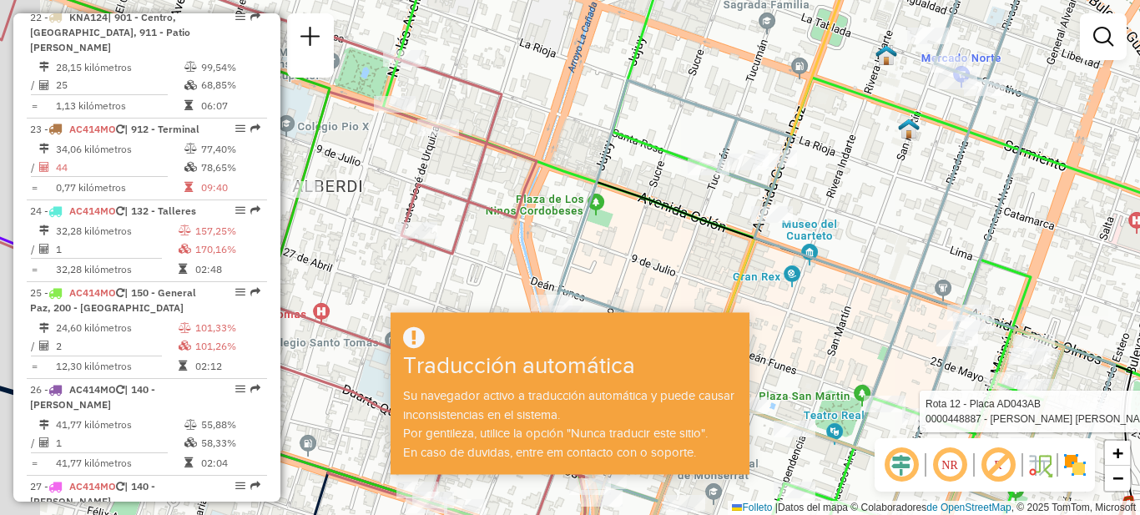
drag, startPoint x: 536, startPoint y: 188, endPoint x: 478, endPoint y: 181, distance: 58.0
click at [644, 222] on div "Rota 12 - Placa AD043AB 0000448887 - Ponce Diego Ramon Janela de atendimento Gr…" at bounding box center [570, 257] width 1140 height 515
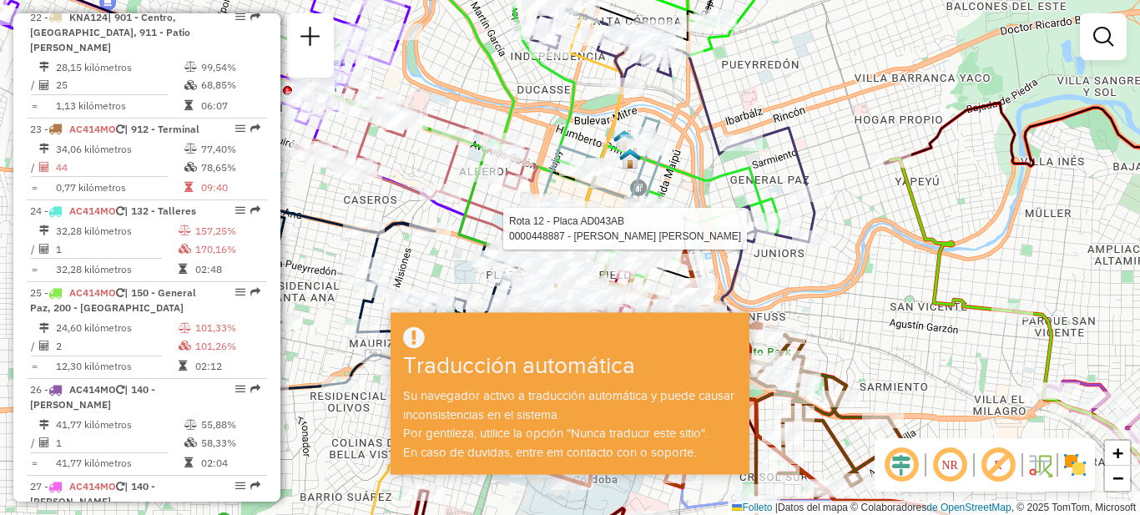
drag, startPoint x: 755, startPoint y: 95, endPoint x: 767, endPoint y: 109, distance: 17.7
click at [767, 109] on div "Rota 12 - Placa AD043AB 0000448887 - Ponce Diego Ramon Janela de atendimento Gr…" at bounding box center [570, 257] width 1140 height 515
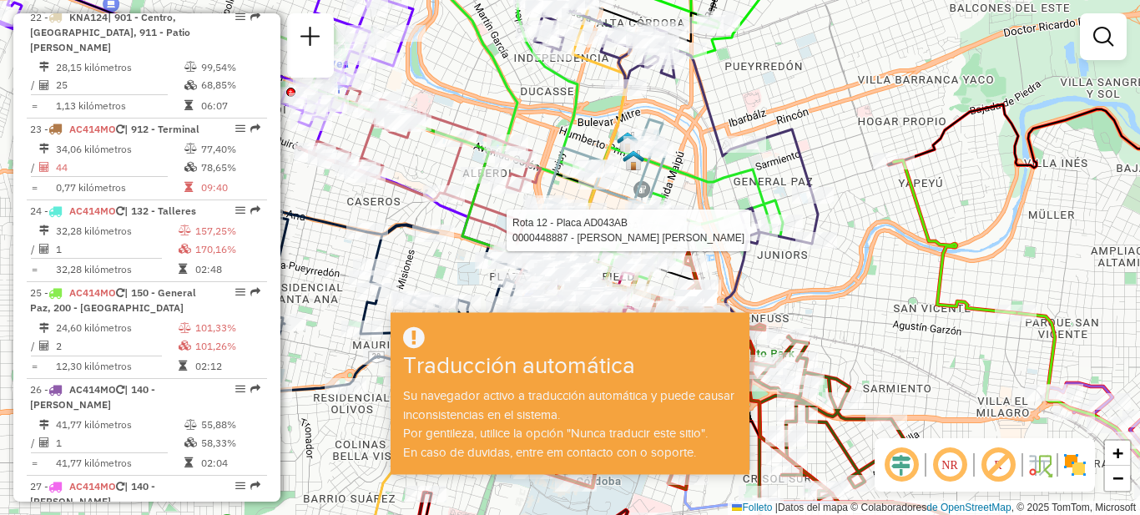
drag, startPoint x: 484, startPoint y: 87, endPoint x: 503, endPoint y: 99, distance: 22.9
click at [503, 99] on div "Rota 12 - Placa AD043AB 0000448887 - Ponce Diego Ramon Janela de atendimento Gr…" at bounding box center [570, 257] width 1140 height 515
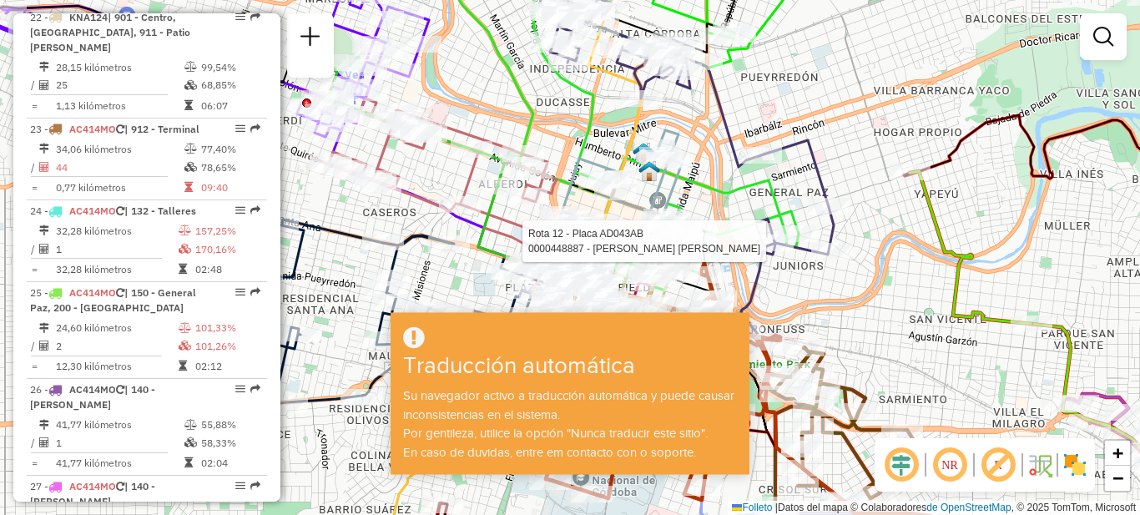
drag, startPoint x: 484, startPoint y: 68, endPoint x: 494, endPoint y: 96, distance: 29.3
click at [494, 96] on div "Rota 12 - Placa AD043AB 0000448887 - Ponce Diego Ramon Janela de atendimento Gr…" at bounding box center [570, 257] width 1140 height 515
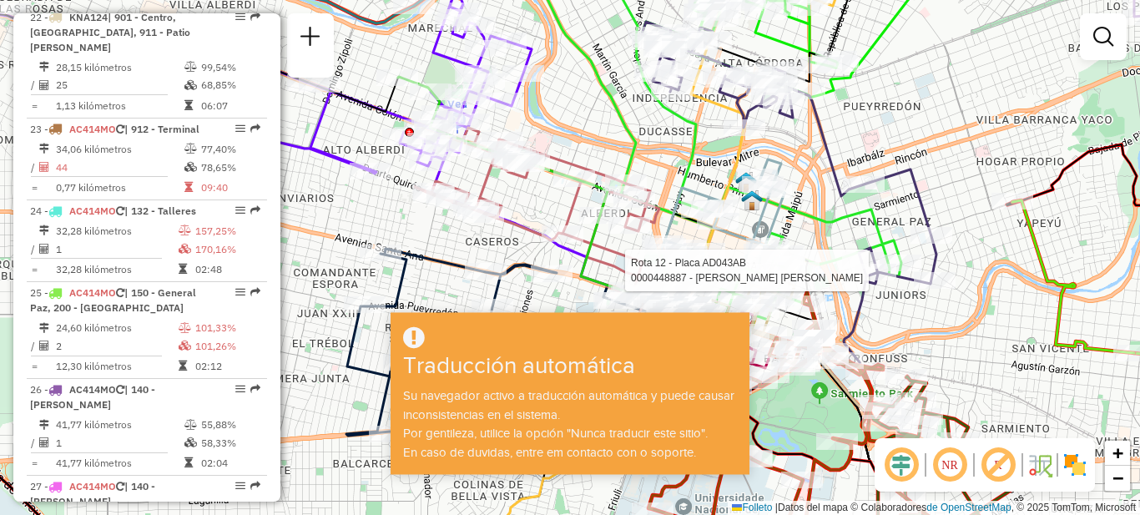
drag, startPoint x: 518, startPoint y: 108, endPoint x: 614, endPoint y: 105, distance: 96.0
click at [614, 105] on icon at bounding box center [720, 148] width 362 height 396
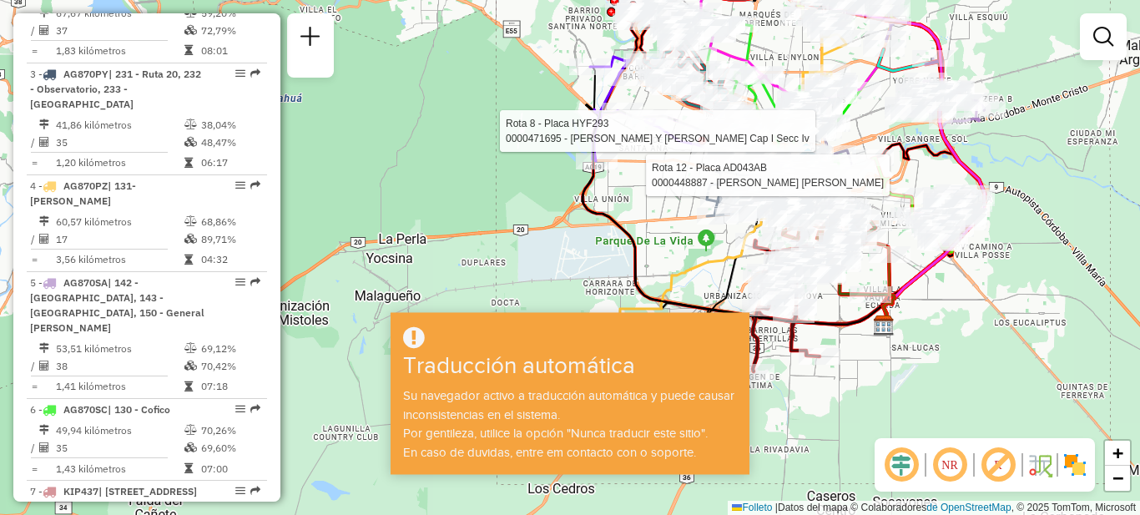
scroll to position [693, 0]
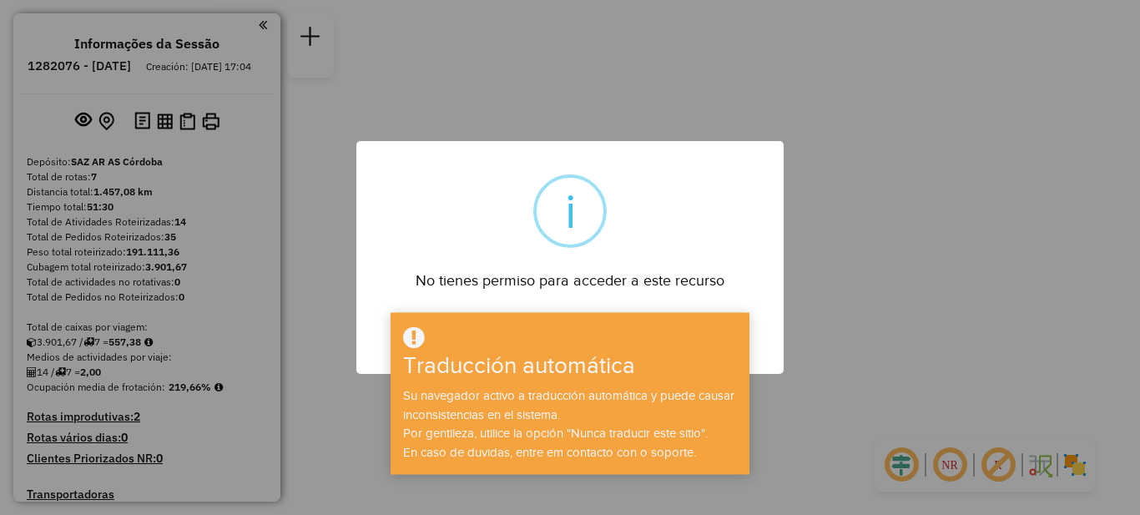
drag, startPoint x: 856, startPoint y: 225, endPoint x: 904, endPoint y: 156, distance: 83.8
click at [904, 156] on div "× i No tienes permiso para acceder a este recurso DE ACUERDO No Cancel" at bounding box center [570, 257] width 1140 height 515
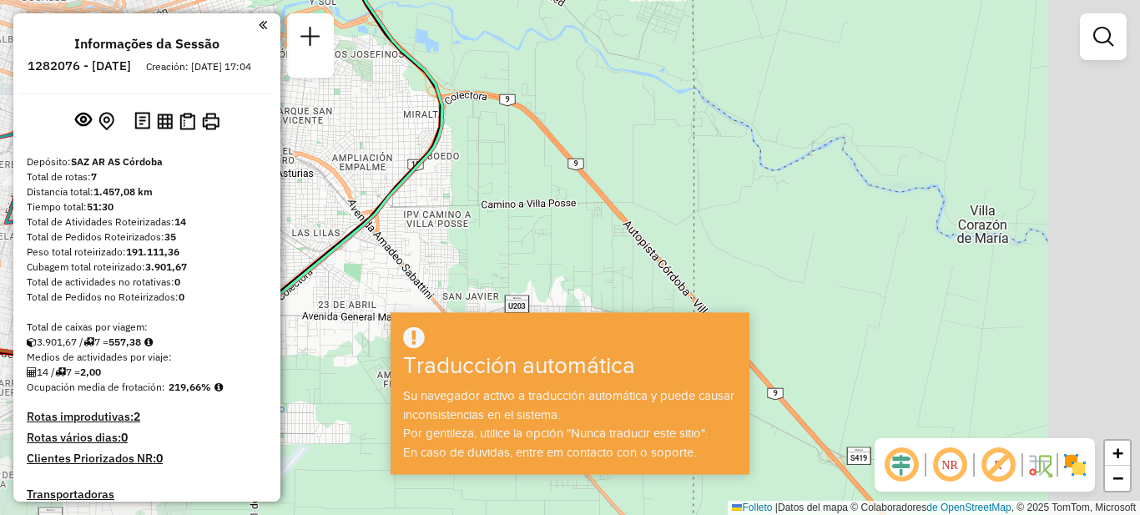
drag, startPoint x: 507, startPoint y: 204, endPoint x: 528, endPoint y: 203, distance: 20.9
click at [563, 204] on div "Janela de atendimento Grado de atención Capacidad Transportadoras Vehículos Cli…" at bounding box center [570, 257] width 1140 height 515
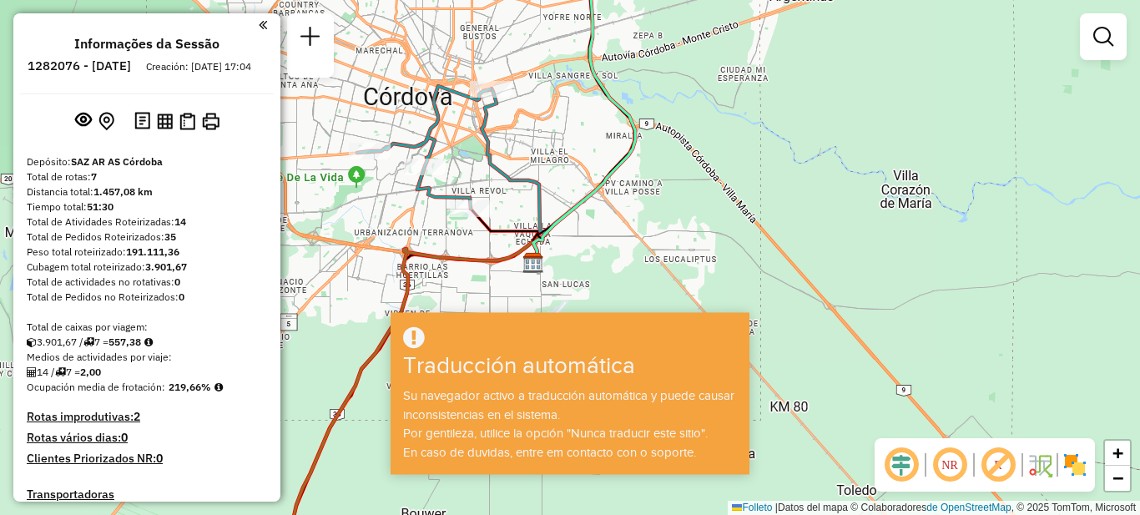
drag, startPoint x: 471, startPoint y: 169, endPoint x: 563, endPoint y: 135, distance: 97.7
click at [563, 135] on div "Janela de atendimento Grado de atención Capacidad Transportadoras Vehículos Cli…" at bounding box center [570, 257] width 1140 height 515
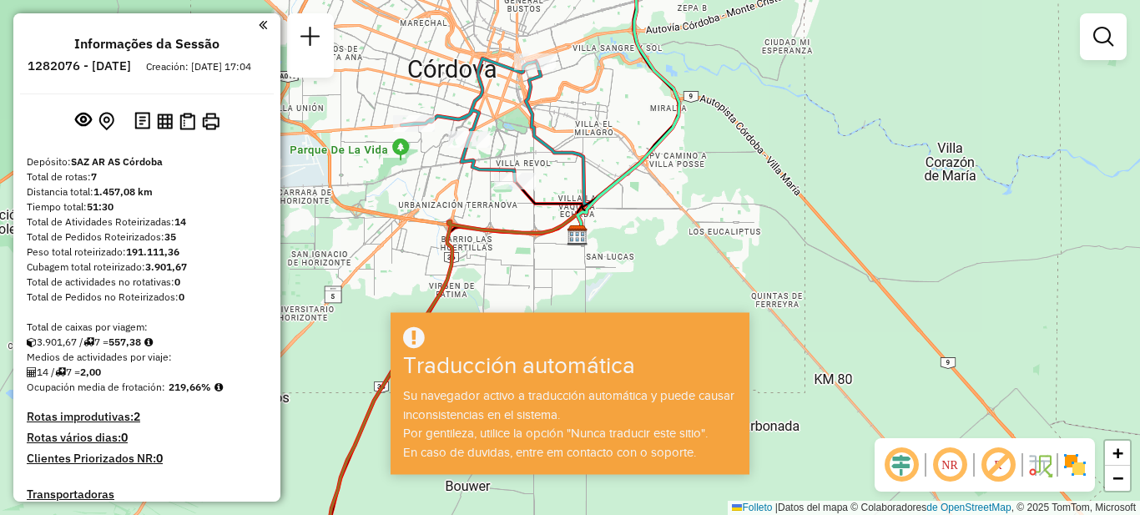
drag, startPoint x: 577, startPoint y: 244, endPoint x: 621, endPoint y: 216, distance: 52.1
click at [621, 216] on div "Janela de atendimento Grado de atención Capacidad Transportadoras Vehículos Cli…" at bounding box center [570, 257] width 1140 height 515
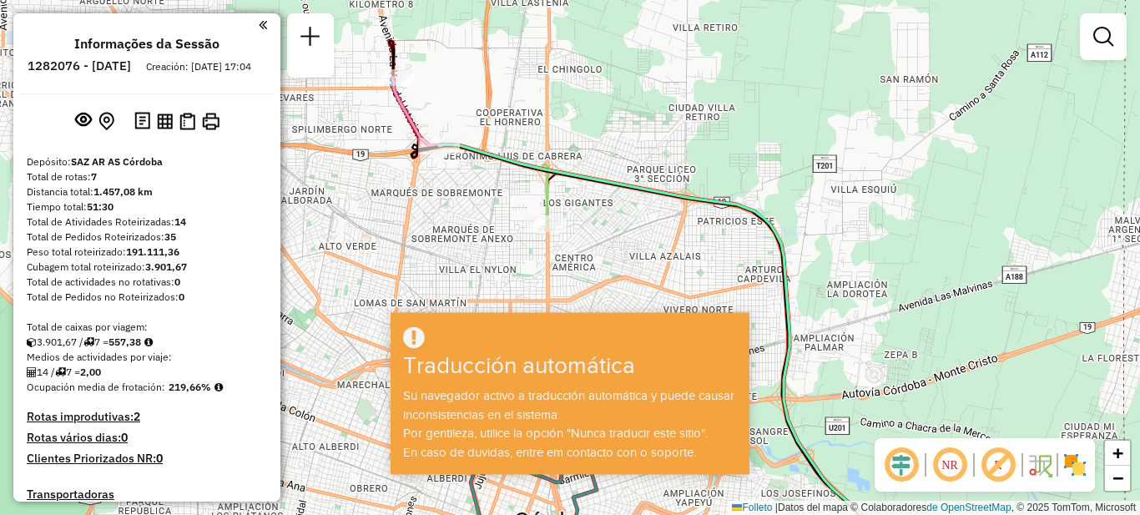
drag, startPoint x: 637, startPoint y: 170, endPoint x: 551, endPoint y: 215, distance: 96.7
click at [713, 183] on div "Janela de atendimento Grado de atención Capacidad Transportadoras Vehículos Cli…" at bounding box center [570, 257] width 1140 height 515
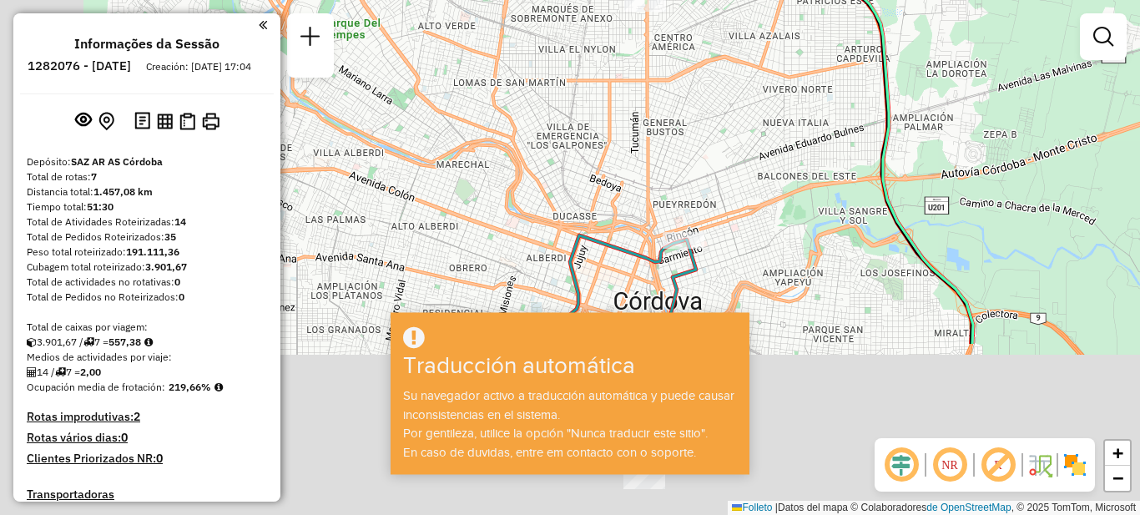
drag, startPoint x: 438, startPoint y: 283, endPoint x: 562, endPoint y: 61, distance: 254.1
click at [562, 61] on div "Janela de atendimento Grado de atención Capacidad Transportadoras Vehículos Cli…" at bounding box center [570, 257] width 1140 height 515
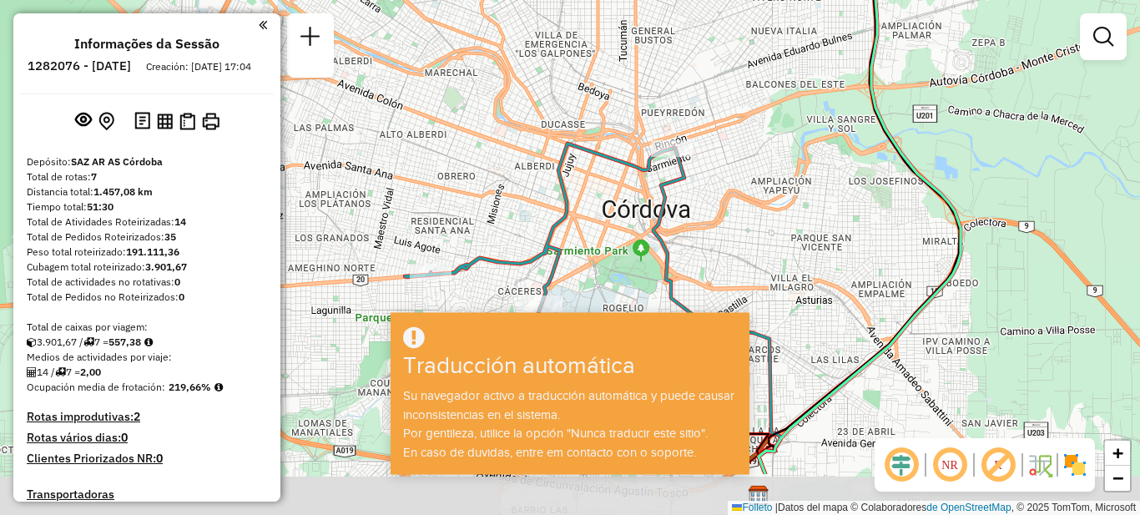
drag, startPoint x: 569, startPoint y: 141, endPoint x: 565, endPoint y: 88, distance: 53.6
click at [565, 88] on div "Janela de atendimento Grado de atención Capacidad Transportadoras Vehículos Cli…" at bounding box center [570, 257] width 1140 height 515
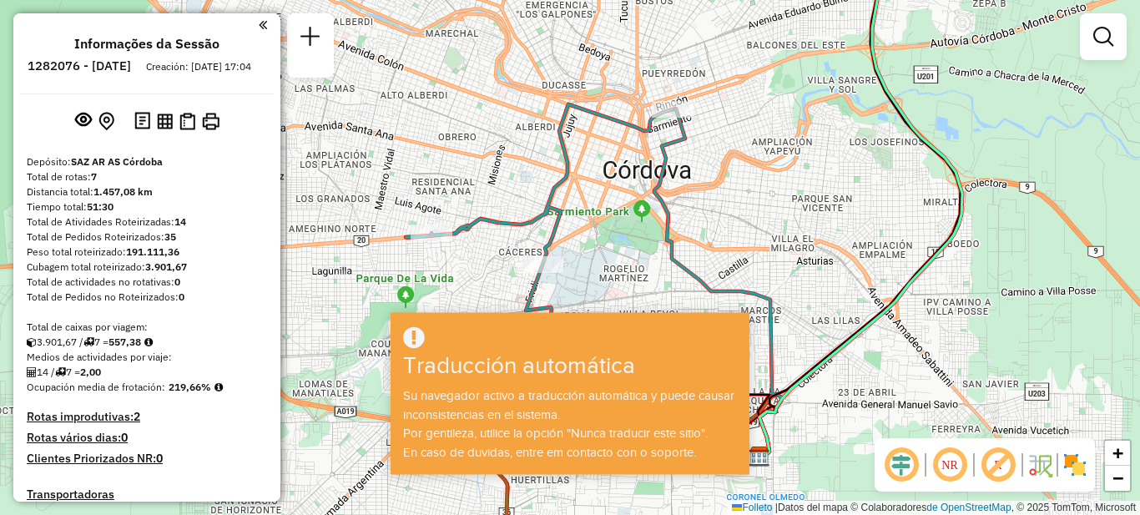
drag, startPoint x: 602, startPoint y: 179, endPoint x: 602, endPoint y: 159, distance: 20.0
click at [602, 159] on div "Janela de atendimento Grado de atención Capacidad Transportadoras Vehículos Cli…" at bounding box center [570, 257] width 1140 height 515
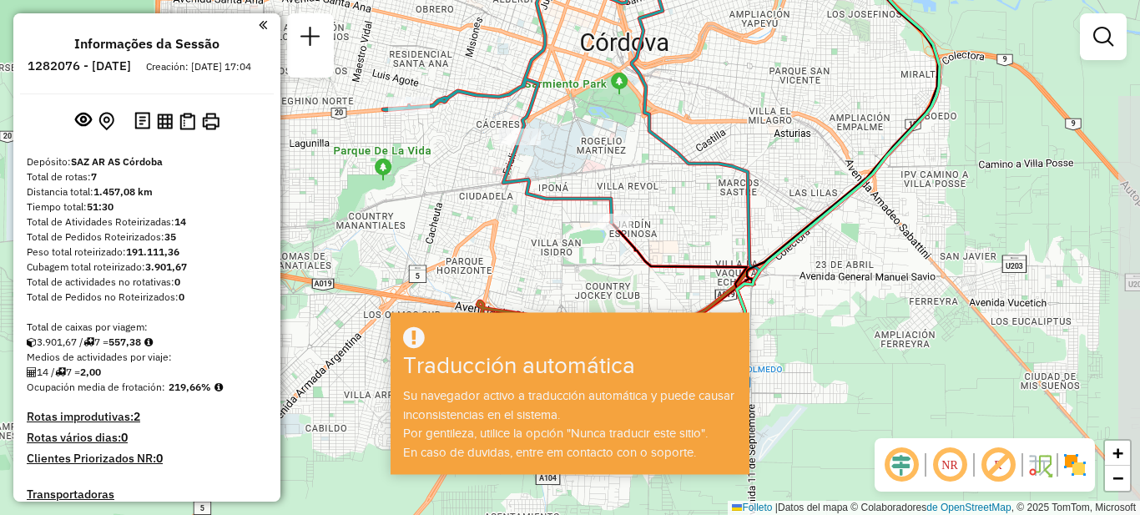
drag, startPoint x: 689, startPoint y: 196, endPoint x: 667, endPoint y: 68, distance: 129.7
click at [667, 68] on div "Janela de atendimento Grado de atención Capacidad Transportadoras Vehículos Cli…" at bounding box center [570, 257] width 1140 height 515
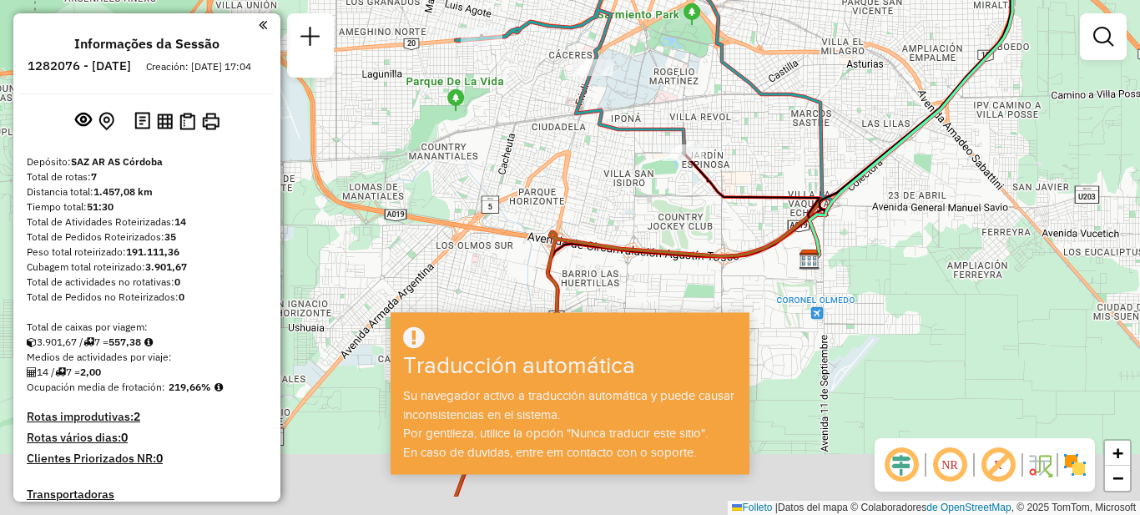
drag, startPoint x: 480, startPoint y: 245, endPoint x: 528, endPoint y: 195, distance: 69.1
click at [530, 196] on div "Janela de atendimento Grado de atención Capacidad Transportadoras Vehículos Cli…" at bounding box center [570, 257] width 1140 height 515
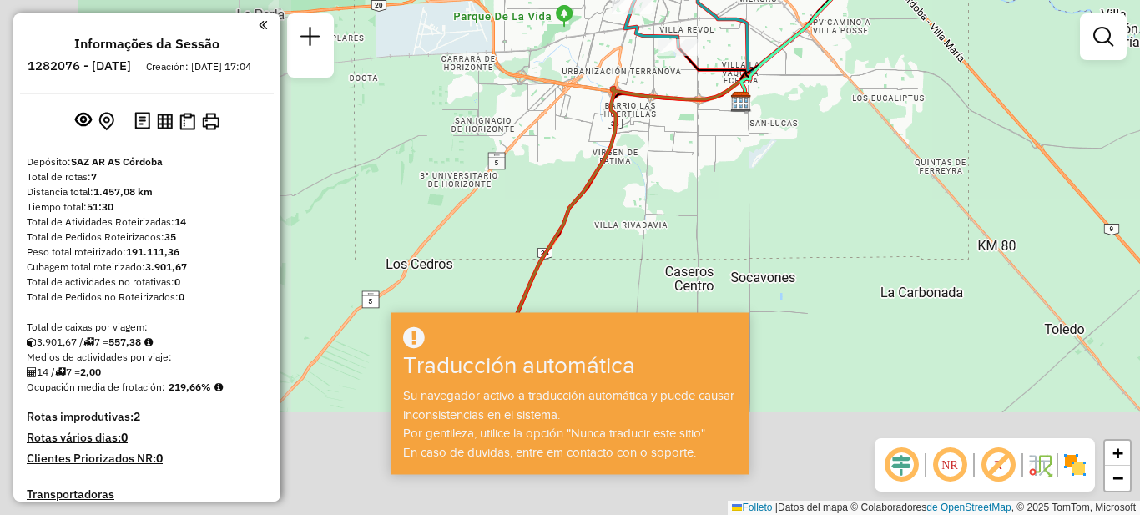
drag, startPoint x: 613, startPoint y: 174, endPoint x: 571, endPoint y: 288, distance: 122.0
click at [664, 92] on div "Janela de atendimento Grado de atención Capacidad Transportadoras Vehículos Cli…" at bounding box center [570, 257] width 1140 height 515
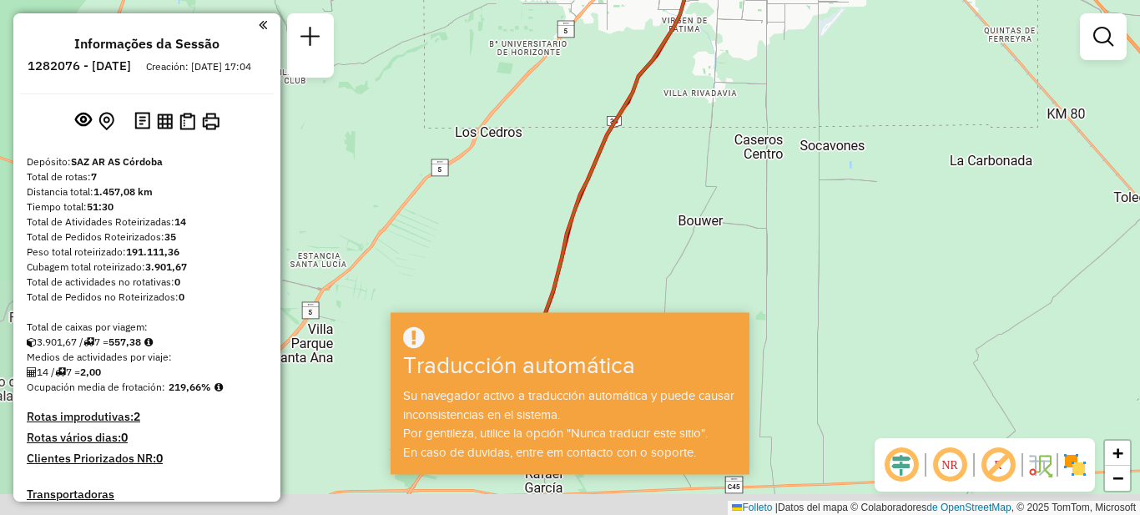
drag, startPoint x: 631, startPoint y: 155, endPoint x: 617, endPoint y: 185, distance: 33.2
click at [634, 149] on div "Rota 6 - Placa AF358KW 0000416370 - CENCOSUD S.A. Janela de atendimento Grado d…" at bounding box center [570, 257] width 1140 height 515
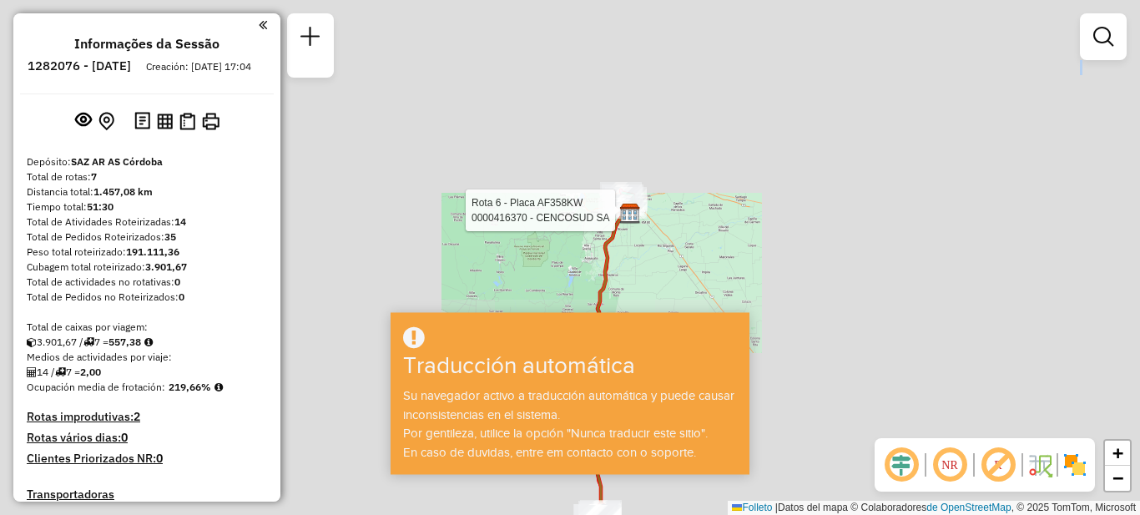
drag, startPoint x: 609, startPoint y: 257, endPoint x: 639, endPoint y: 258, distance: 30.1
click at [620, 126] on div "Rota 6 - Placa AF358KW 0000416370 - CENCOSUD SA Janela de atendimento Grado de …" at bounding box center [570, 257] width 1140 height 515
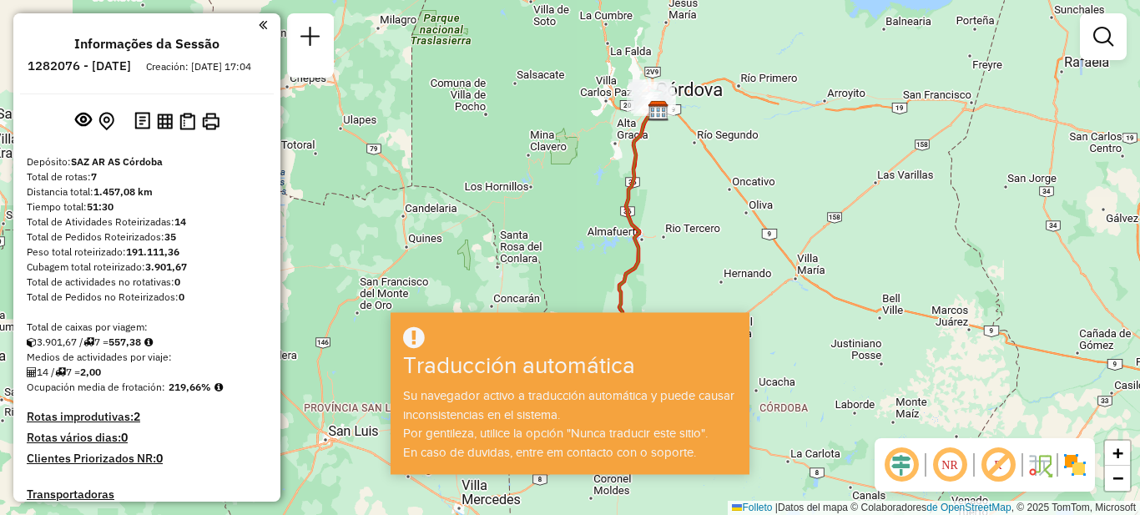
drag, startPoint x: 666, startPoint y: 212, endPoint x: 776, endPoint y: 264, distance: 121.7
click at [685, 141] on div "Janela de atendimento Grado de atención Capacidad Transportadoras Vehículos Cli…" at bounding box center [570, 257] width 1140 height 515
click at [416, 334] on icon at bounding box center [414, 337] width 22 height 25
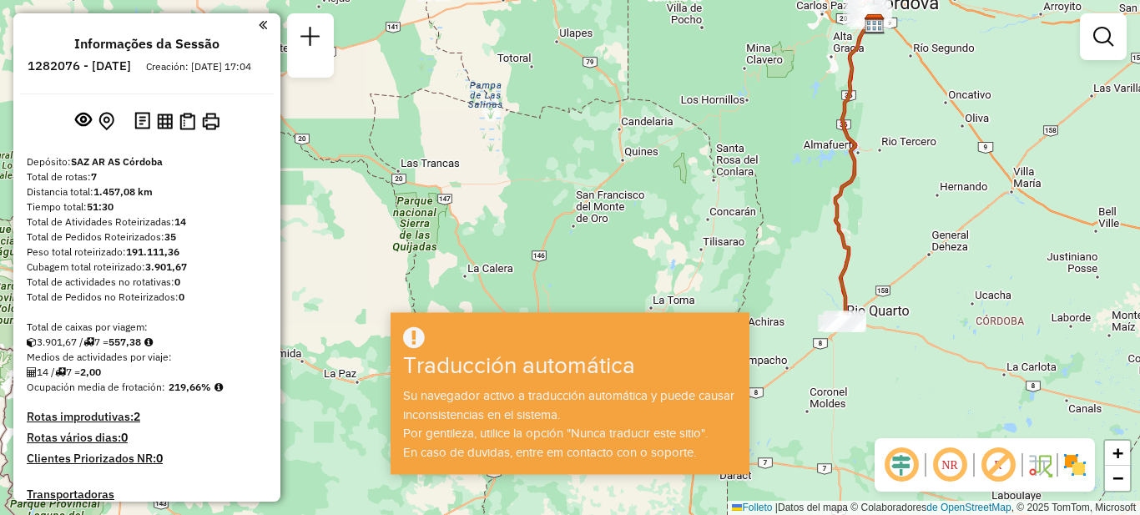
drag, startPoint x: 868, startPoint y: 345, endPoint x: 1013, endPoint y: 310, distance: 149.2
click at [1028, 314] on div "Janela de atendimento Grado de atención Capacidad Transportadoras Vehículos Cli…" at bounding box center [570, 257] width 1140 height 515
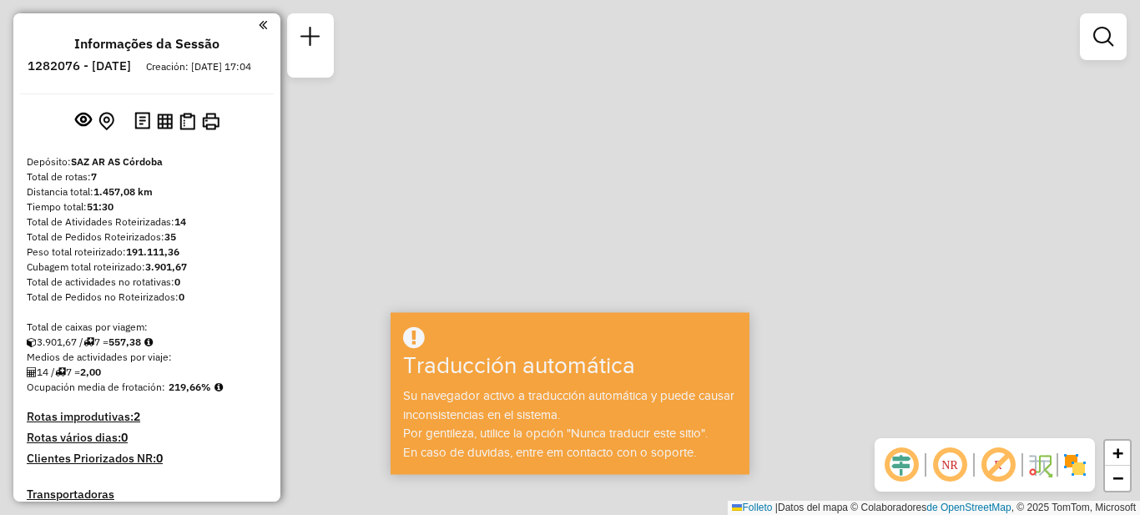
drag, startPoint x: 933, startPoint y: 215, endPoint x: 894, endPoint y: 192, distance: 45.2
click at [915, 285] on div "Janela de atendimento Grado de atención Capacidad Transportadoras Vehículos Cli…" at bounding box center [570, 257] width 1140 height 515
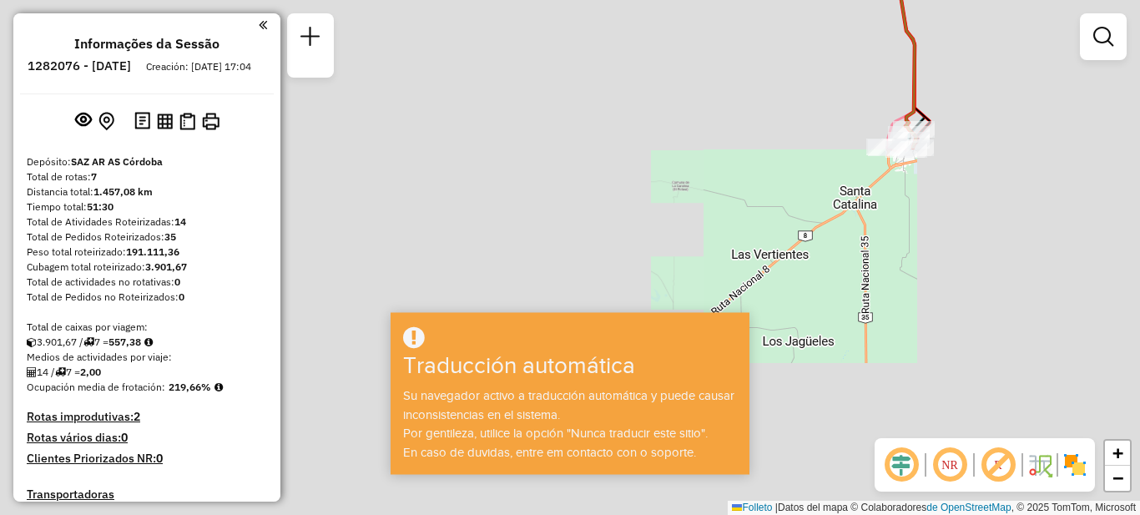
drag, startPoint x: 943, startPoint y: 154, endPoint x: 942, endPoint y: 190, distance: 35.9
click at [942, 190] on div "Janela de atendimento Grado de atención Capacidad Transportadoras Vehículos Cli…" at bounding box center [570, 257] width 1140 height 515
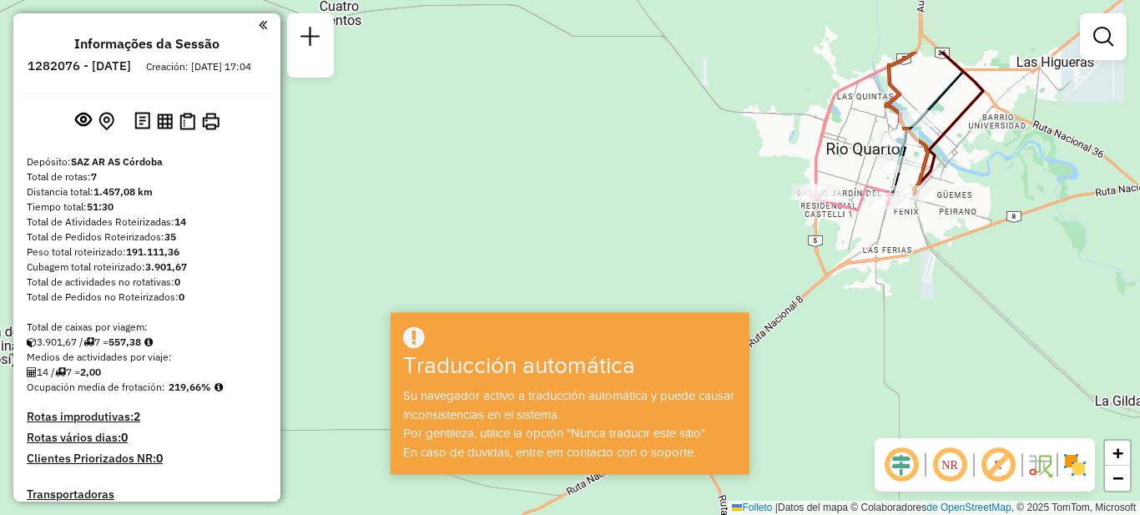
drag, startPoint x: 953, startPoint y: 199, endPoint x: 927, endPoint y: 248, distance: 54.9
click at [927, 248] on div "Janela de atendimento Grado de atención Capacidad Transportadoras Vehículos Cli…" at bounding box center [570, 257] width 1140 height 515
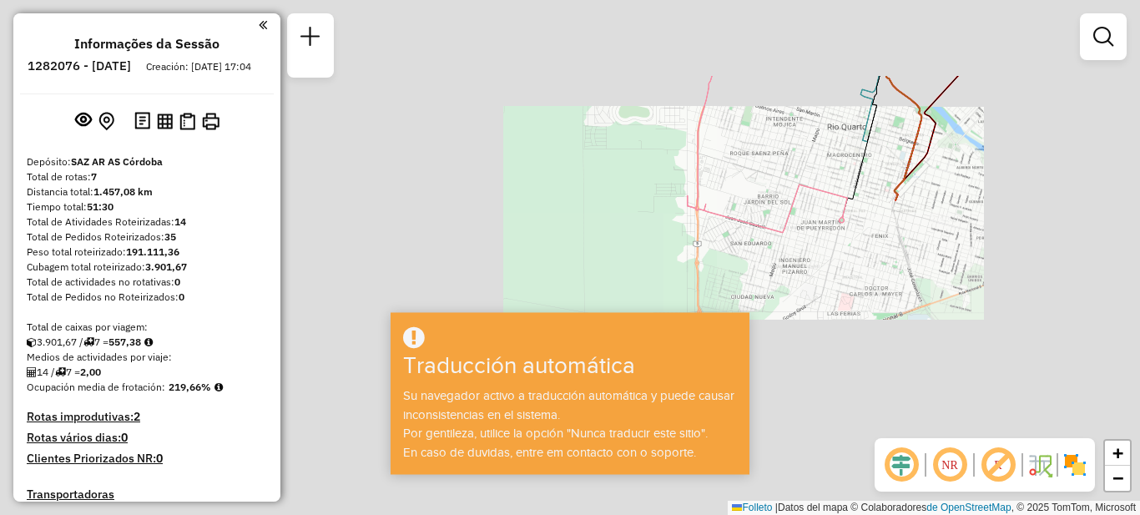
click at [987, 243] on div "Janela de atendimento Grado de atención Capacidad Transportadoras Vehículos Cli…" at bounding box center [570, 257] width 1140 height 515
